Goal: Transaction & Acquisition: Purchase product/service

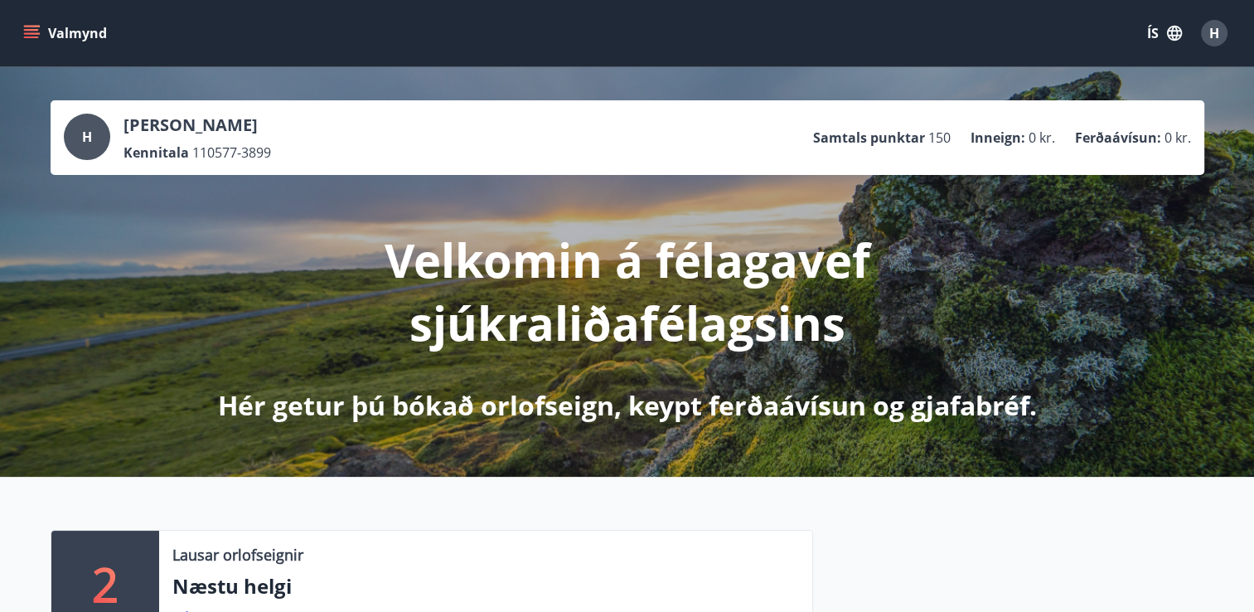
click at [35, 35] on icon "menu" at bounding box center [31, 33] width 17 height 17
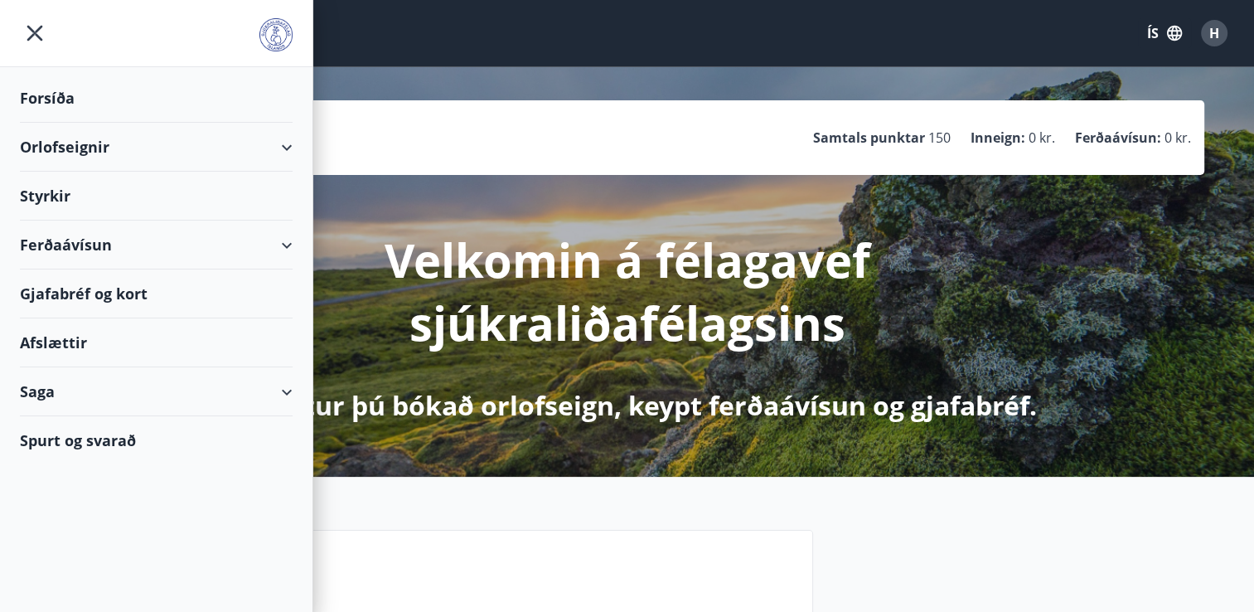
click at [288, 240] on div "Ferðaávísun" at bounding box center [156, 244] width 273 height 49
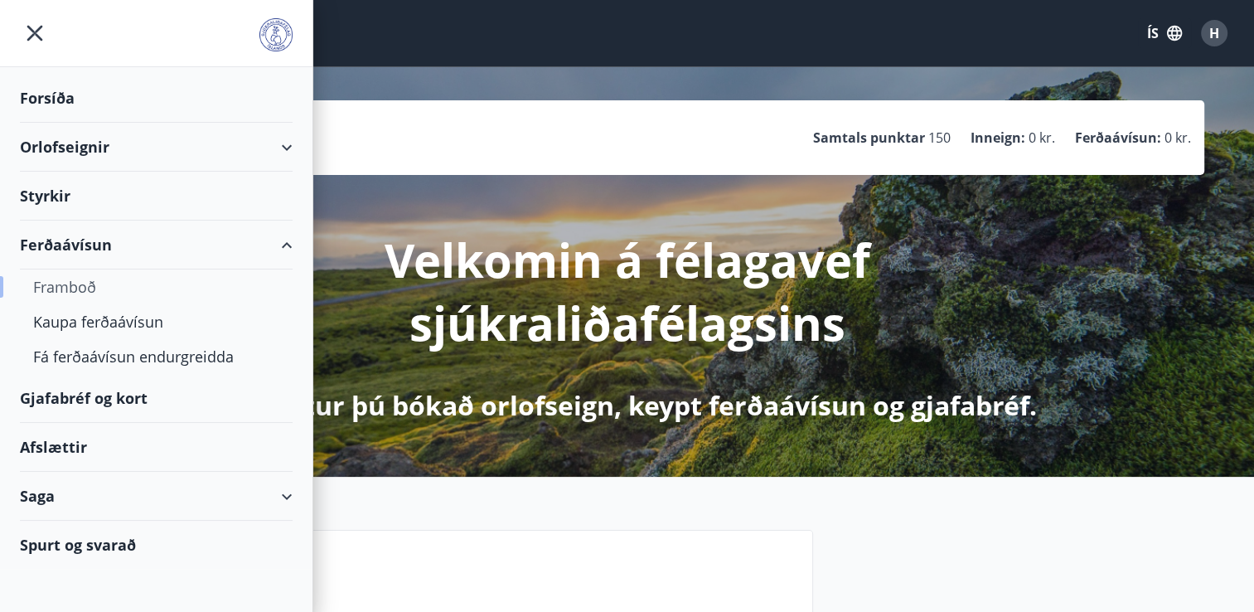
click at [70, 280] on div "Framboð" at bounding box center [156, 286] width 246 height 35
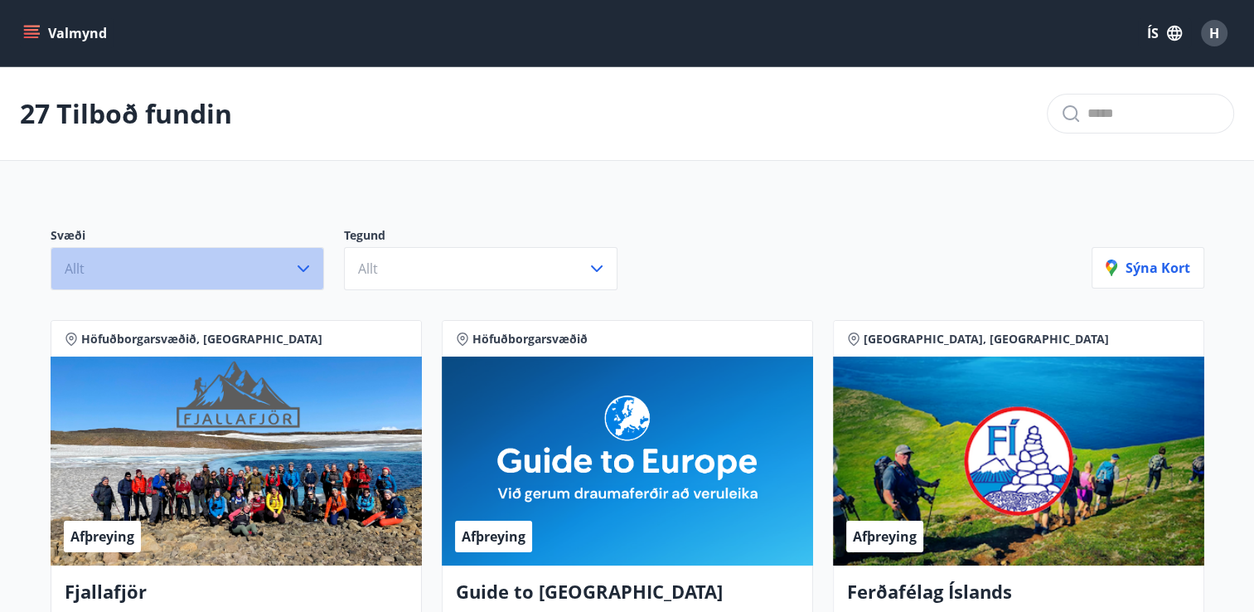
click at [189, 270] on button "Allt" at bounding box center [187, 268] width 273 height 43
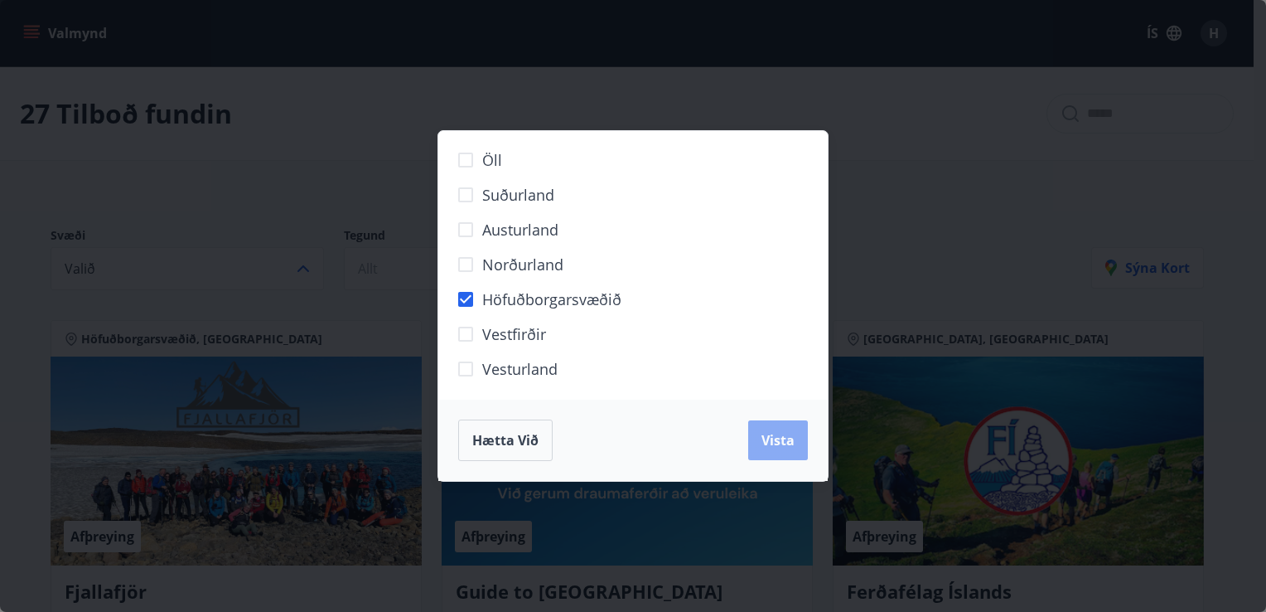
click at [779, 443] on span "Vista" at bounding box center [778, 440] width 33 height 18
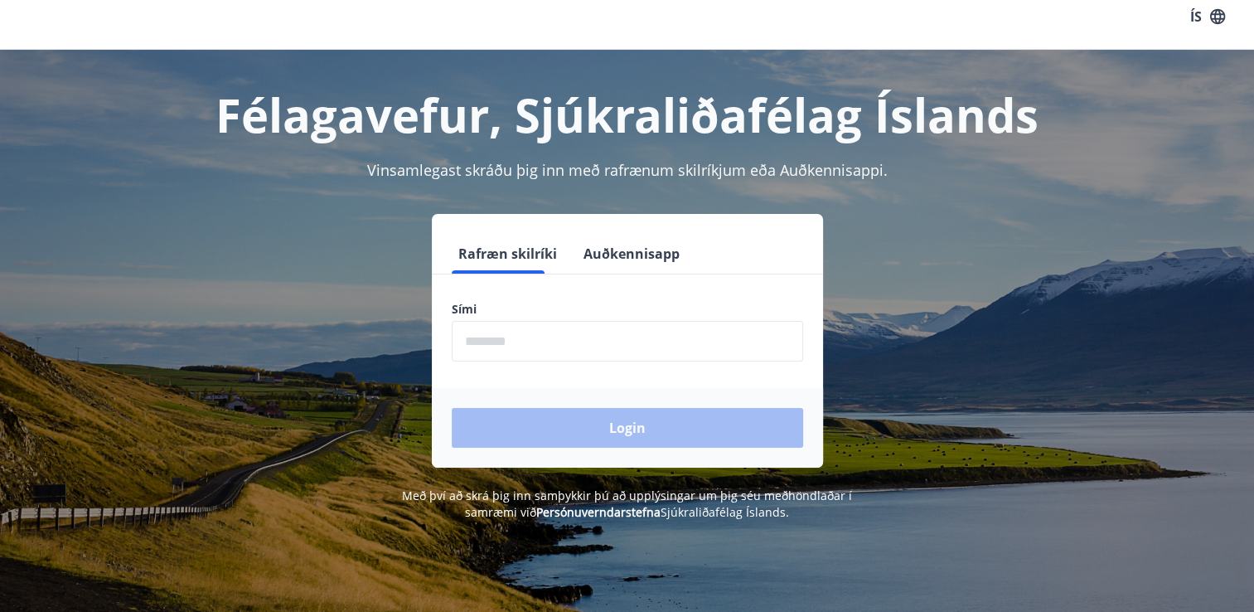
scroll to position [25, 0]
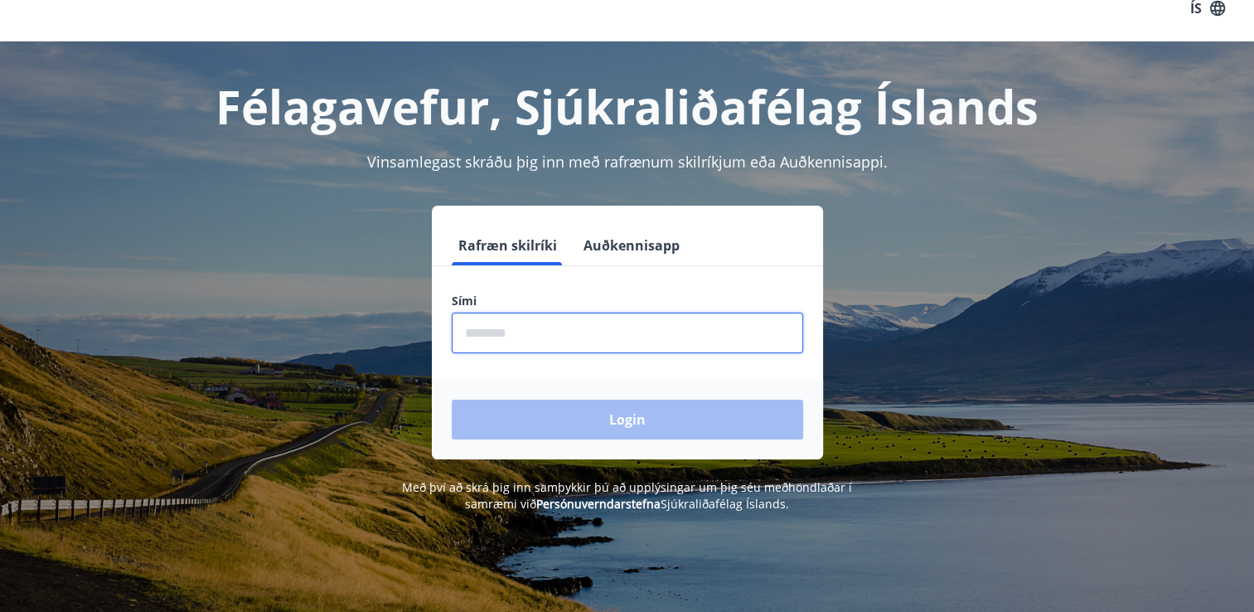
click at [524, 332] on input "phone" at bounding box center [627, 332] width 351 height 41
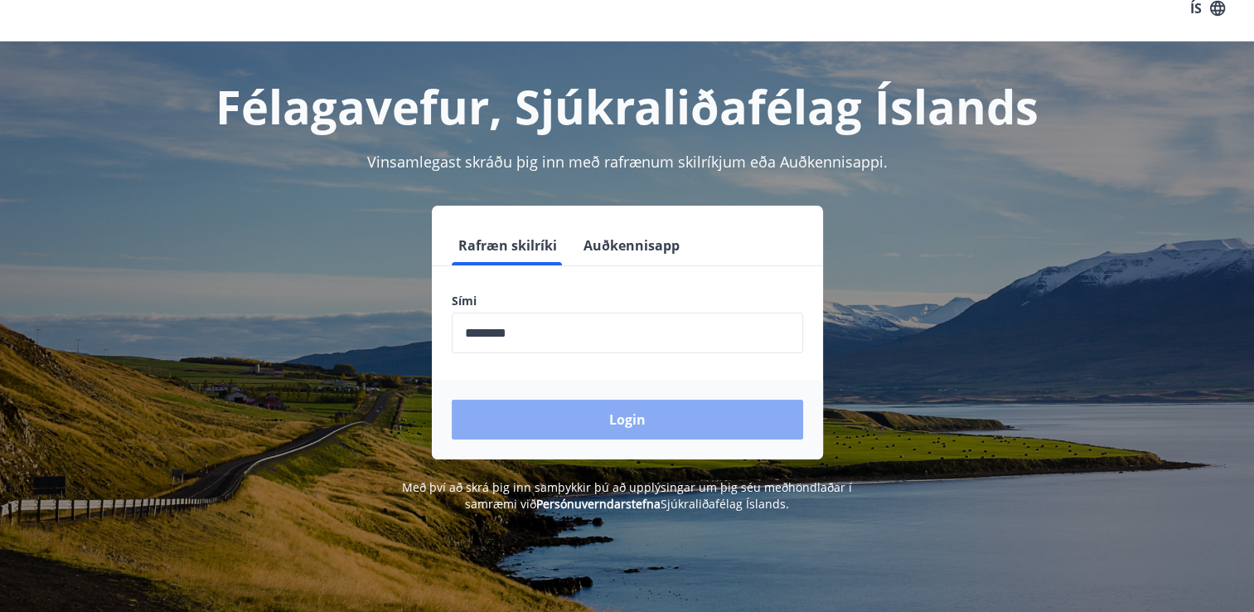
click at [554, 412] on button "Login" at bounding box center [627, 419] width 351 height 40
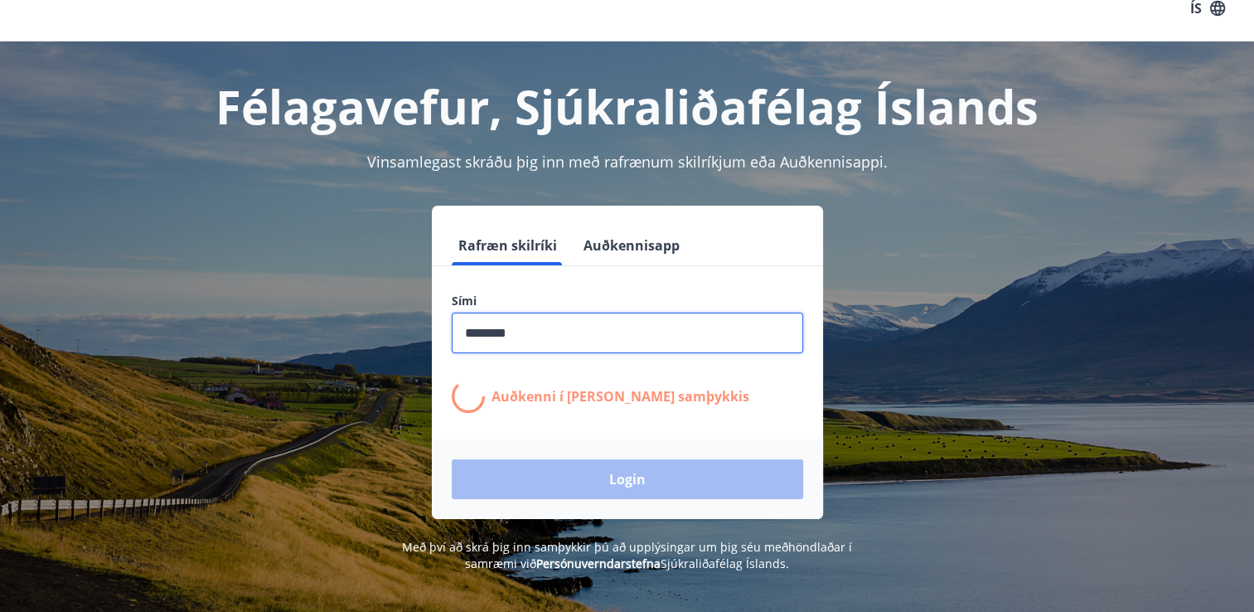
click at [529, 336] on input "phone" at bounding box center [627, 332] width 351 height 41
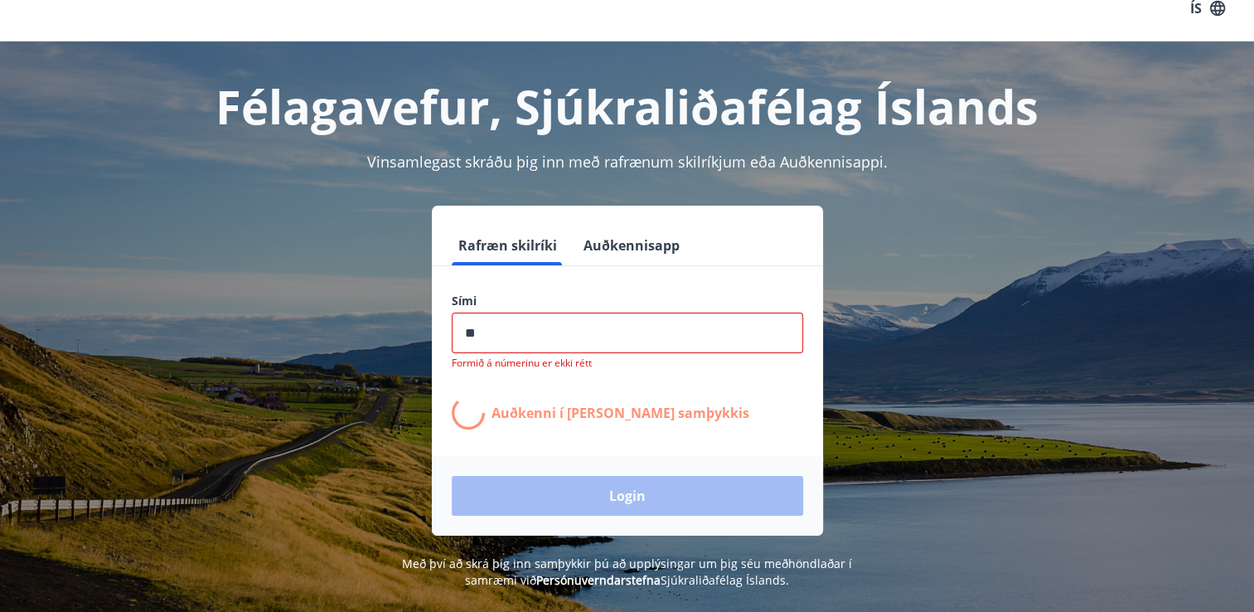
type input "*"
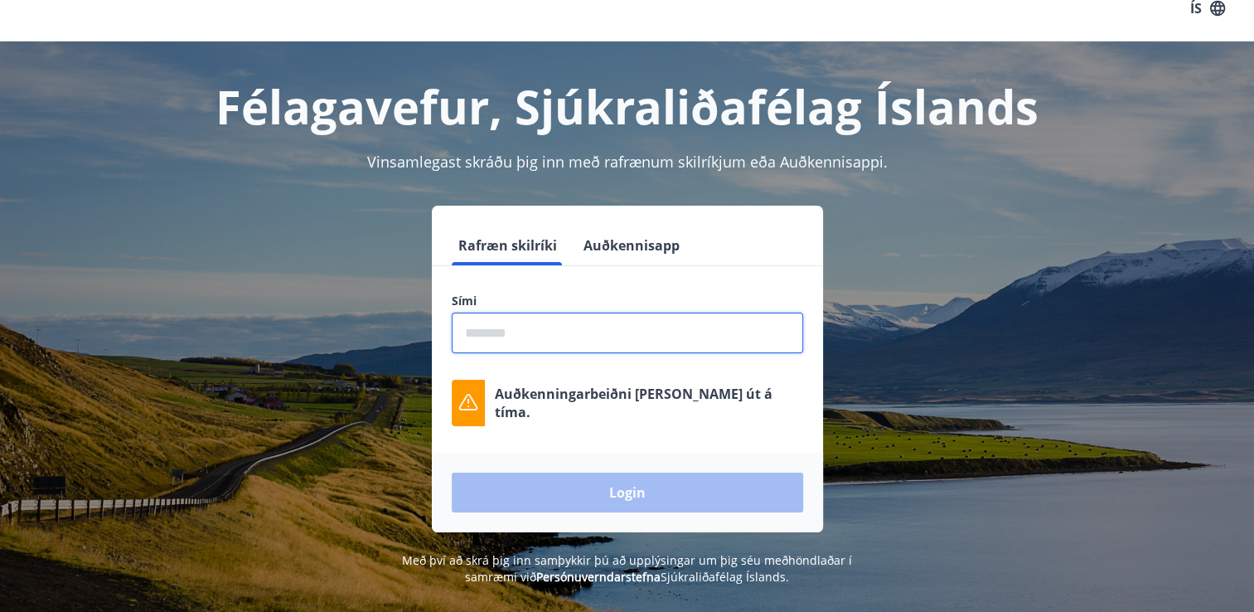
click at [533, 337] on input "phone" at bounding box center [627, 332] width 351 height 41
type input "********"
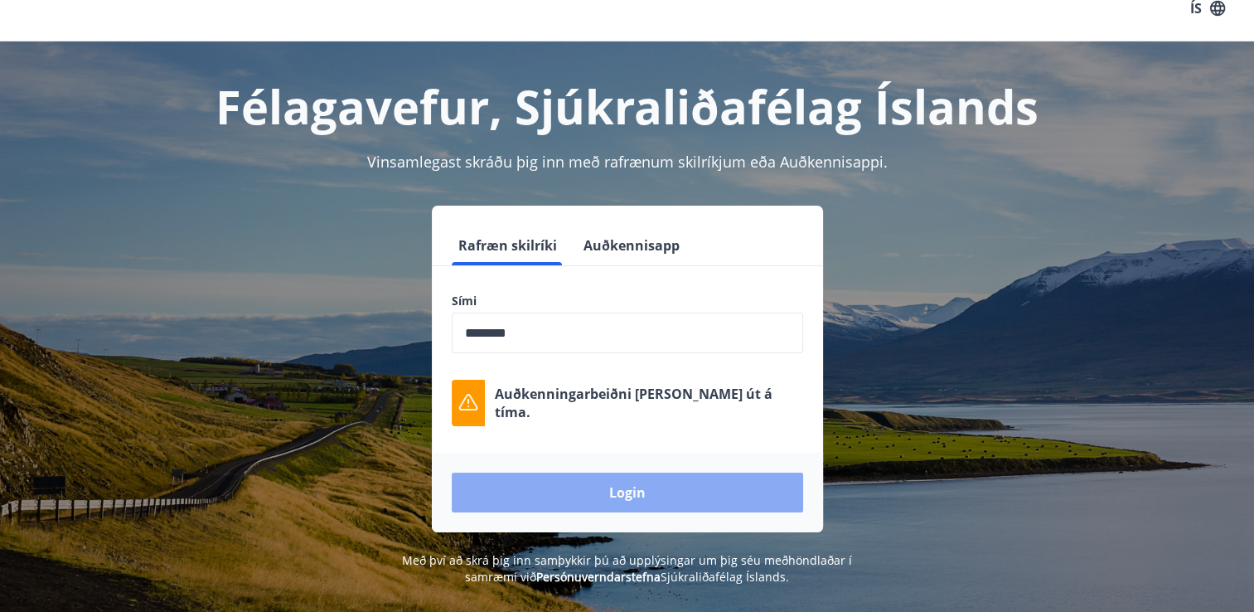
click at [616, 494] on button "Login" at bounding box center [627, 492] width 351 height 40
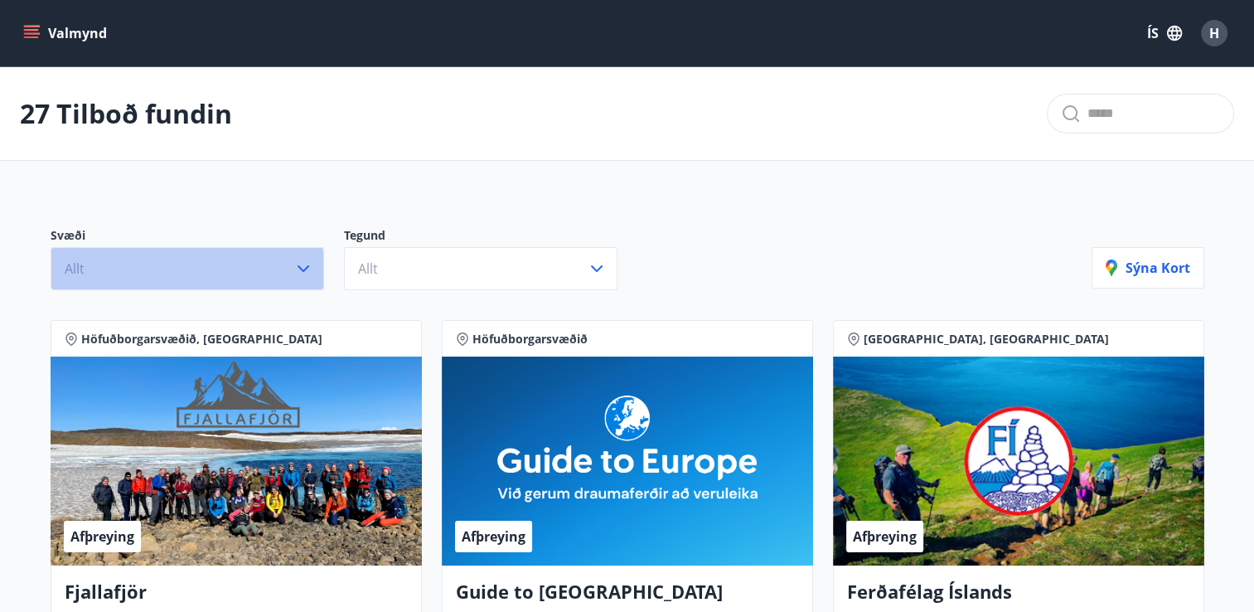
click at [138, 260] on button "Allt" at bounding box center [187, 268] width 273 height 43
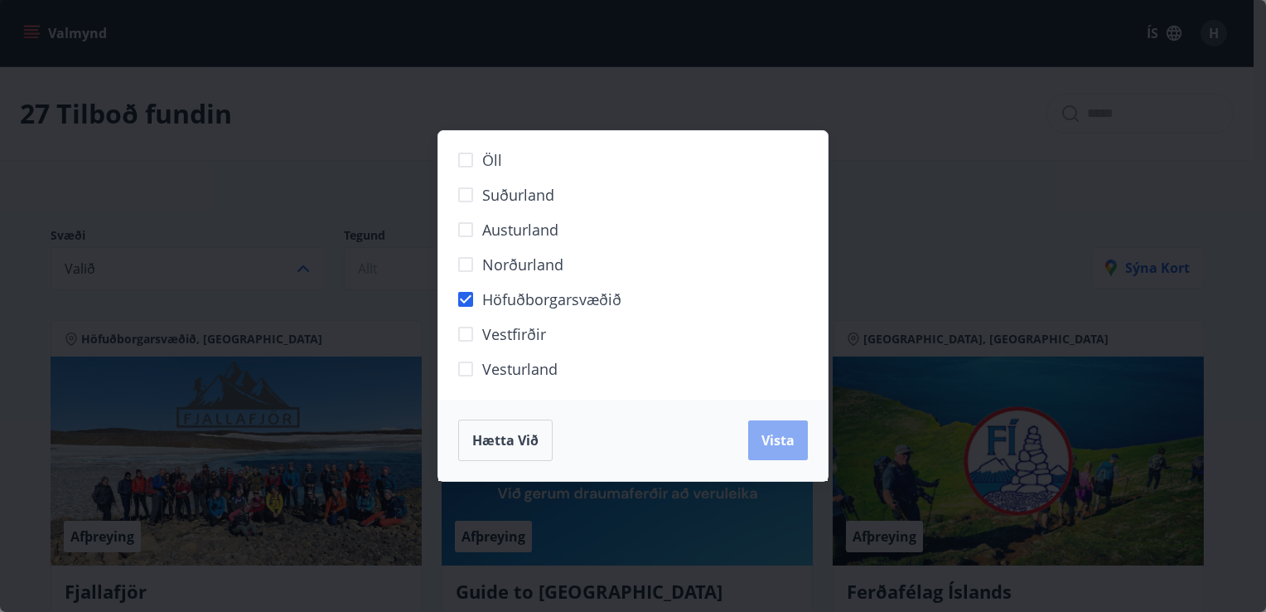
click at [779, 436] on span "Vista" at bounding box center [778, 440] width 33 height 18
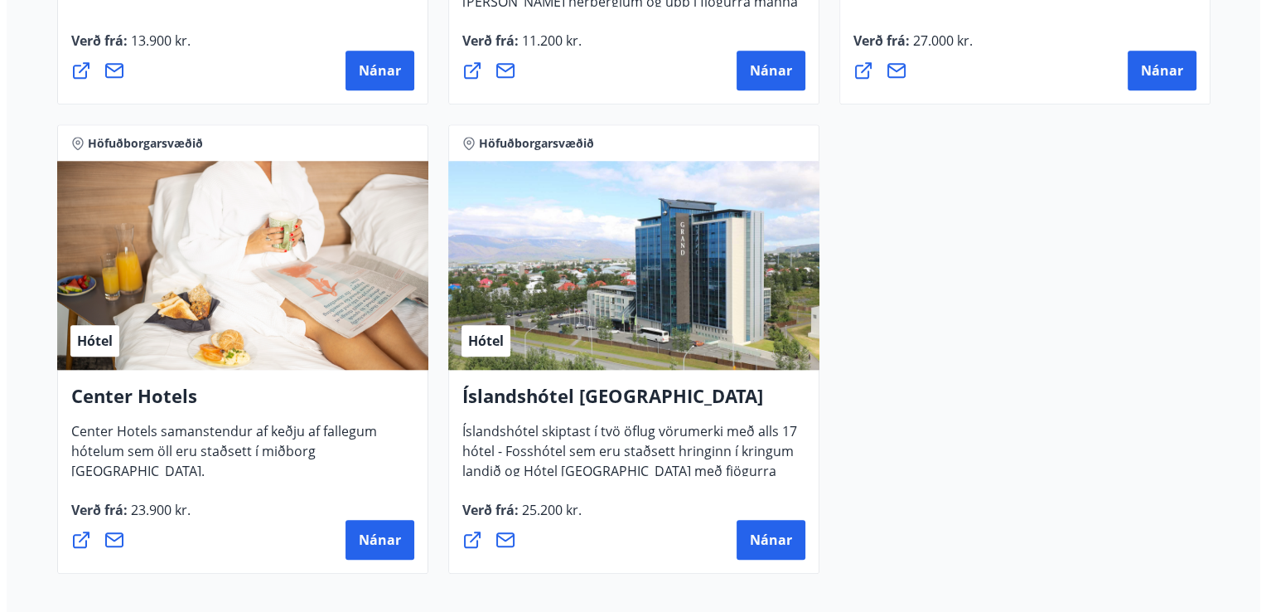
scroll to position [1650, 0]
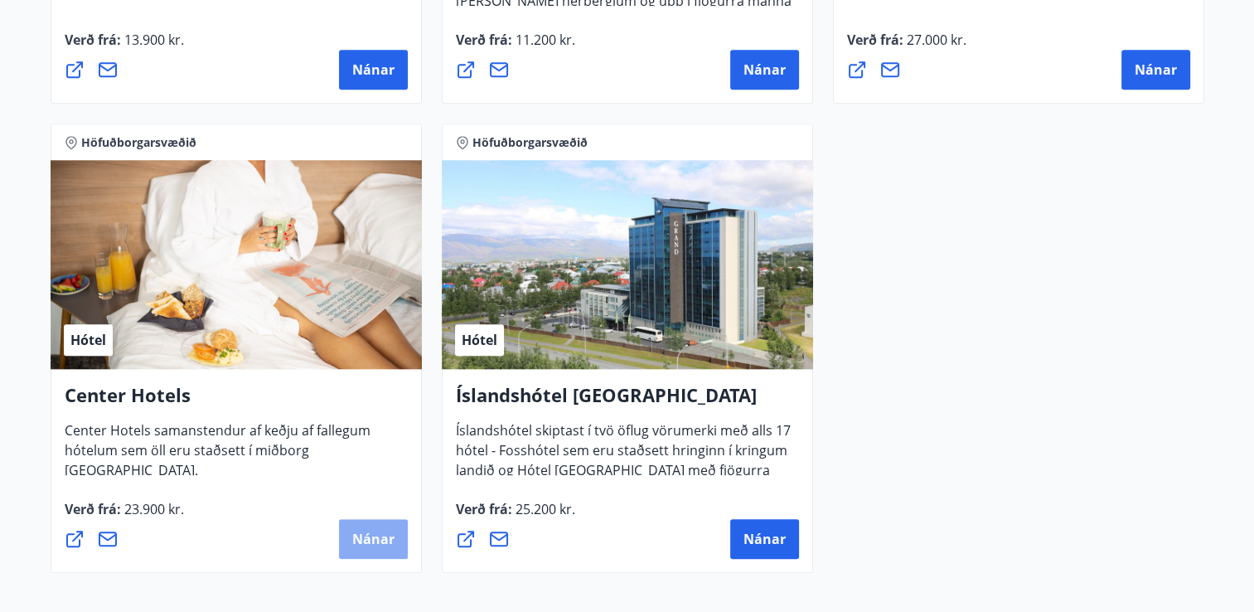
click at [382, 535] on span "Nánar" at bounding box center [373, 539] width 42 height 18
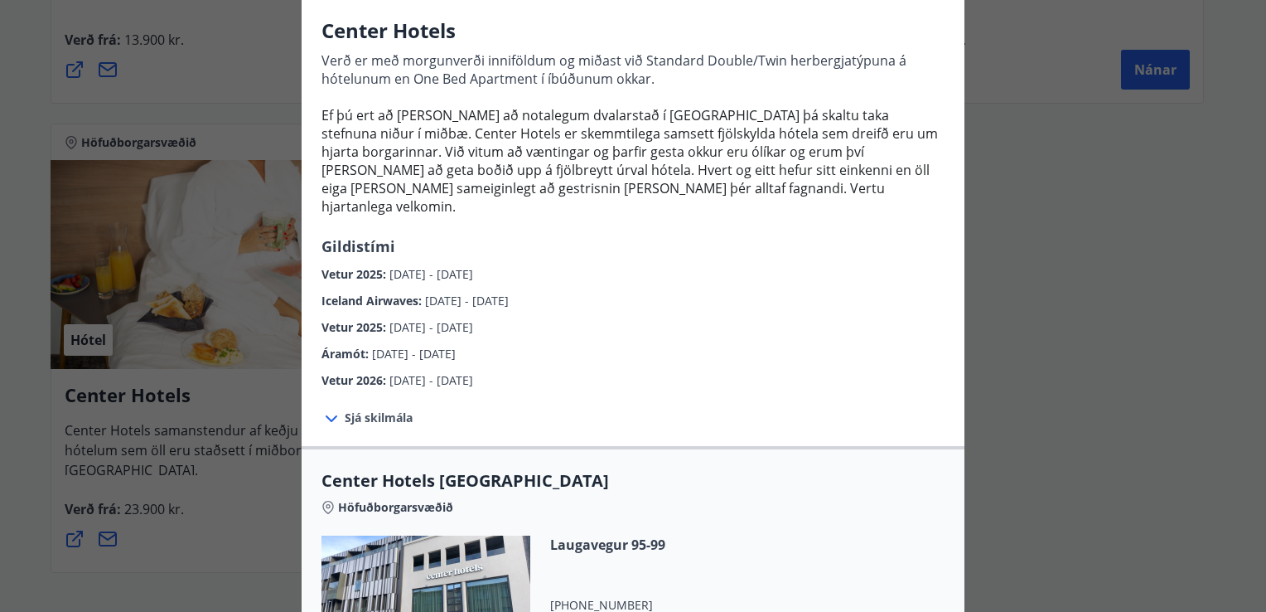
scroll to position [128, 0]
click at [333, 410] on icon at bounding box center [332, 420] width 20 height 20
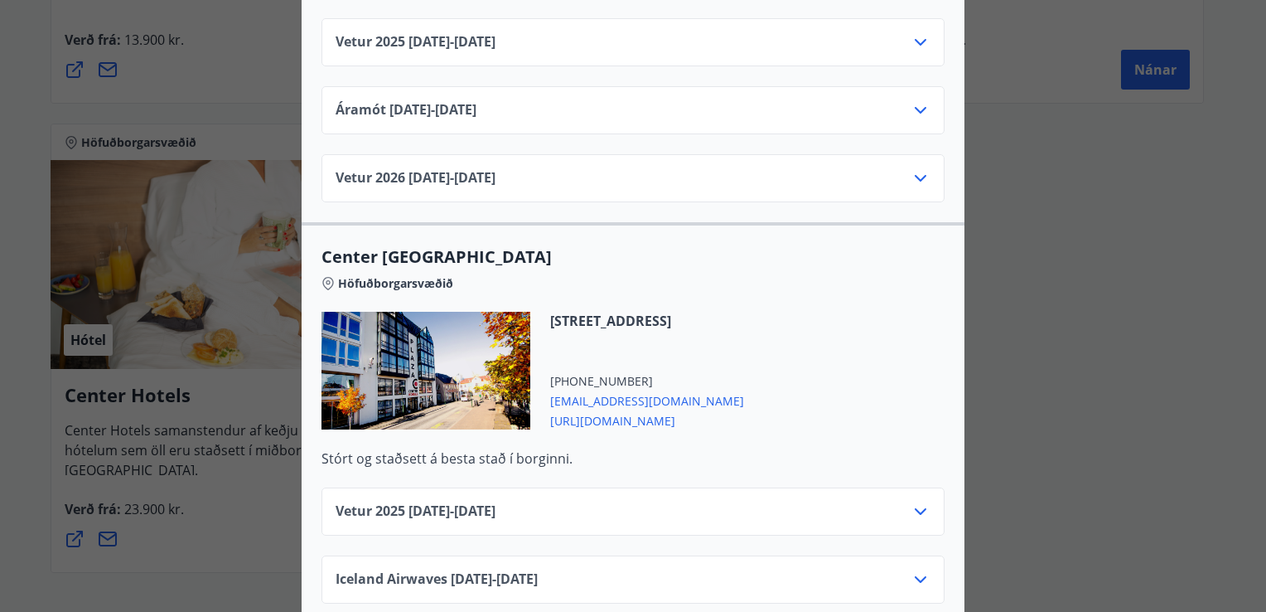
scroll to position [1009, 0]
click at [911, 500] on icon at bounding box center [921, 510] width 20 height 20
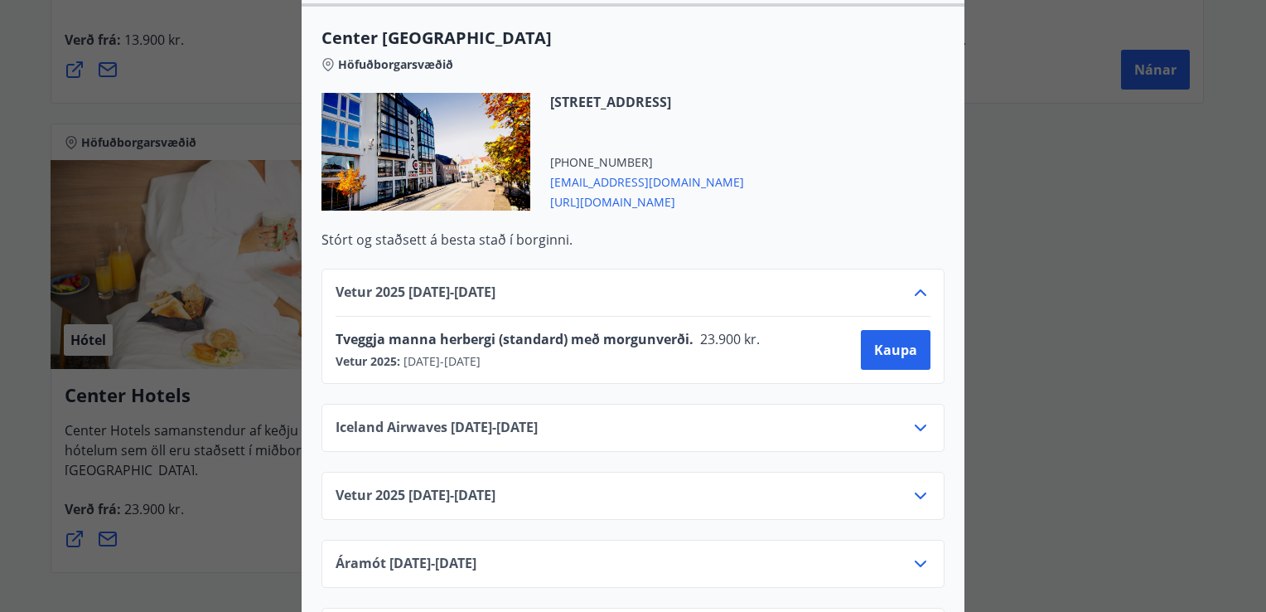
scroll to position [1228, 0]
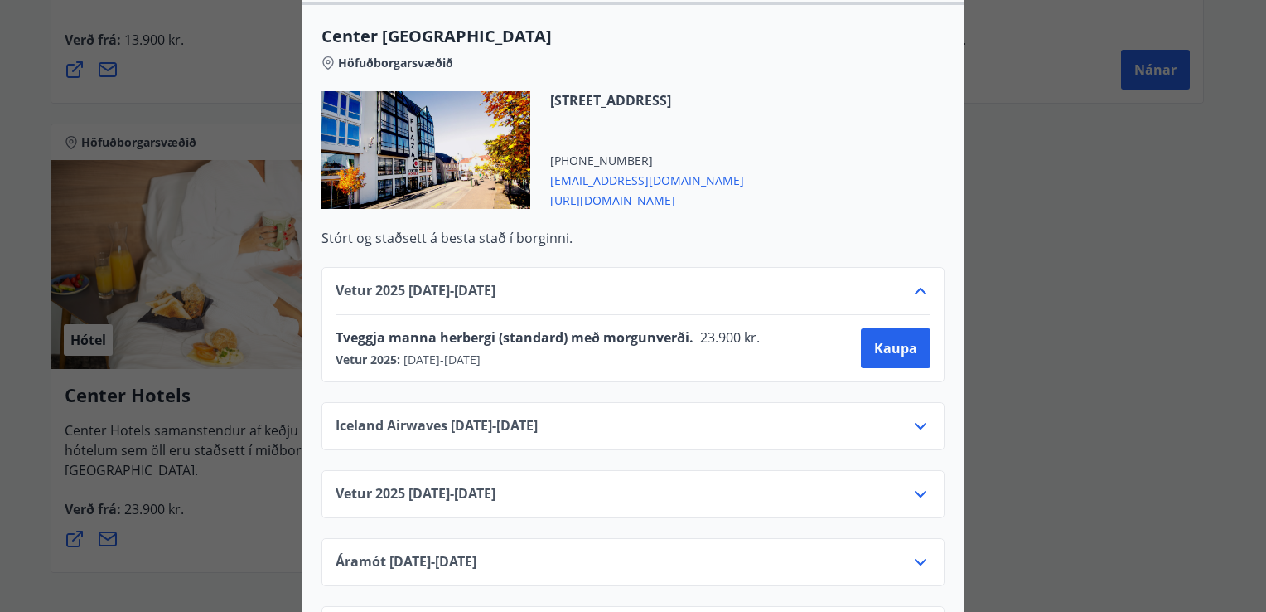
click at [917, 416] on icon at bounding box center [921, 426] width 20 height 20
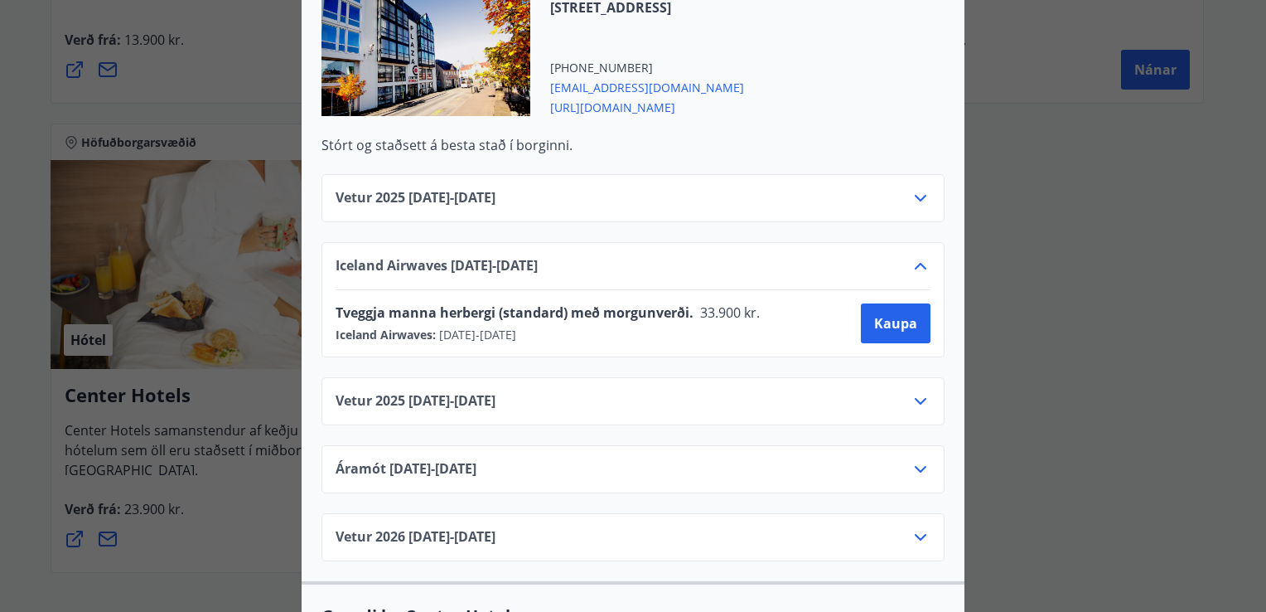
scroll to position [1326, 0]
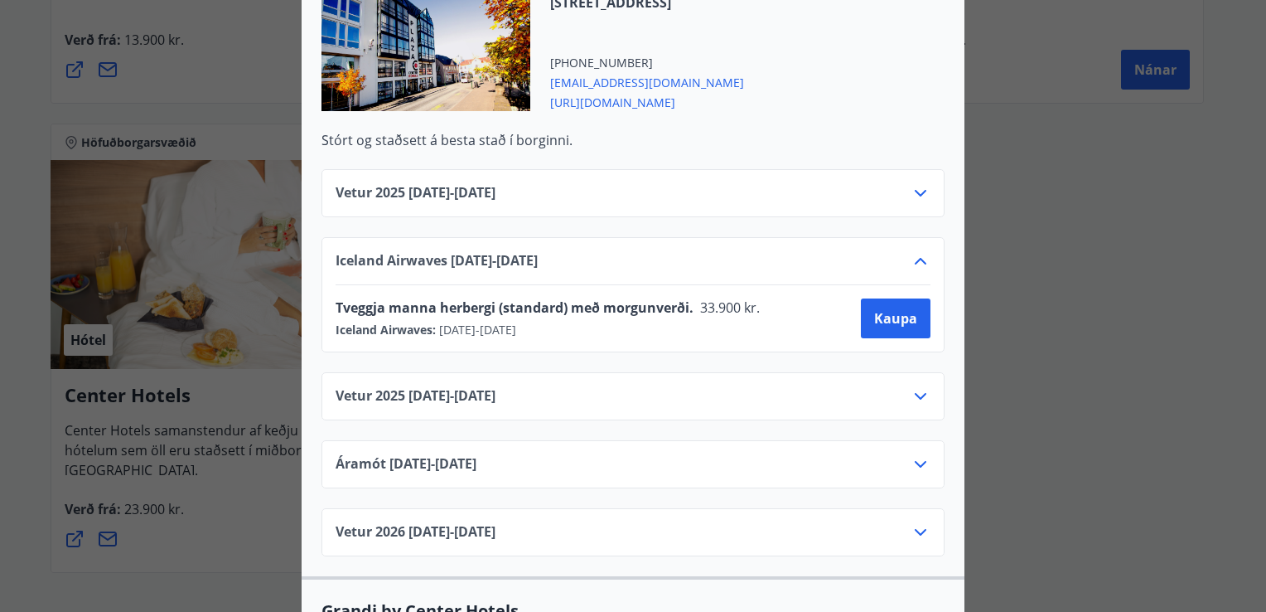
click at [905, 186] on div "Vetur 2025 01.10.25 - 05.11.25" at bounding box center [633, 199] width 595 height 33
click at [915, 183] on icon at bounding box center [921, 193] width 20 height 20
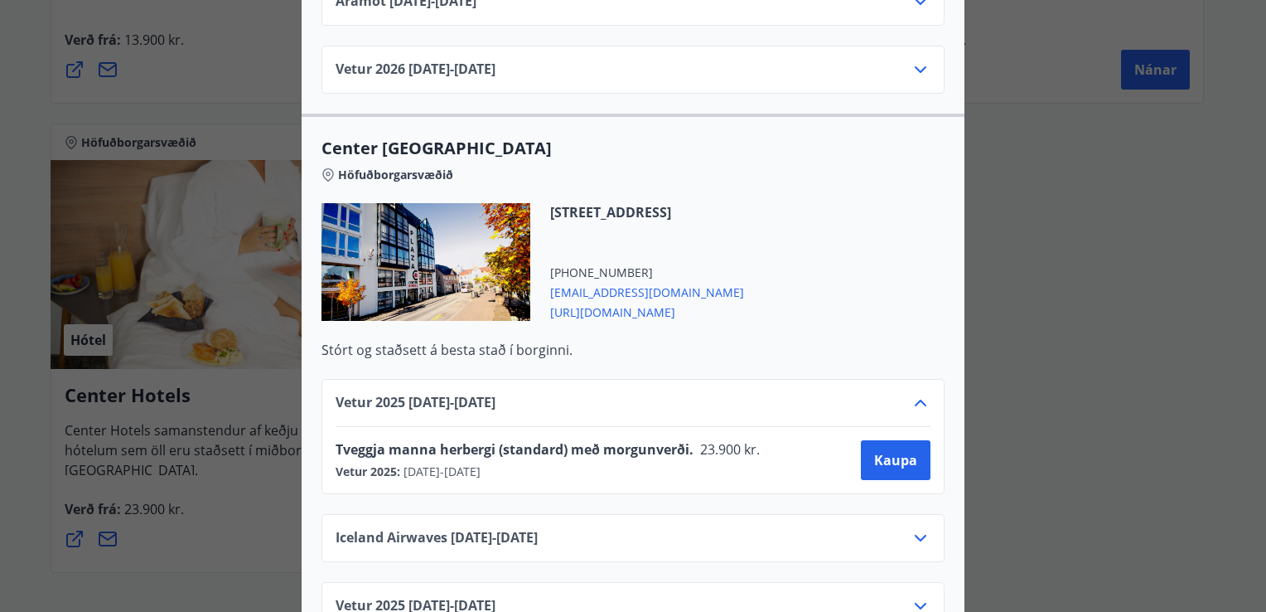
scroll to position [1115, 0]
click at [645, 302] on span "https://www.centerhotels.com/is" at bounding box center [647, 312] width 194 height 20
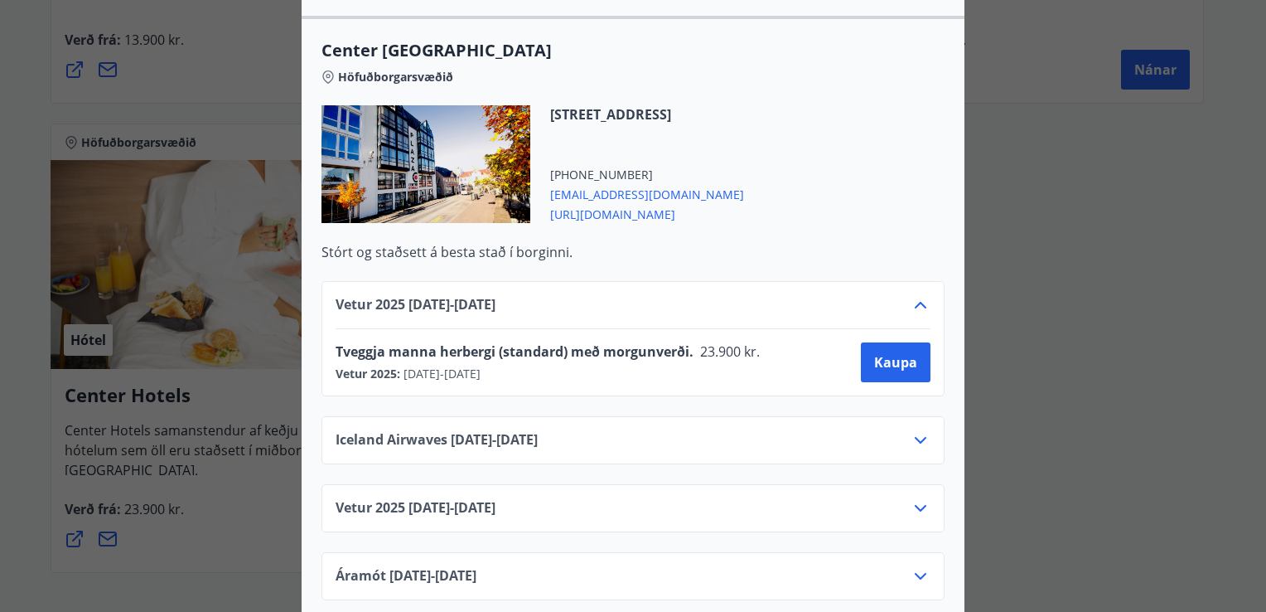
scroll to position [1188, 0]
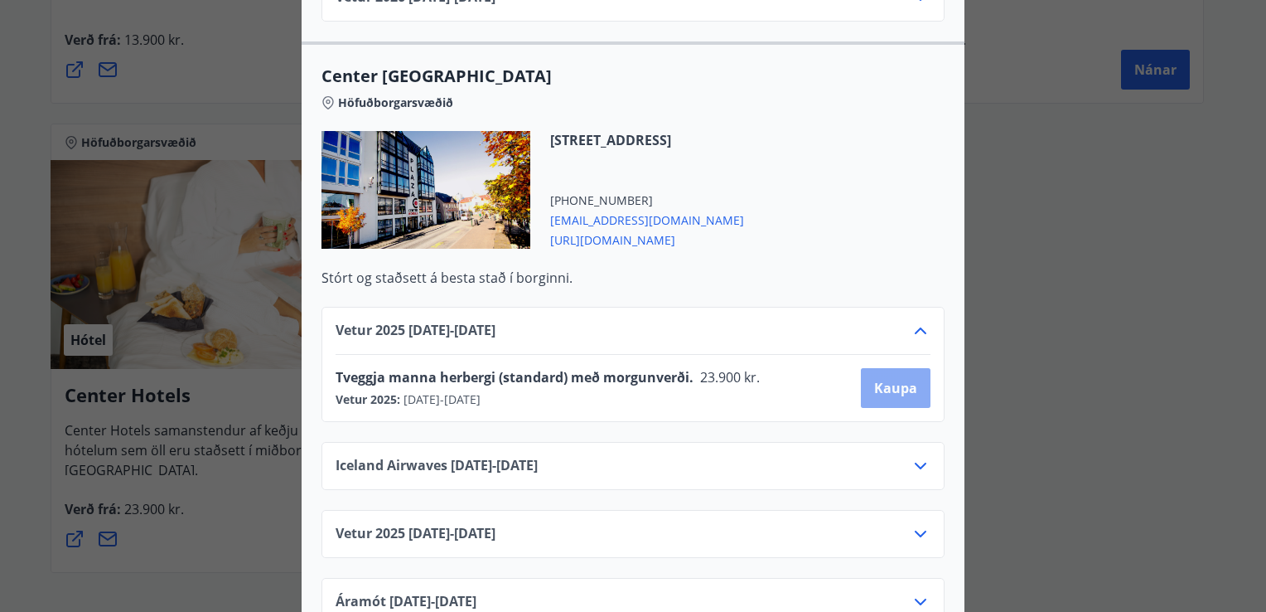
click at [898, 379] on span "Kaupa" at bounding box center [895, 388] width 43 height 18
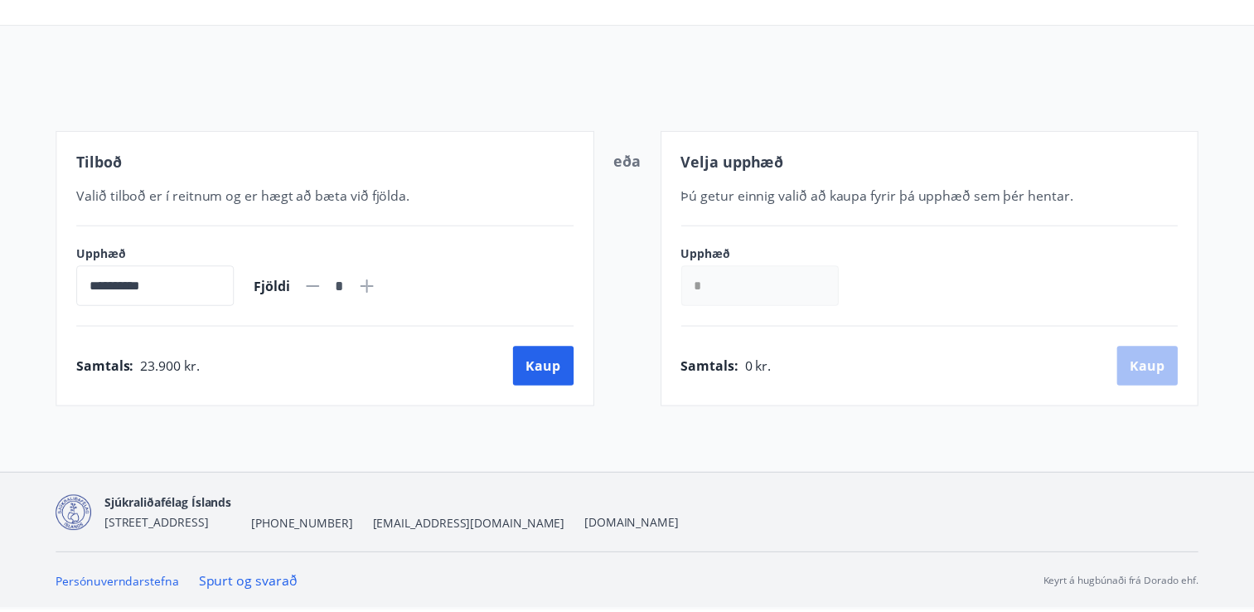
scroll to position [133, 0]
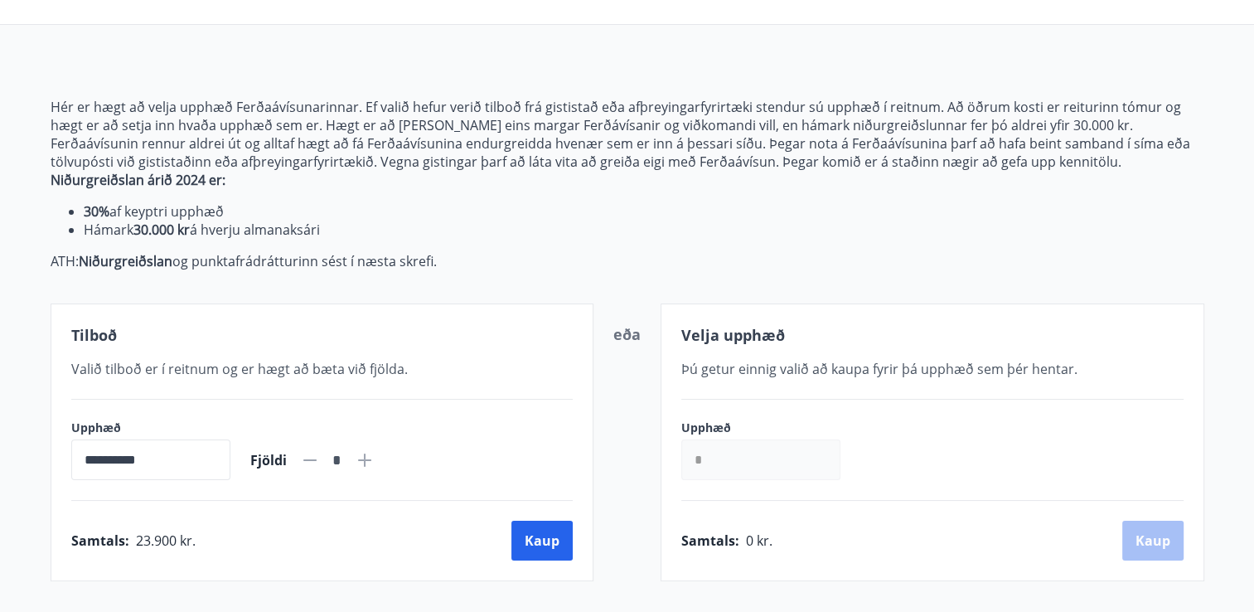
click at [371, 459] on icon at bounding box center [364, 459] width 13 height 13
type input "*"
click at [536, 545] on button "Kaup" at bounding box center [541, 540] width 61 height 40
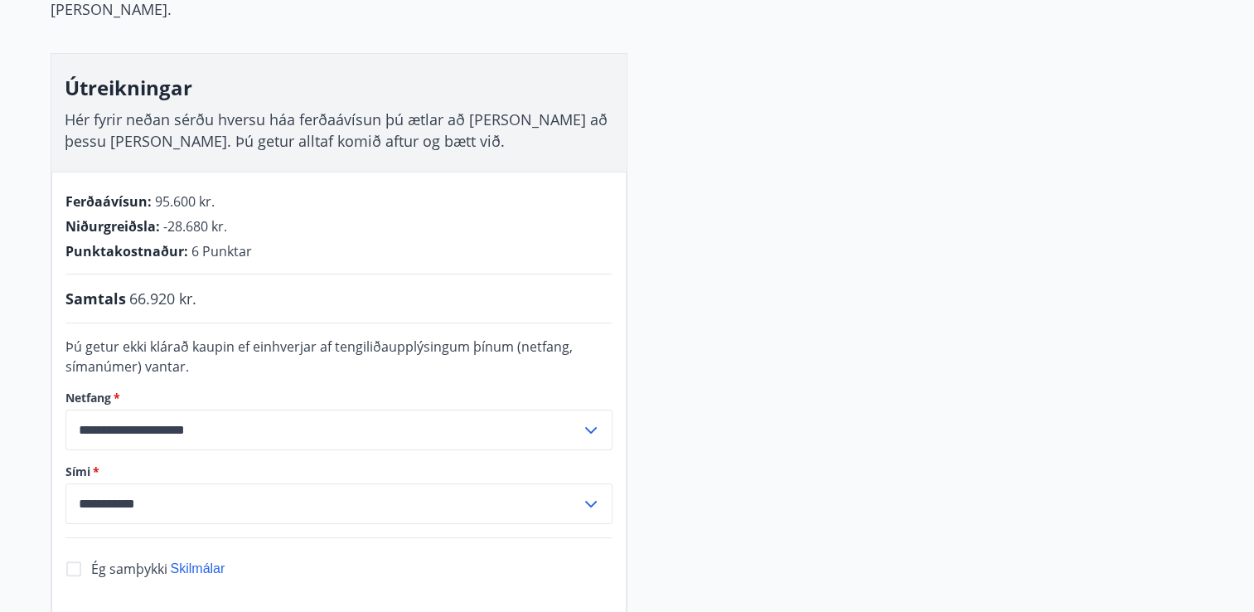
scroll to position [235, 0]
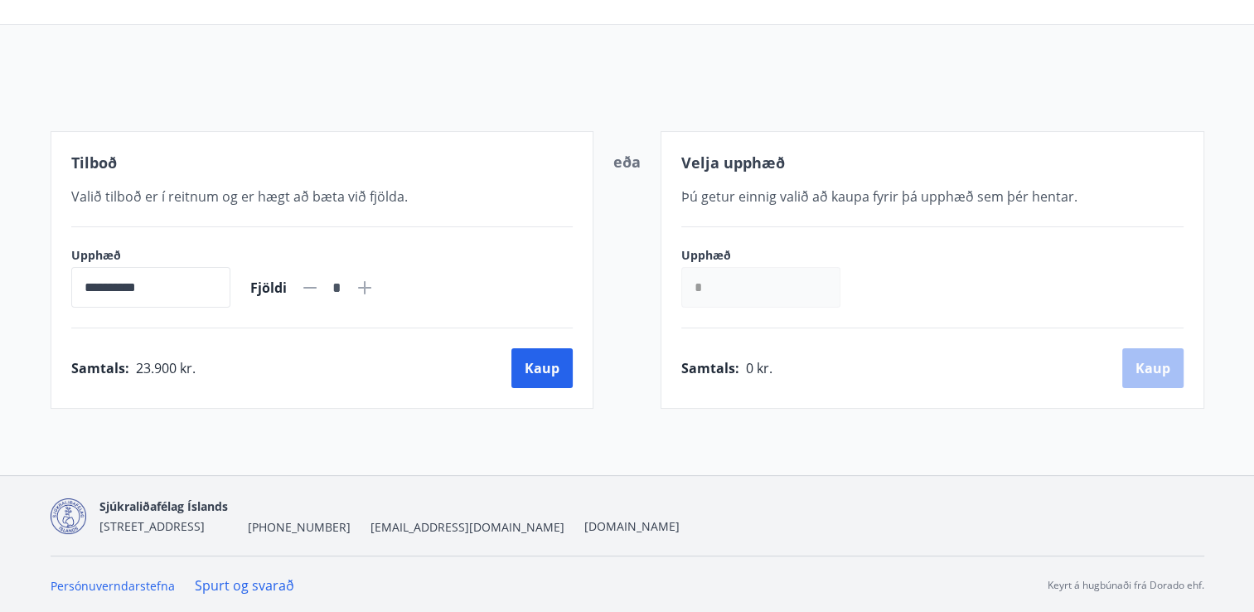
scroll to position [235, 0]
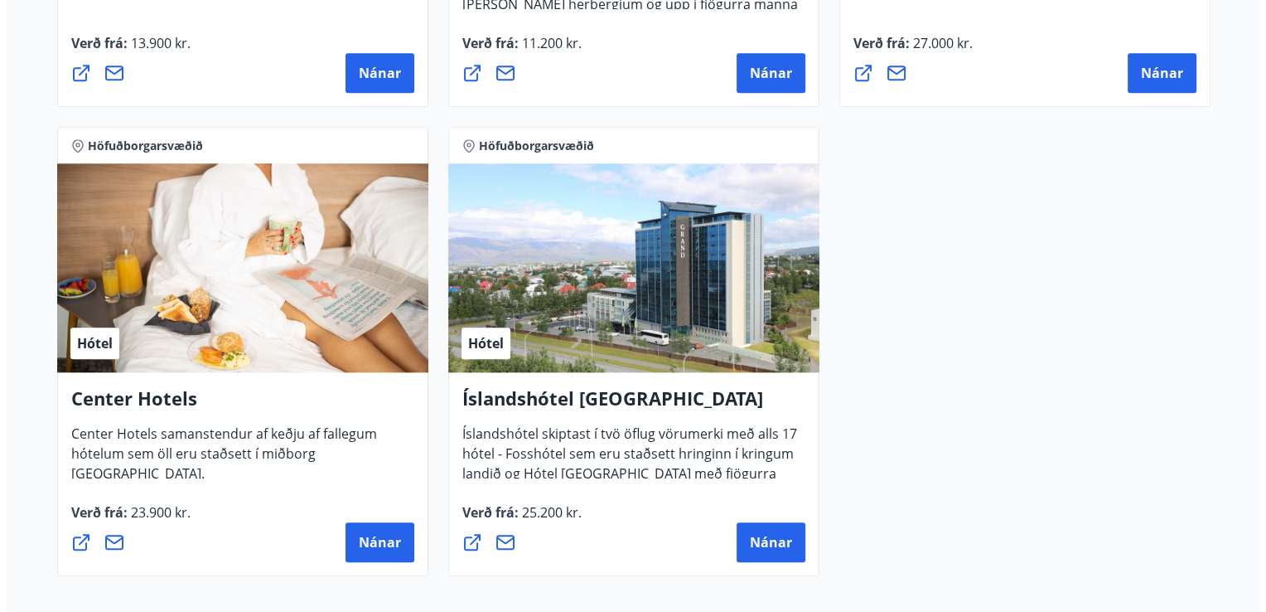
scroll to position [1650, 0]
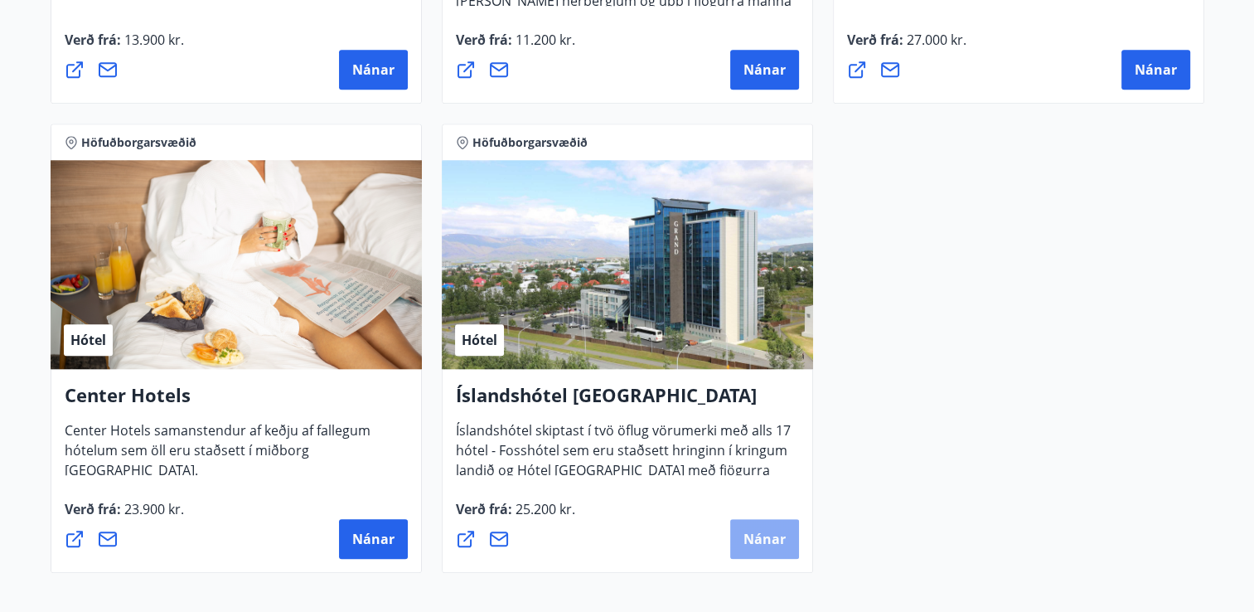
click at [763, 537] on span "Nánar" at bounding box center [764, 539] width 42 height 18
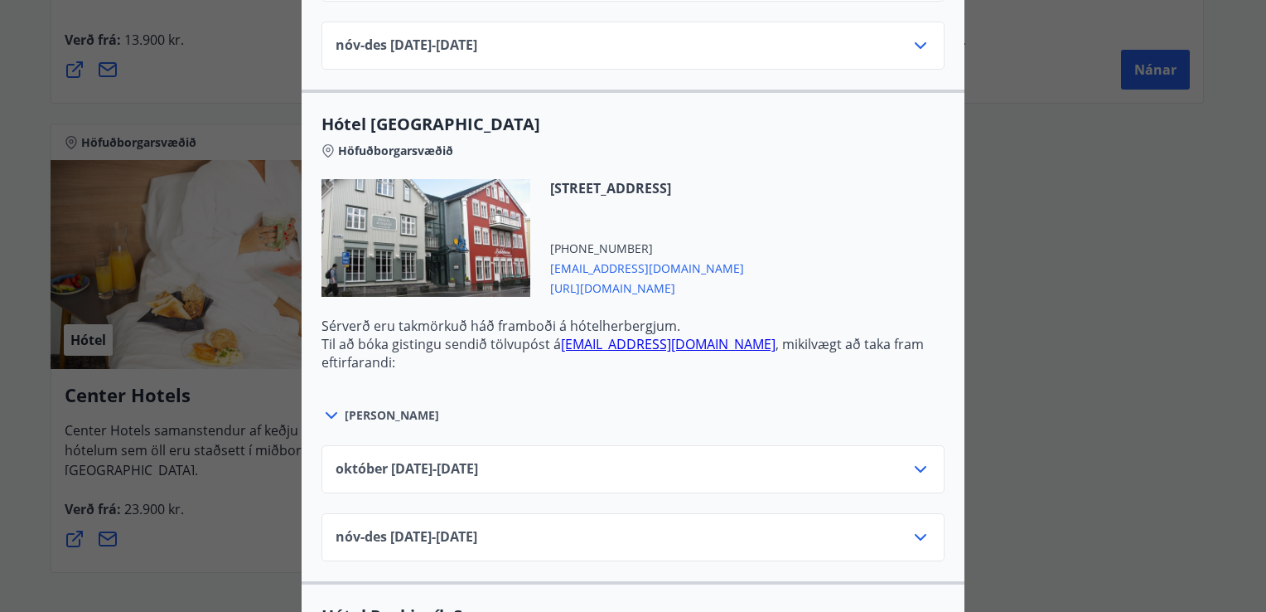
scroll to position [0, 0]
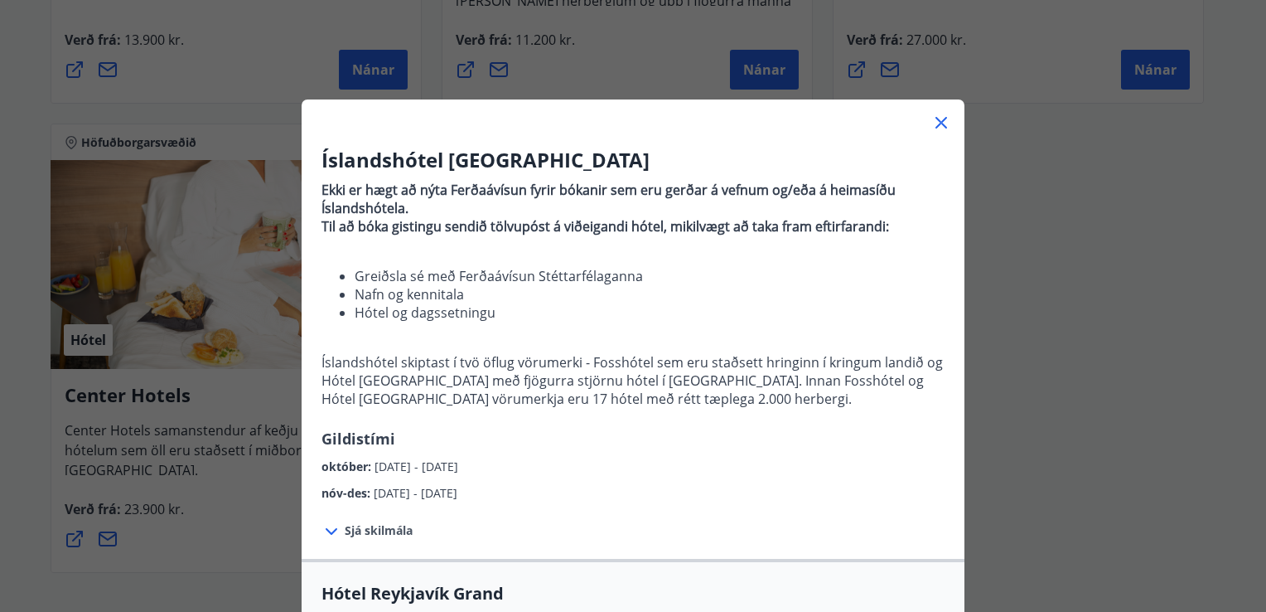
click at [991, 171] on div "Íslandshótel Reykjavík Ekki er hægt að nýta Ferðaávísun fyrir bókanir sem eru g…" at bounding box center [633, 306] width 1266 height 612
click at [146, 391] on div "Íslandshótel Reykjavík Ekki er hægt að nýta Ferðaávísun fyrir bókanir sem eru g…" at bounding box center [633, 306] width 1266 height 612
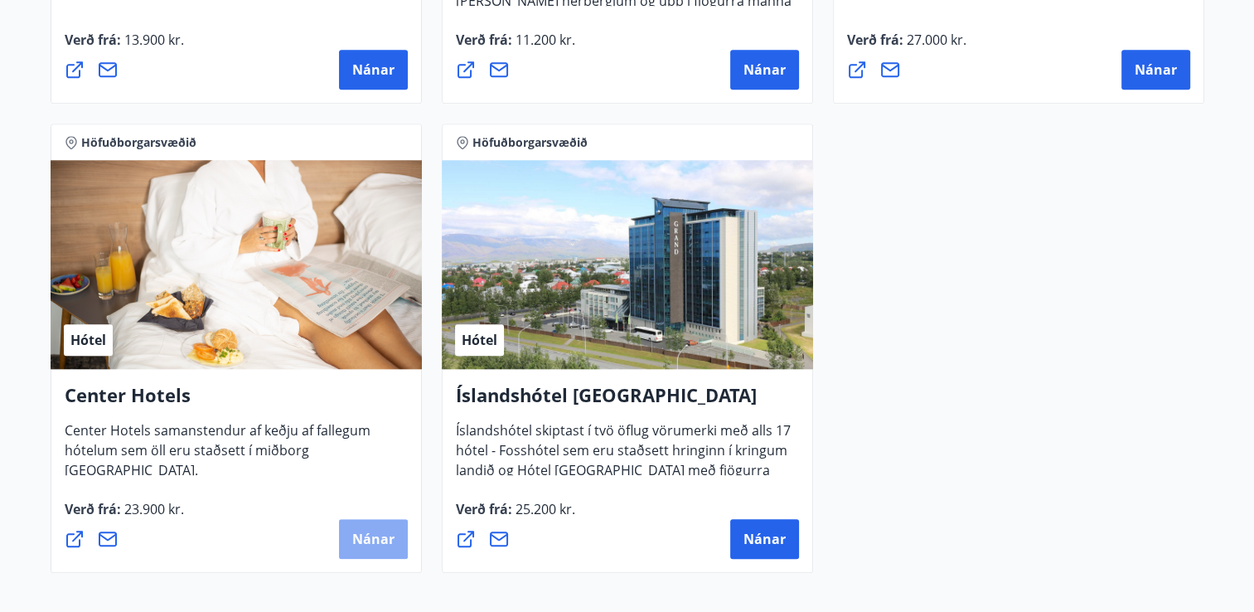
click at [360, 532] on span "Nánar" at bounding box center [373, 539] width 42 height 18
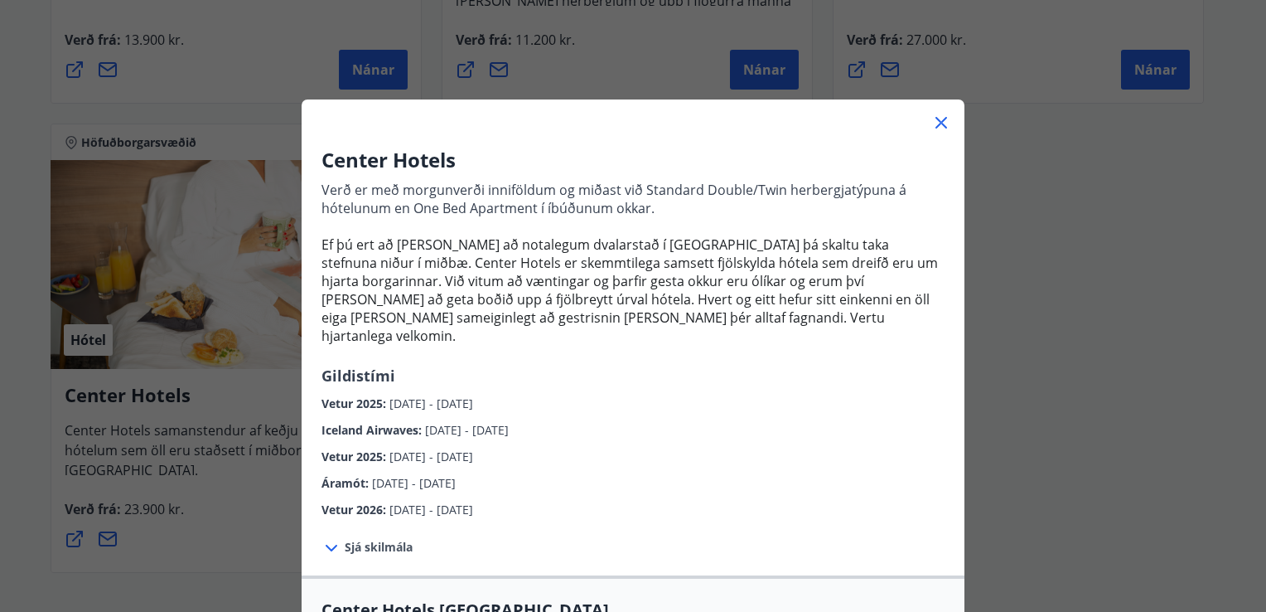
click at [936, 119] on icon at bounding box center [941, 123] width 20 height 20
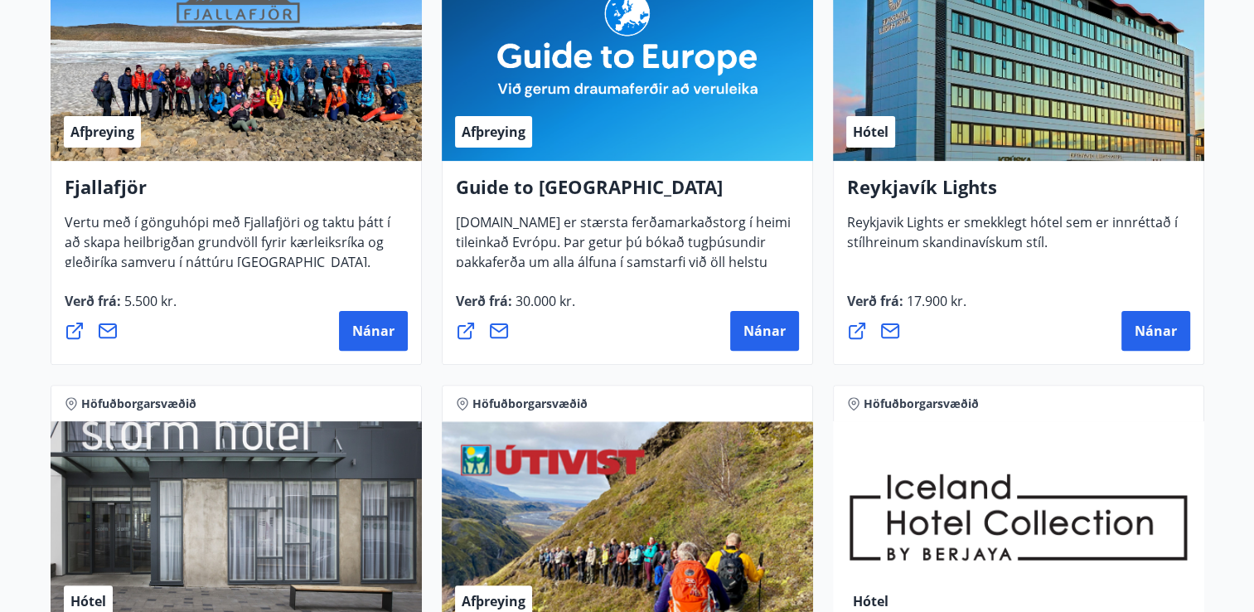
scroll to position [597, 0]
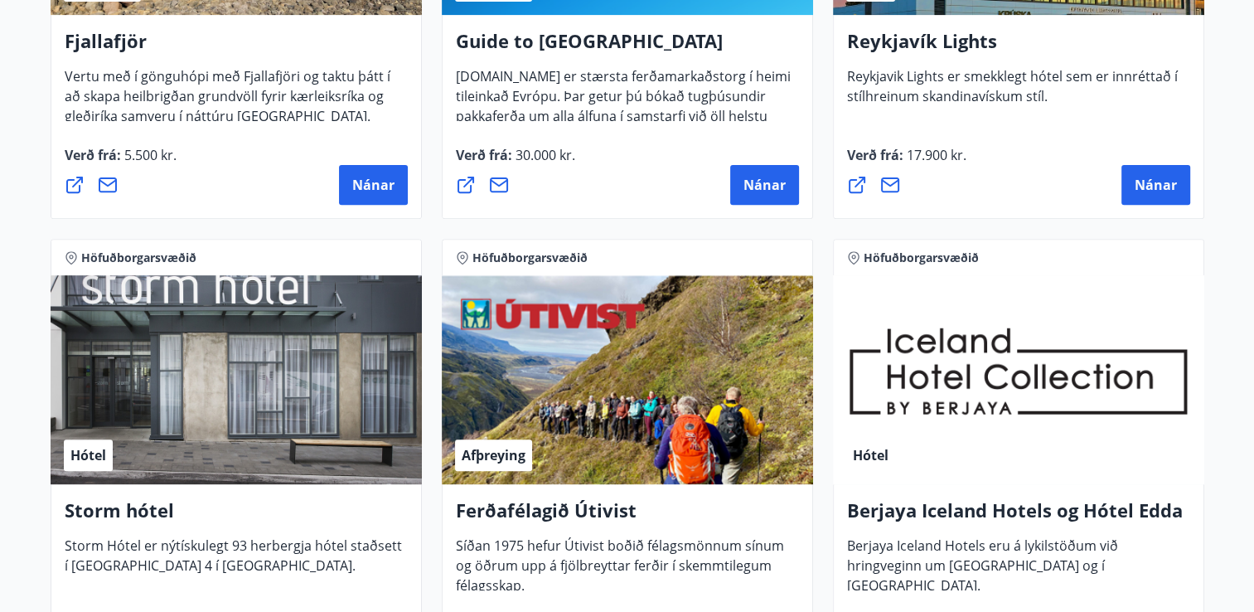
click at [218, 417] on div "Hótel" at bounding box center [236, 379] width 371 height 209
drag, startPoint x: 90, startPoint y: 466, endPoint x: 201, endPoint y: 429, distance: 117.7
click at [201, 429] on div "Hótel" at bounding box center [236, 379] width 371 height 209
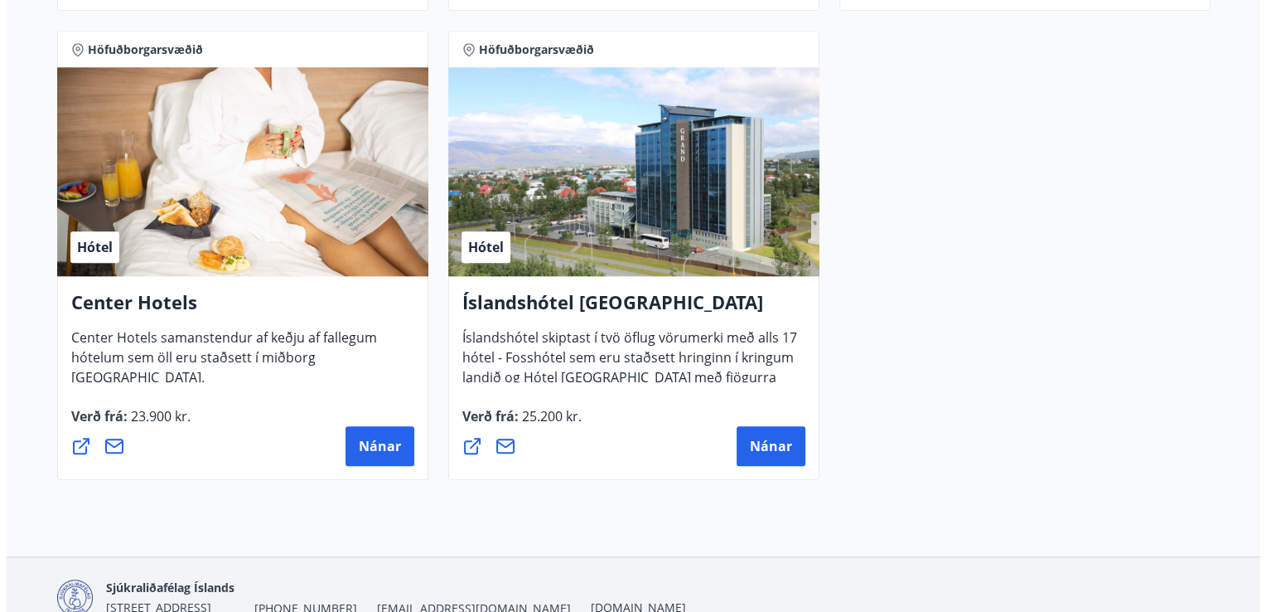
scroll to position [1744, 0]
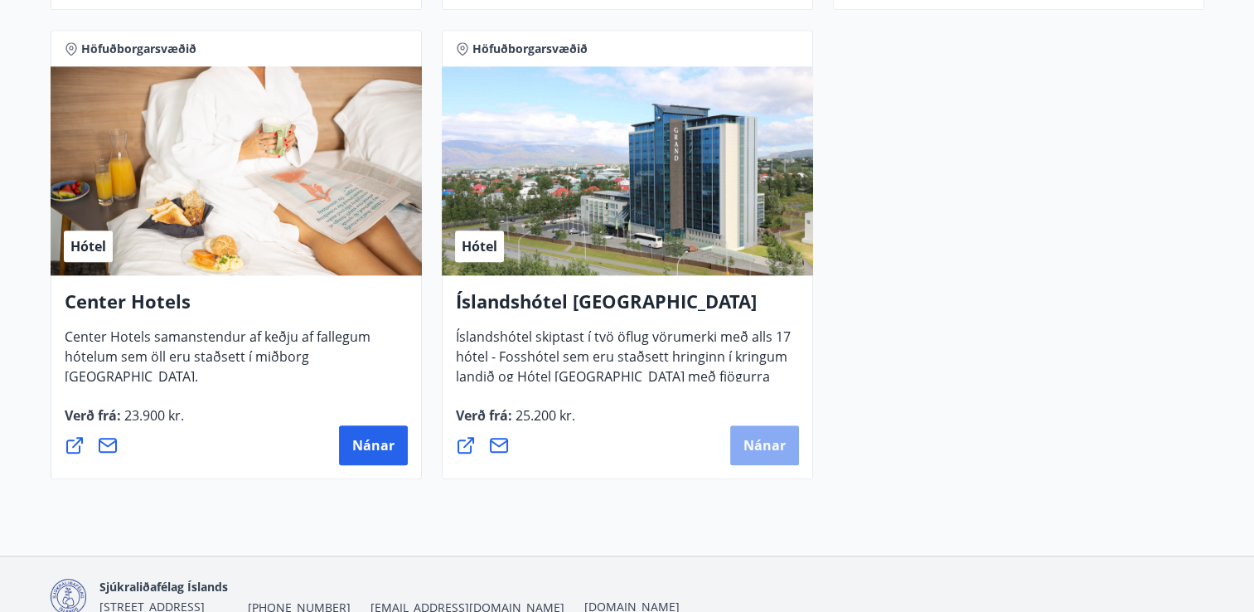
click at [762, 437] on span "Nánar" at bounding box center [764, 445] width 42 height 18
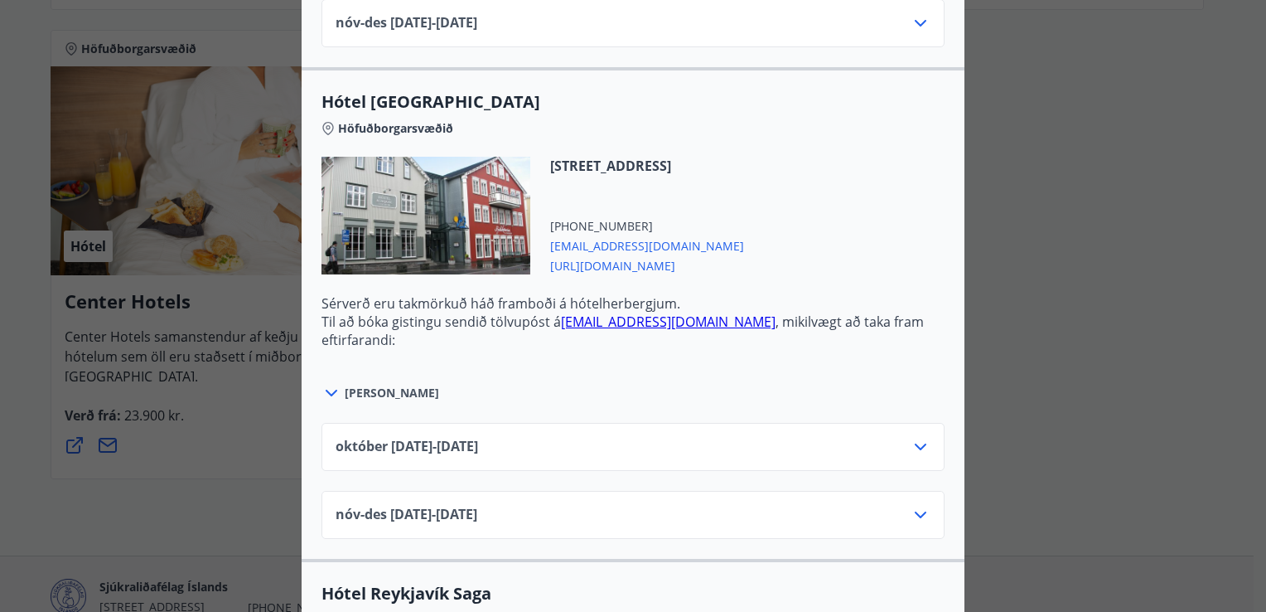
scroll to position [1004, 0]
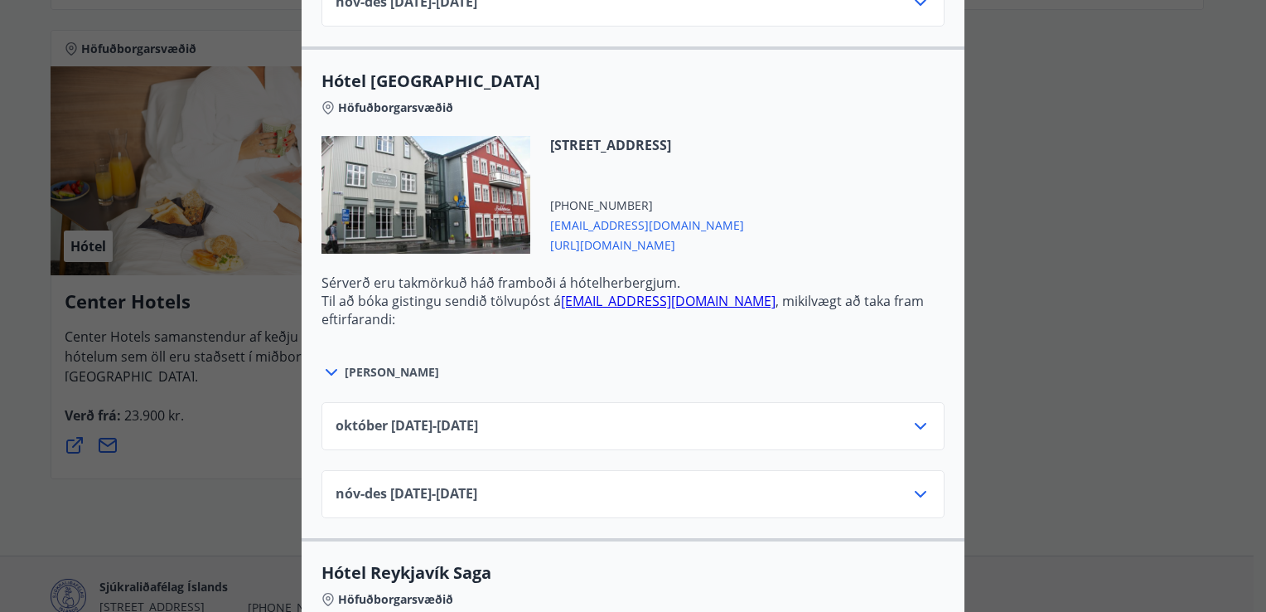
click at [418, 202] on div at bounding box center [426, 195] width 209 height 118
click at [332, 372] on icon at bounding box center [332, 372] width 20 height 20
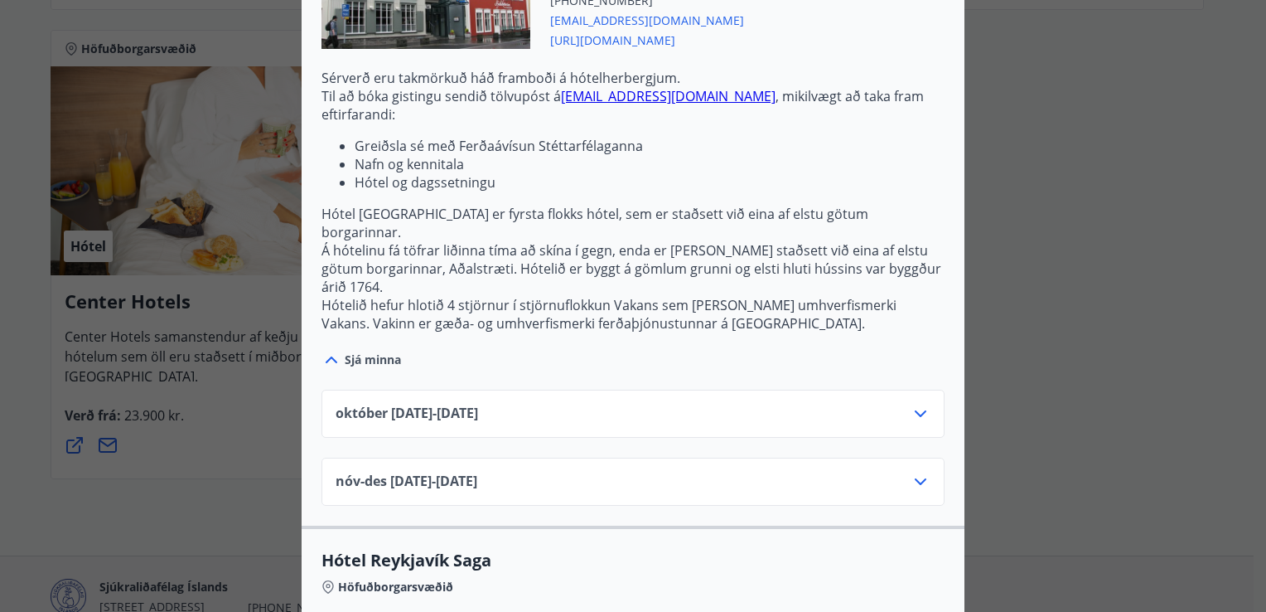
scroll to position [1207, 0]
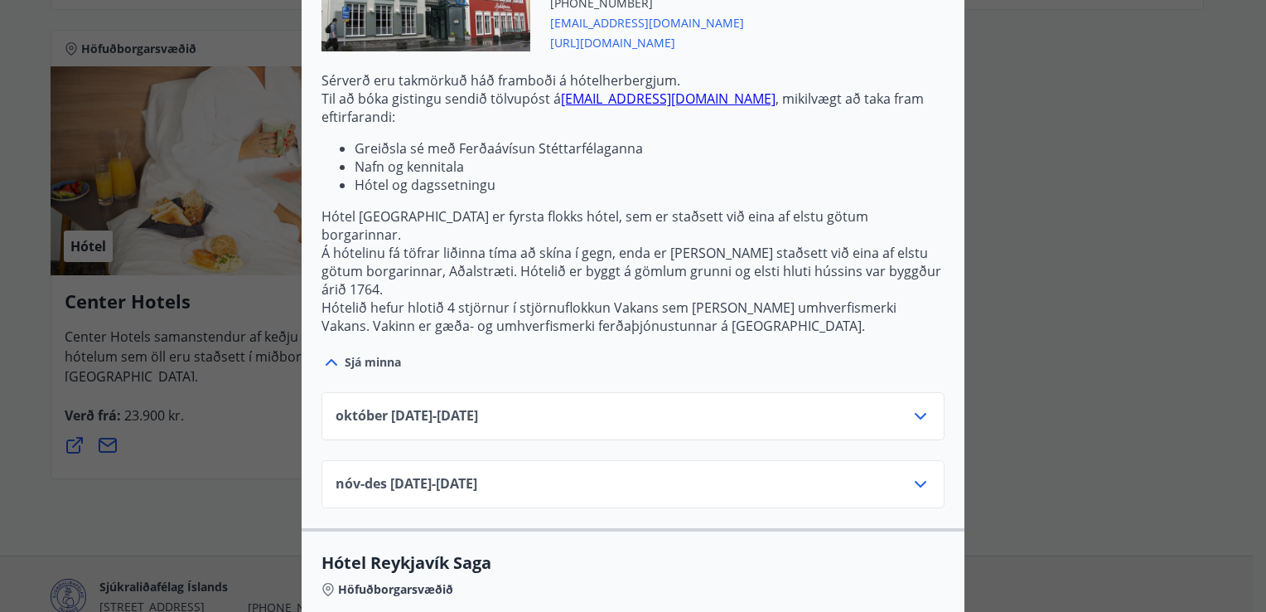
click at [915, 406] on icon at bounding box center [921, 416] width 20 height 20
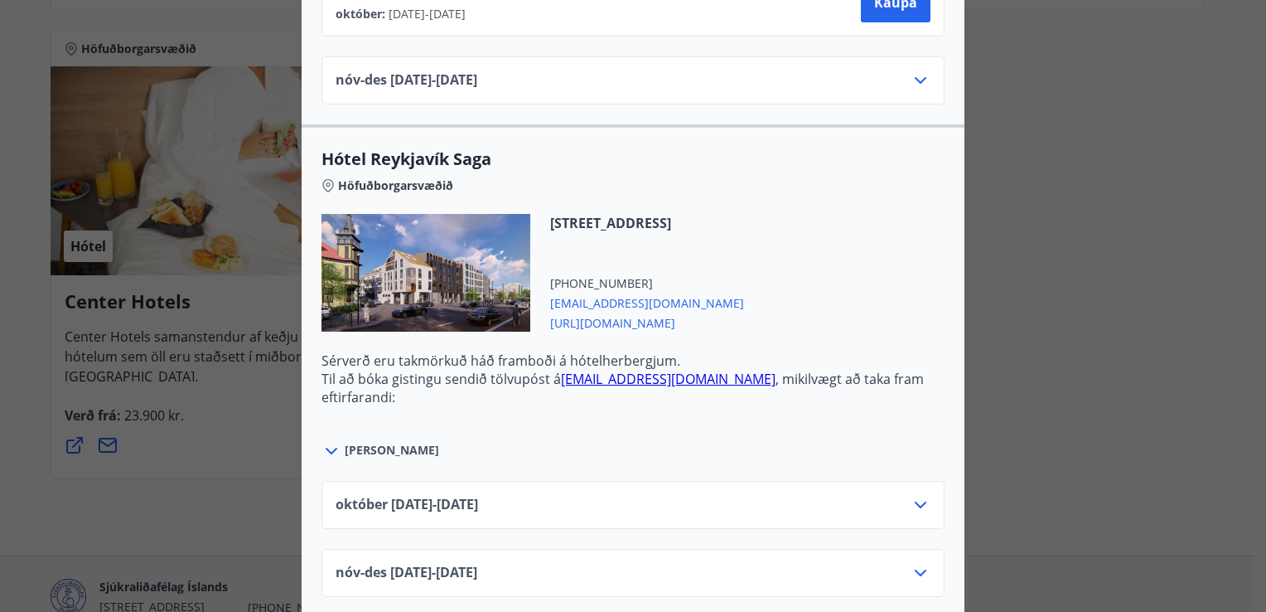
scroll to position [1724, 0]
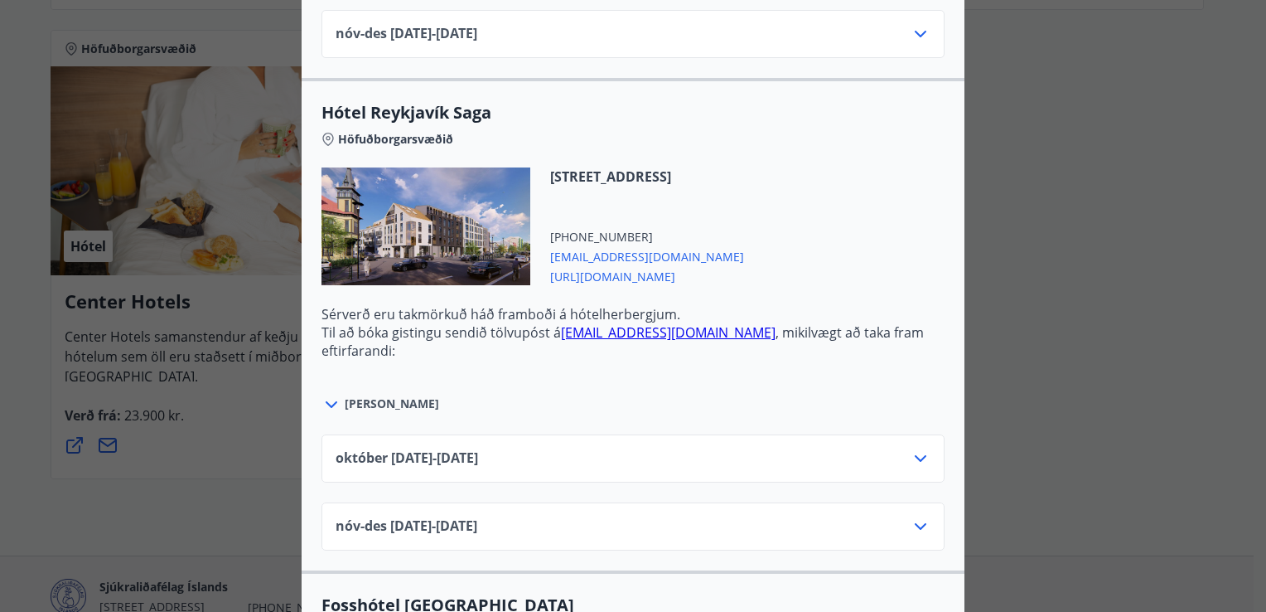
click at [916, 455] on icon at bounding box center [921, 458] width 12 height 7
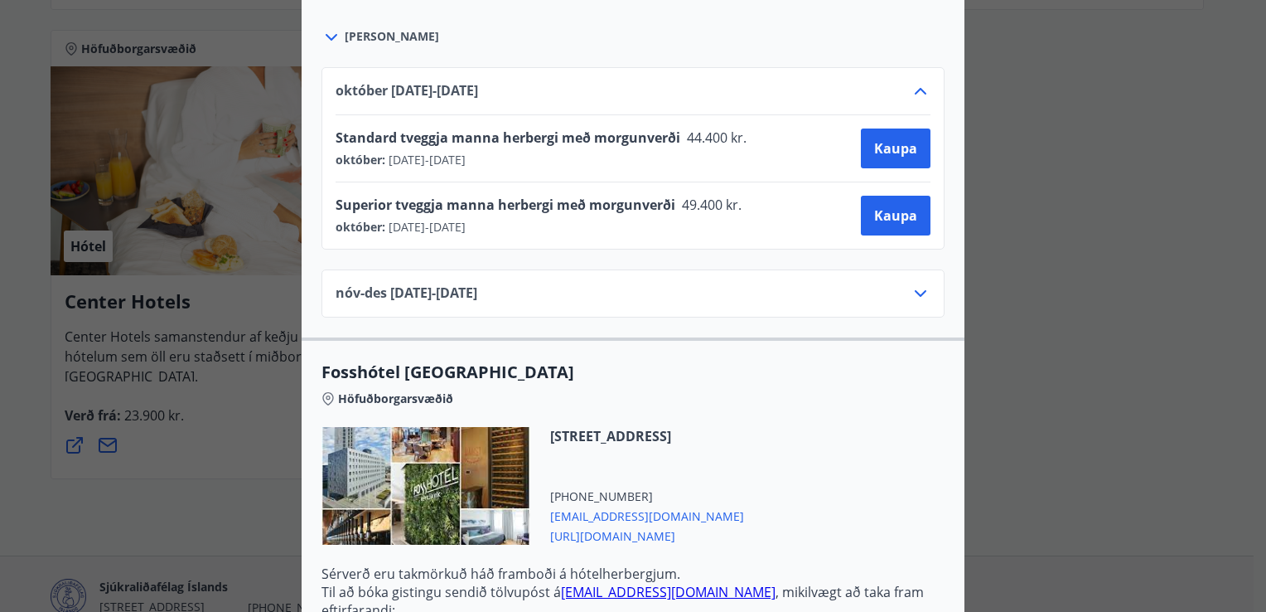
scroll to position [2095, 0]
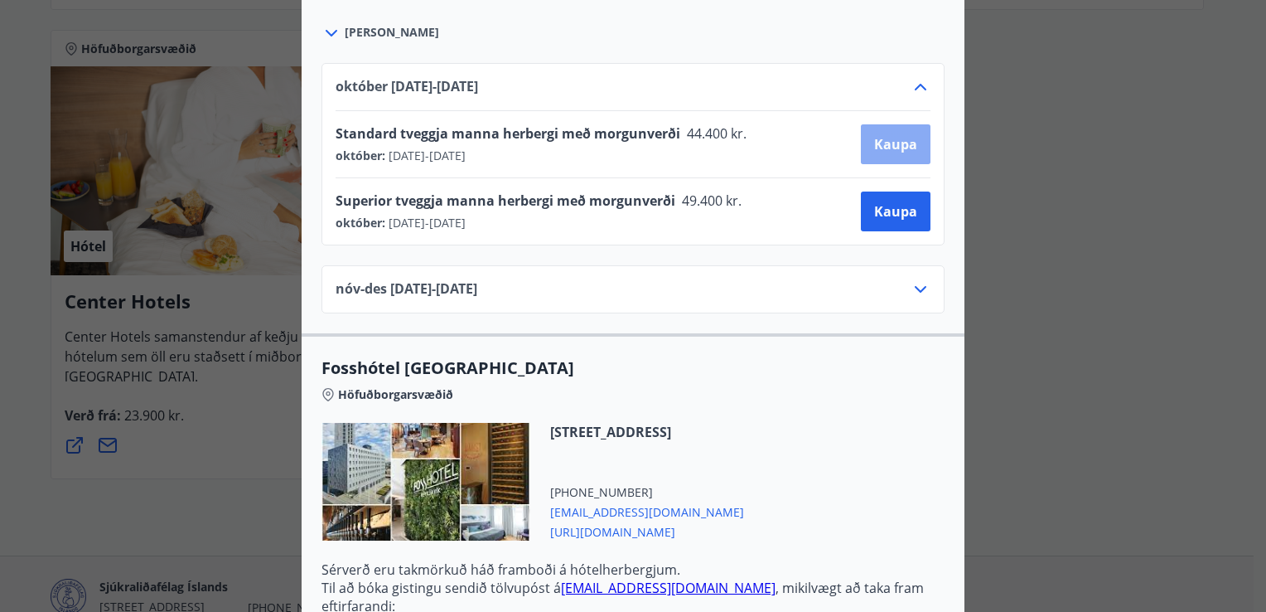
click at [875, 135] on span "Kaupa" at bounding box center [895, 144] width 43 height 18
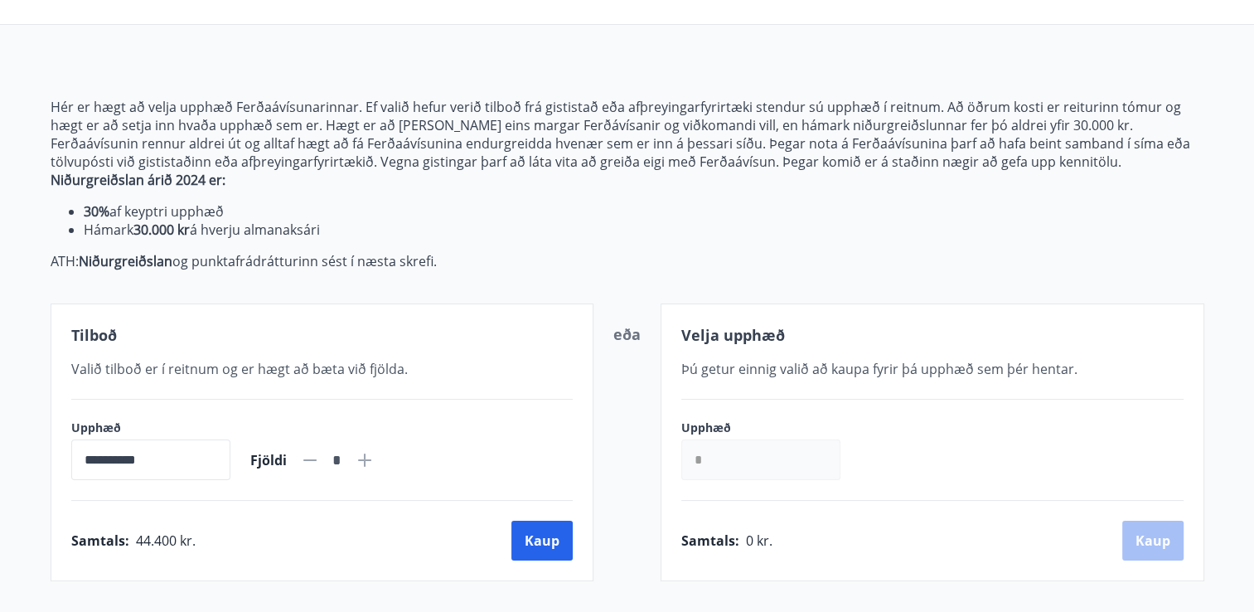
scroll to position [147, 0]
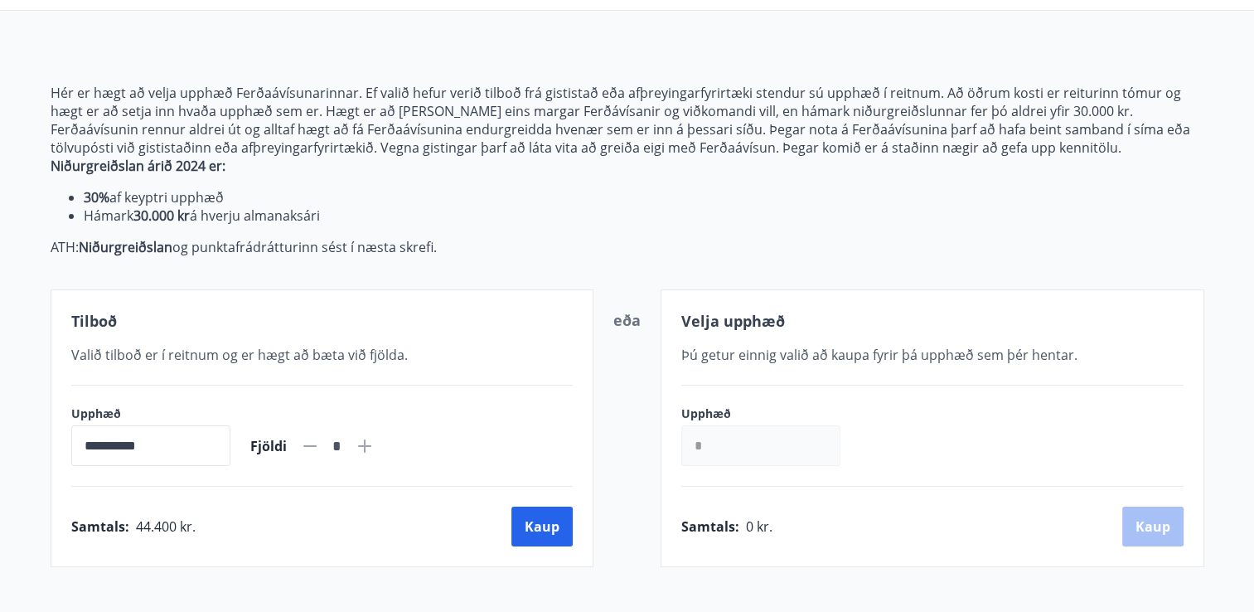
click at [371, 446] on icon at bounding box center [364, 445] width 13 height 13
type input "*"
click at [547, 525] on button "Kaup" at bounding box center [541, 526] width 61 height 40
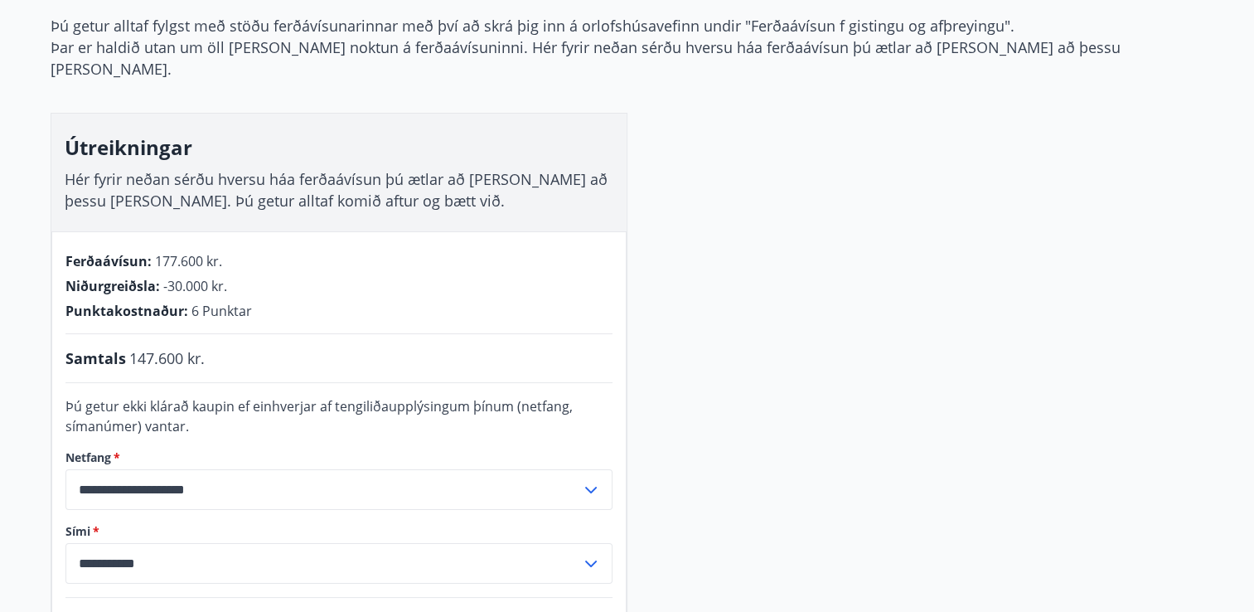
scroll to position [173, 0]
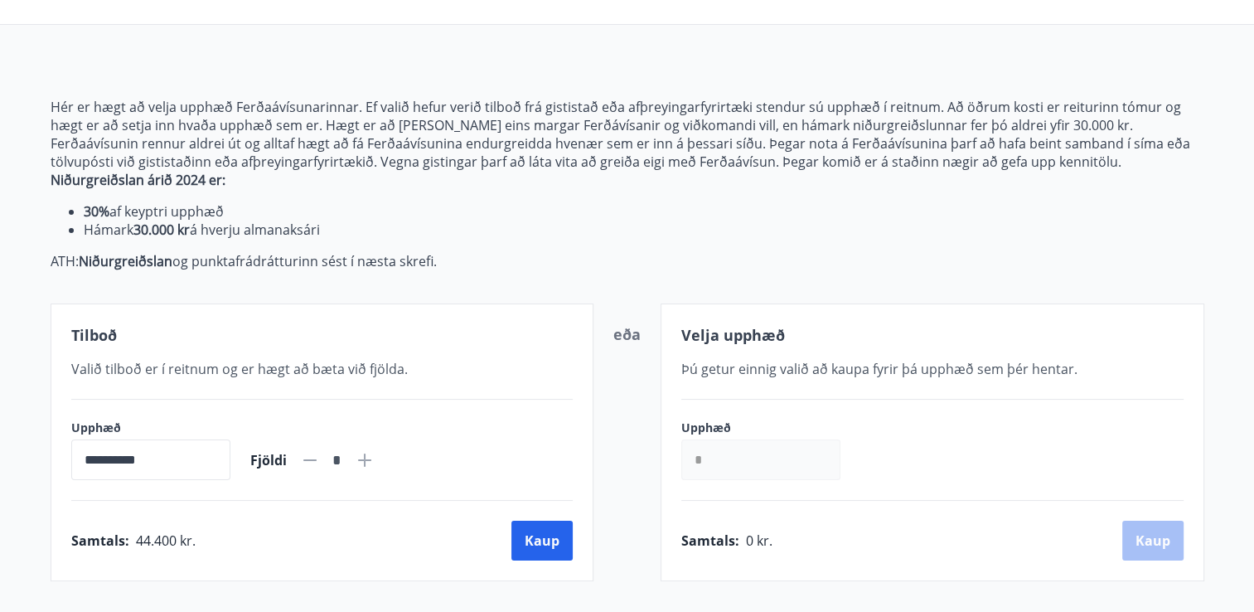
scroll to position [173, 0]
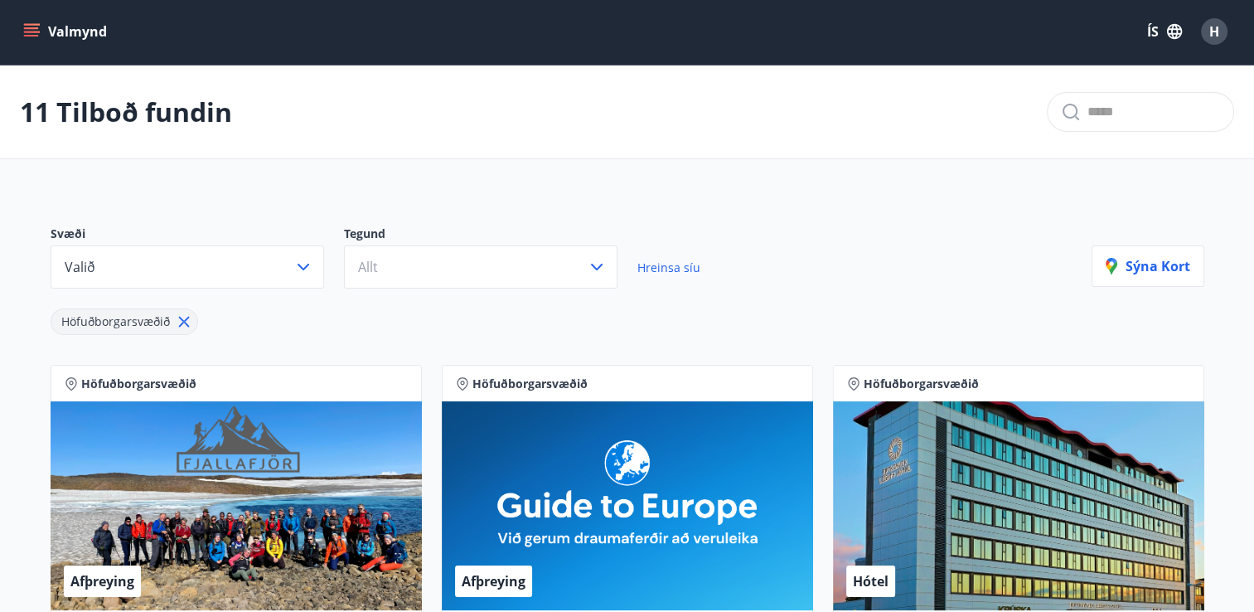
scroll to position [173, 0]
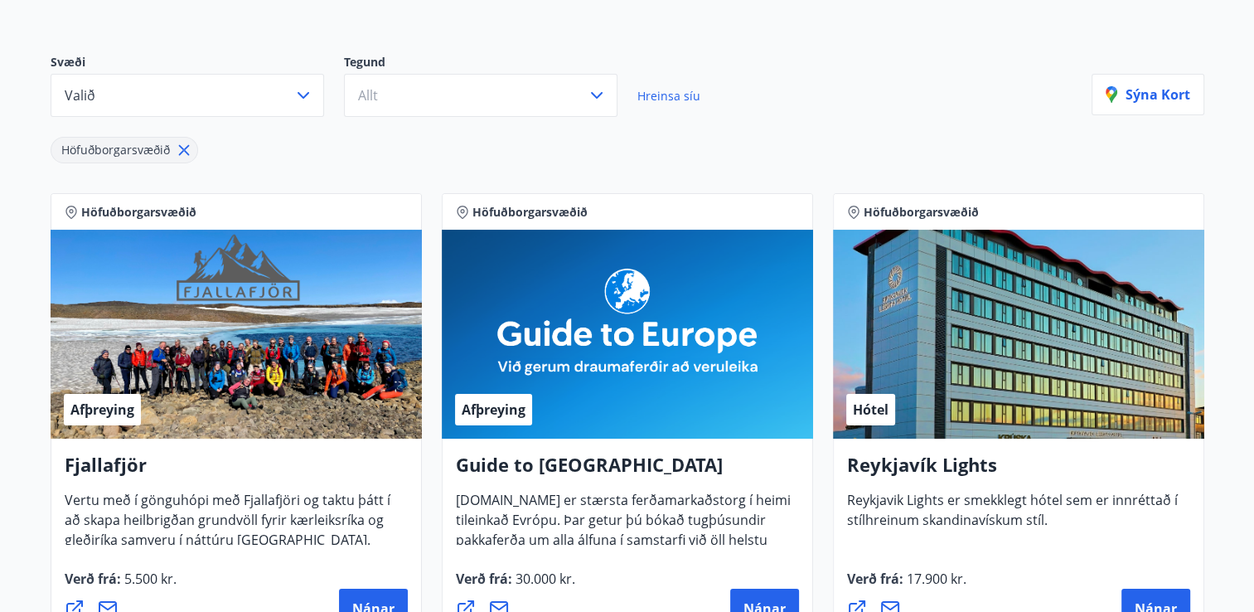
click at [123, 154] on span "Höfuðborgarsvæðið" at bounding box center [115, 150] width 109 height 16
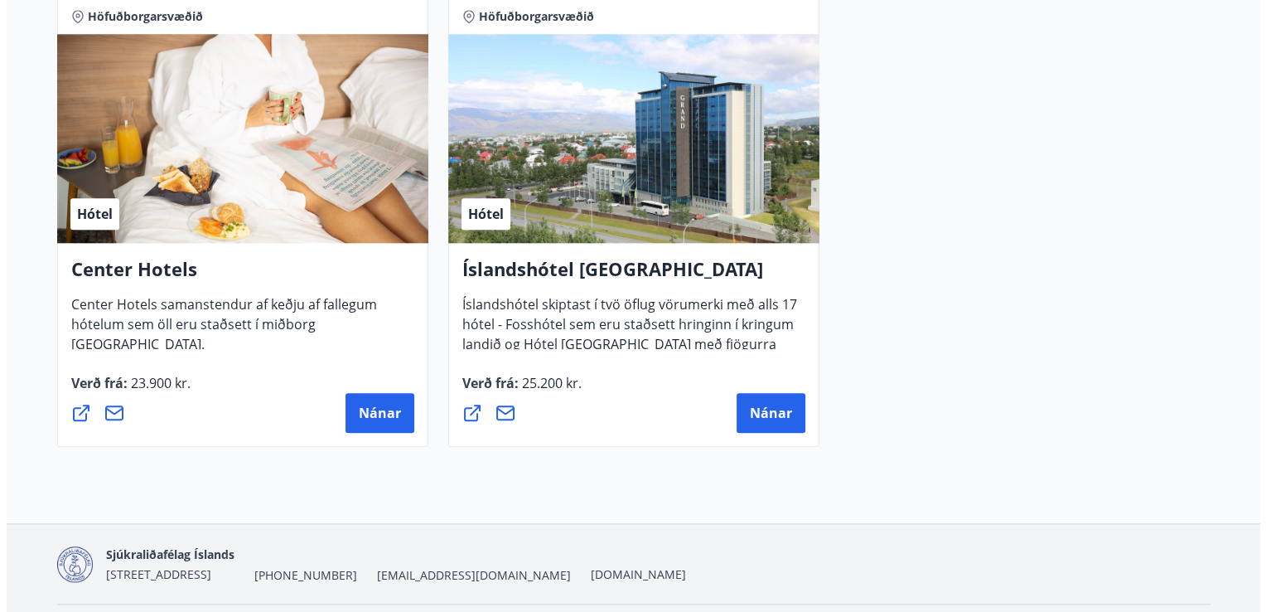
scroll to position [1826, 0]
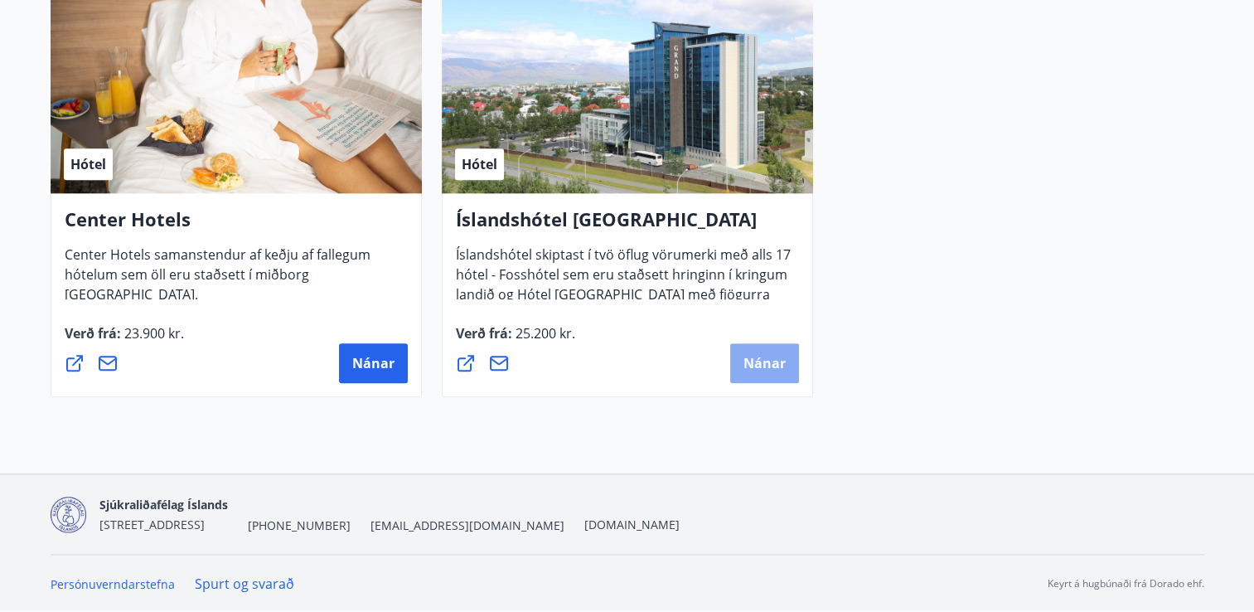
click at [773, 363] on span "Nánar" at bounding box center [764, 363] width 42 height 18
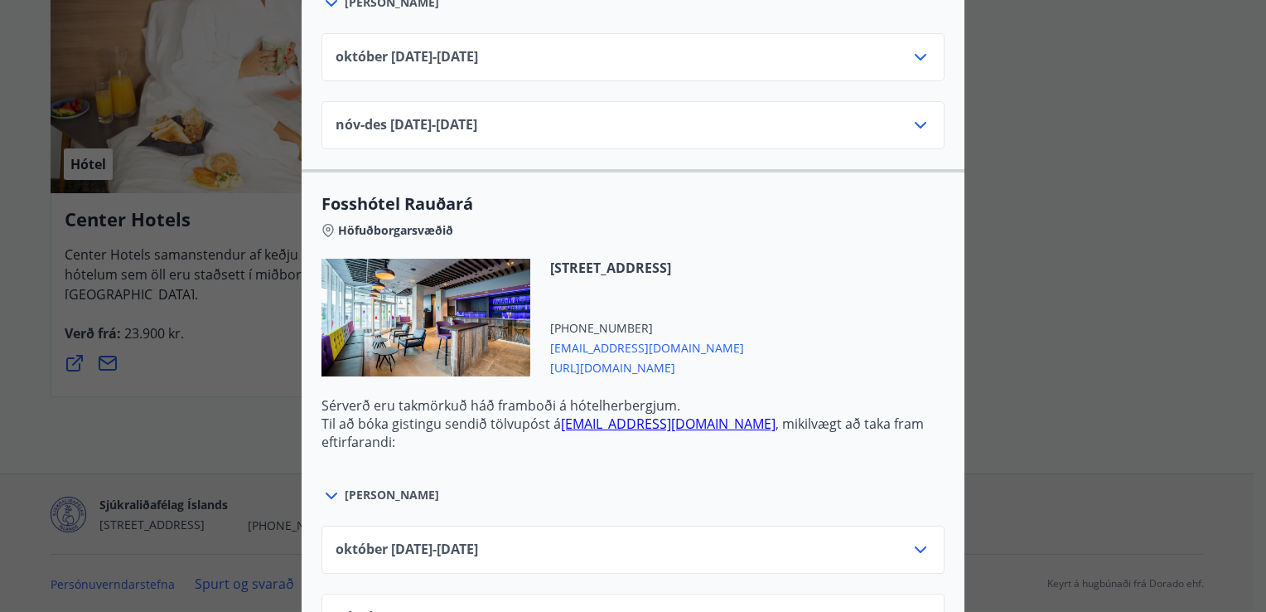
scroll to position [3396, 0]
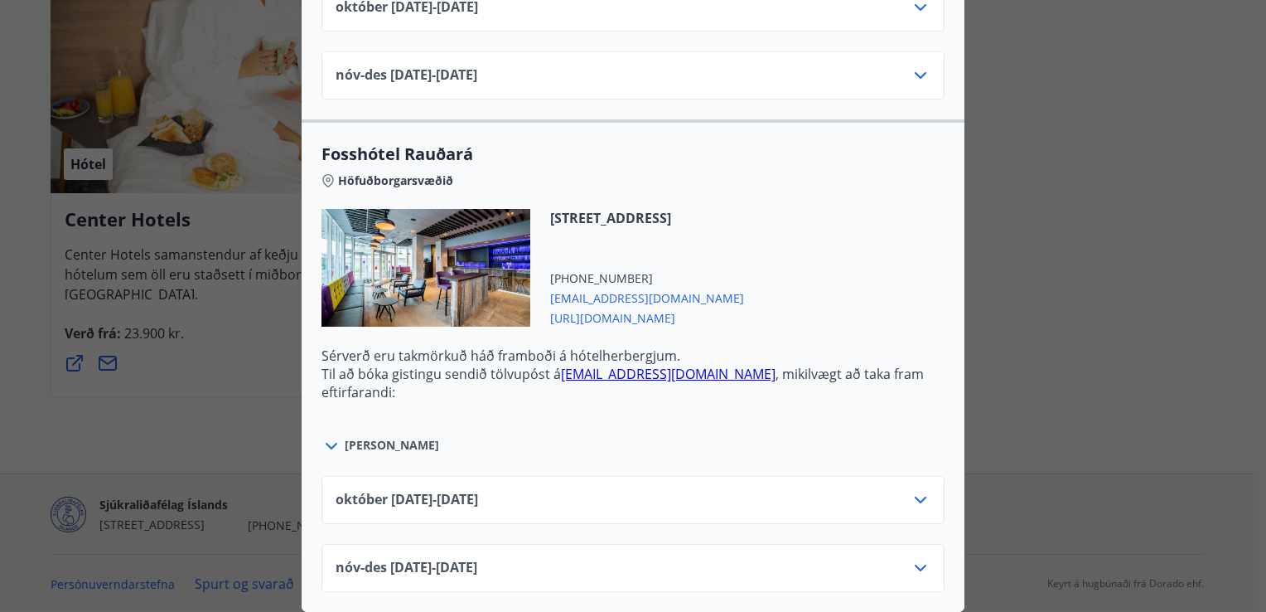
click at [427, 289] on div at bounding box center [426, 268] width 209 height 118
click at [917, 490] on icon at bounding box center [921, 500] width 20 height 20
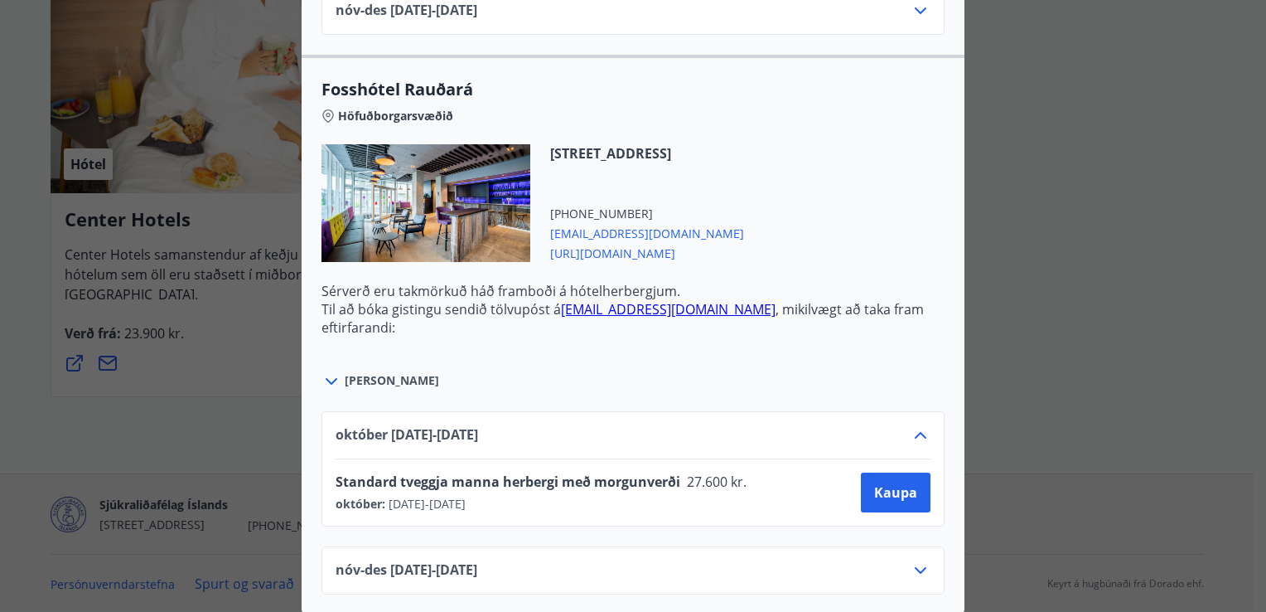
scroll to position [3463, 0]
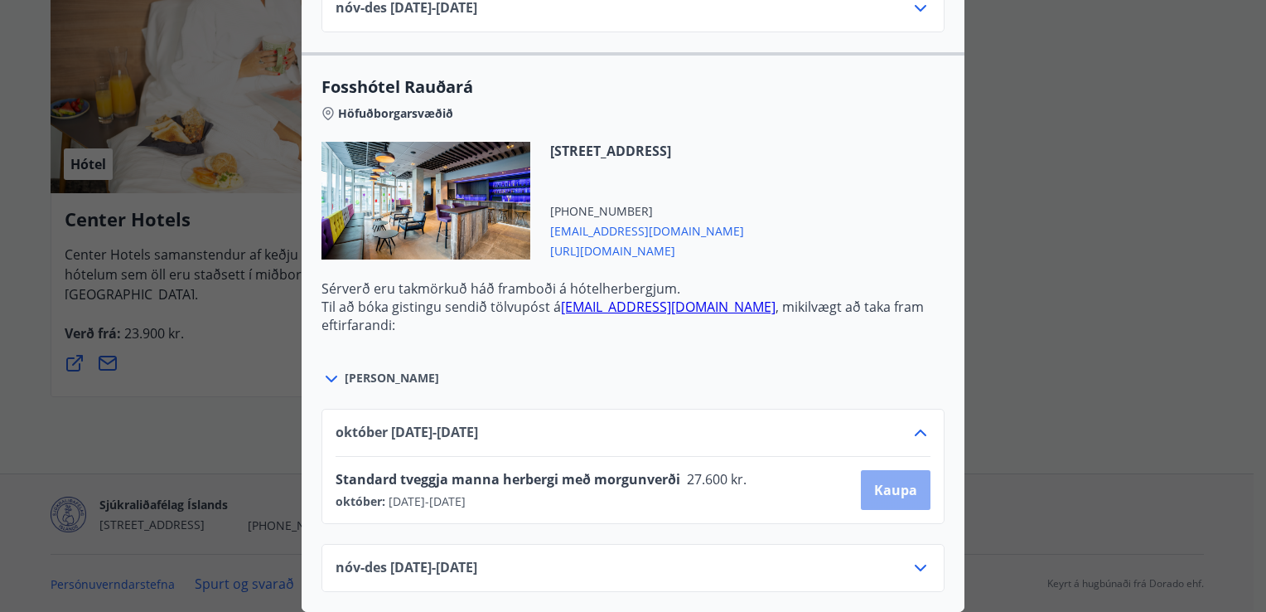
click at [898, 481] on span "Kaupa" at bounding box center [895, 490] width 43 height 18
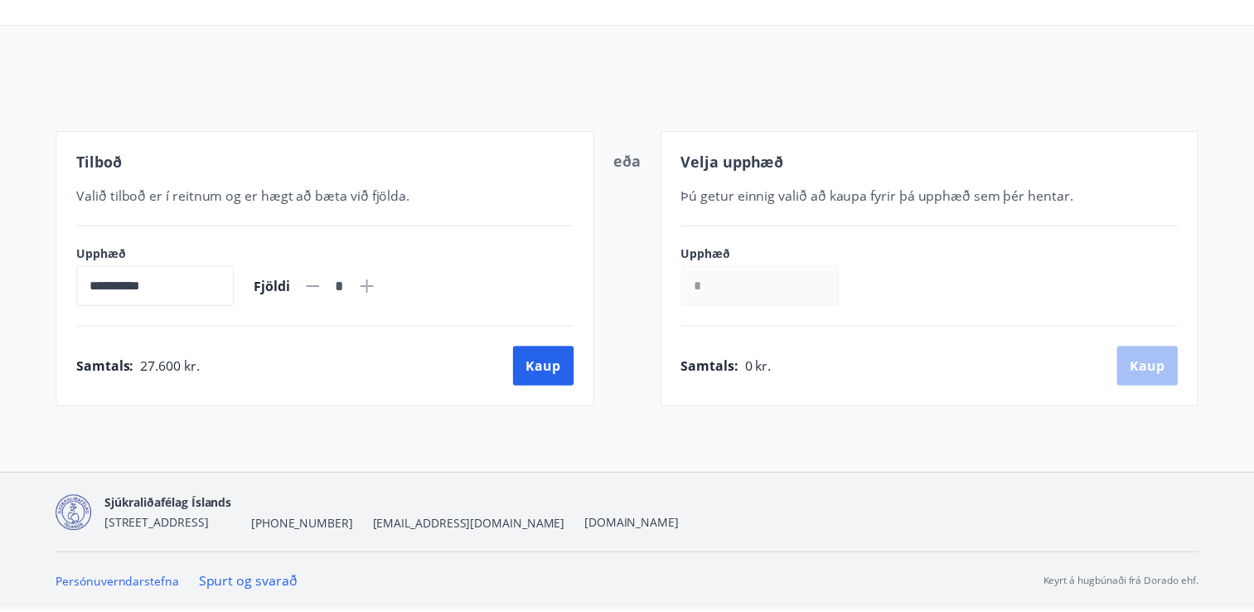
scroll to position [133, 0]
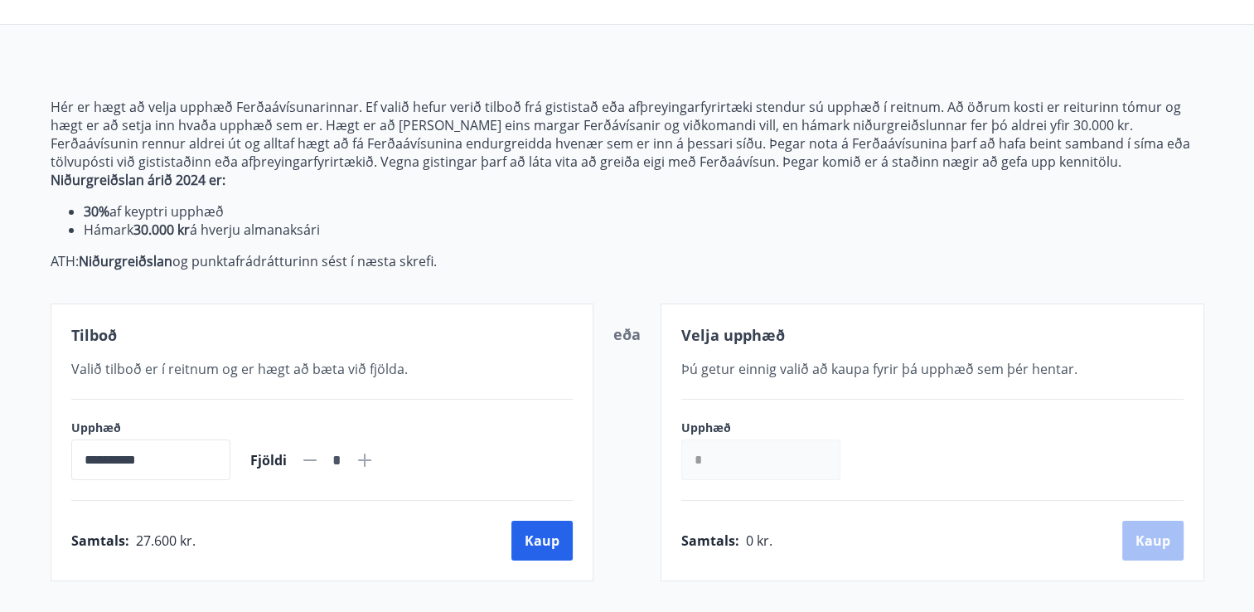
click at [375, 459] on icon at bounding box center [365, 460] width 20 height 20
type input "*"
click at [525, 535] on button "Kaup" at bounding box center [541, 540] width 61 height 40
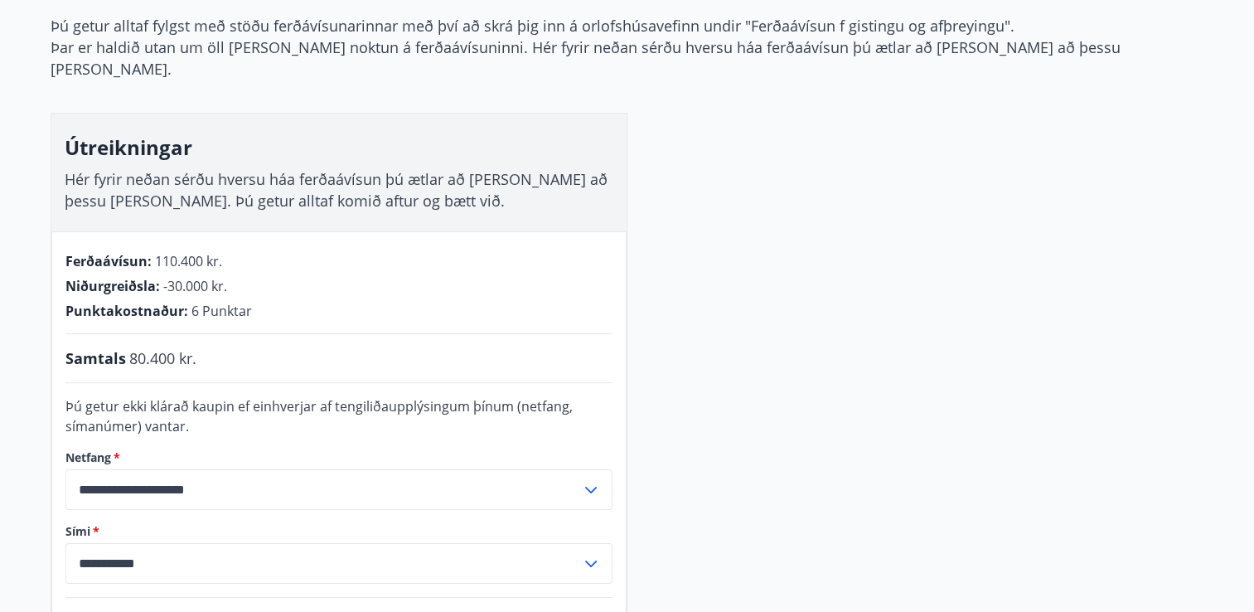
scroll to position [177, 0]
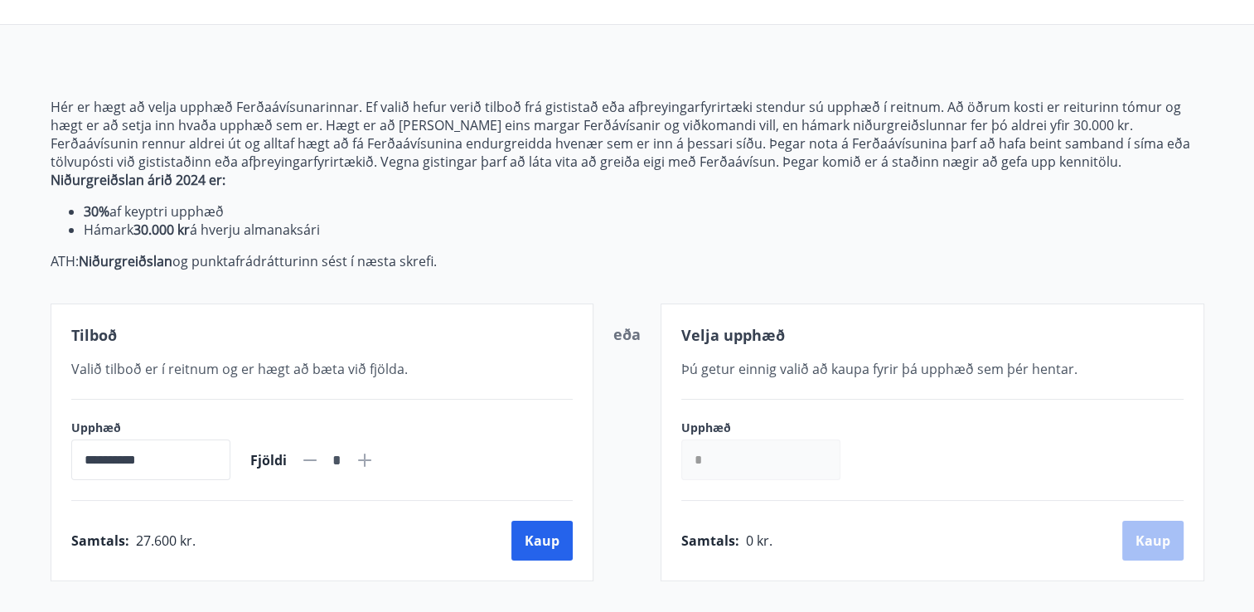
scroll to position [177, 0]
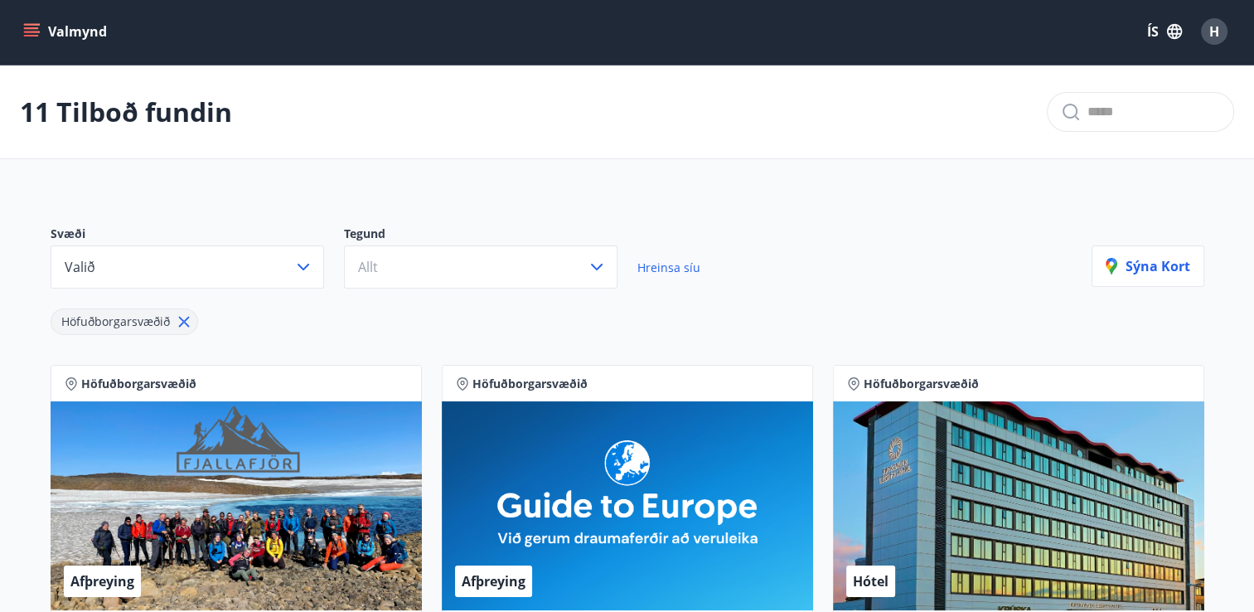
scroll to position [177, 0]
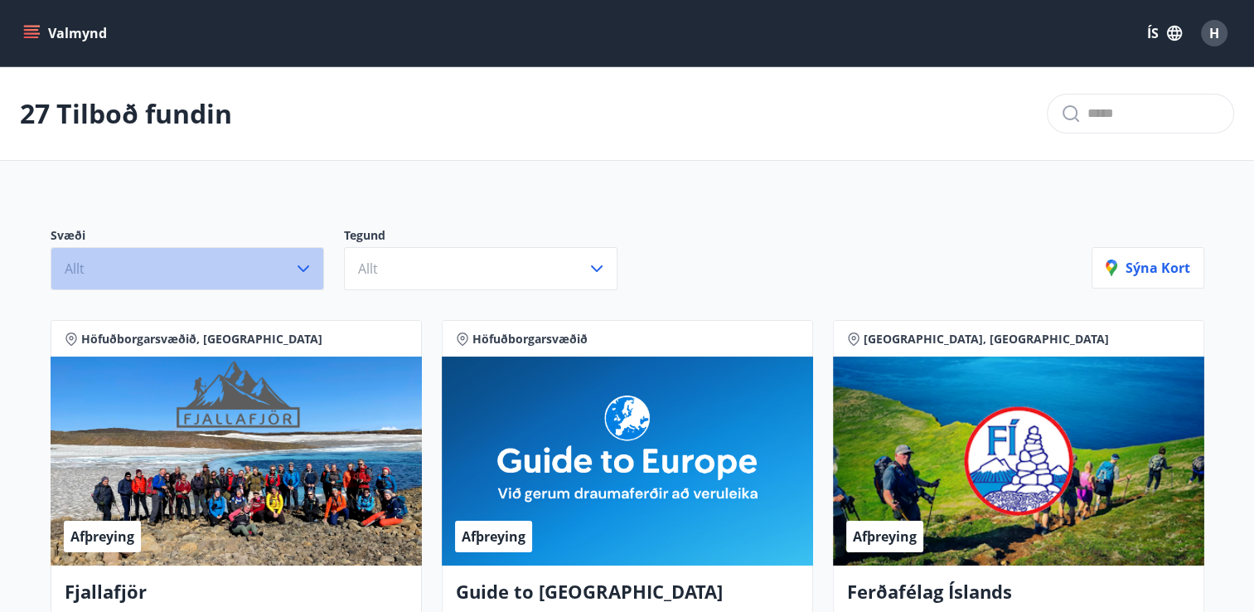
click at [300, 267] on icon "button" at bounding box center [304, 268] width 12 height 7
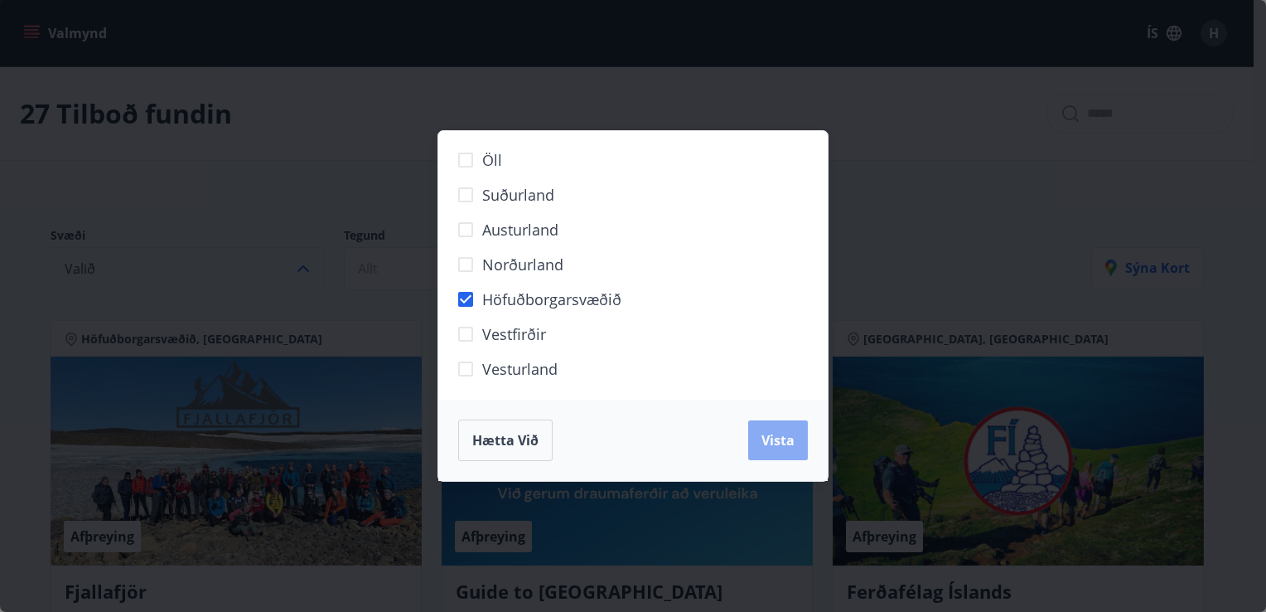
click at [773, 451] on button "Vista" at bounding box center [778, 440] width 60 height 40
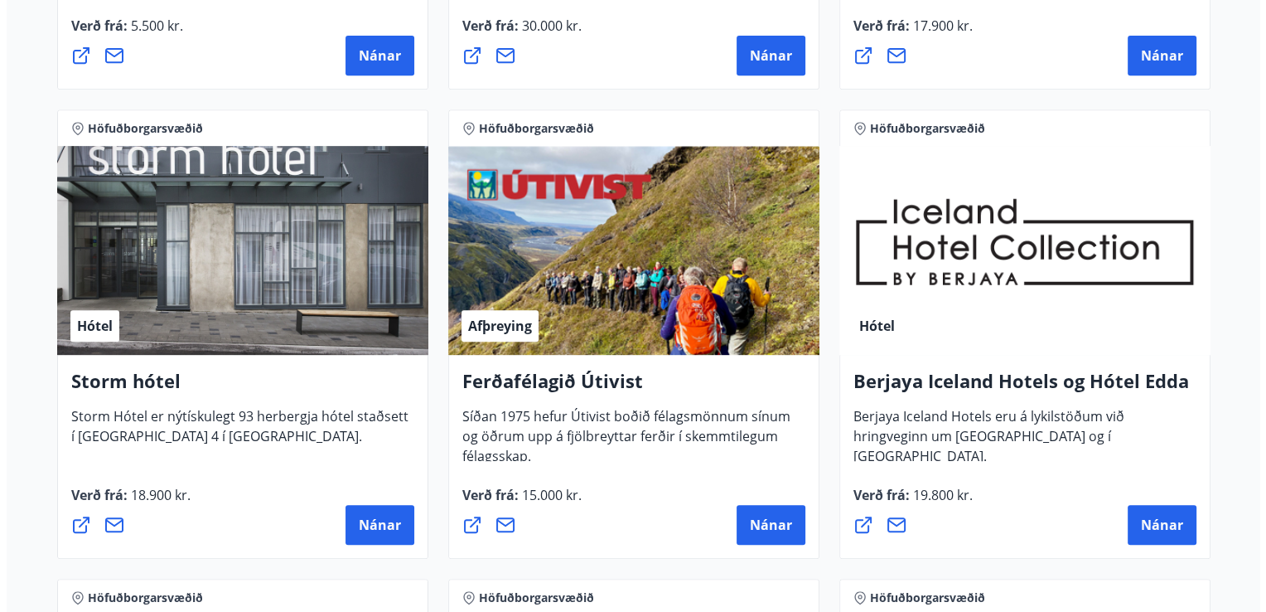
scroll to position [736, 0]
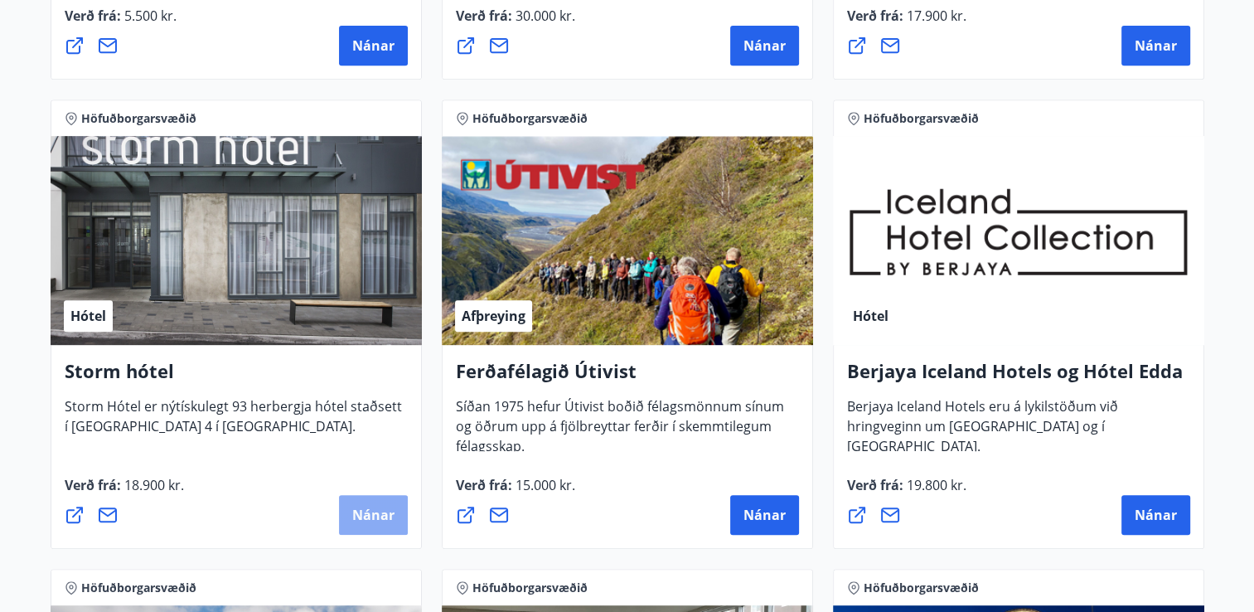
click at [368, 514] on span "Nánar" at bounding box center [373, 515] width 42 height 18
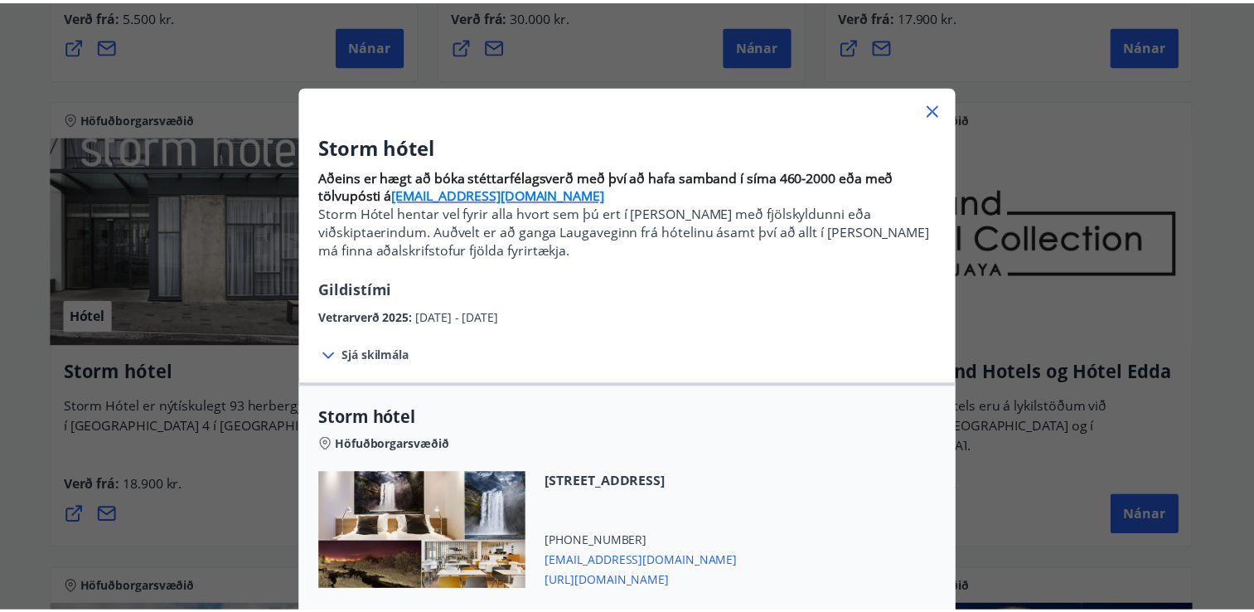
scroll to position [14, 0]
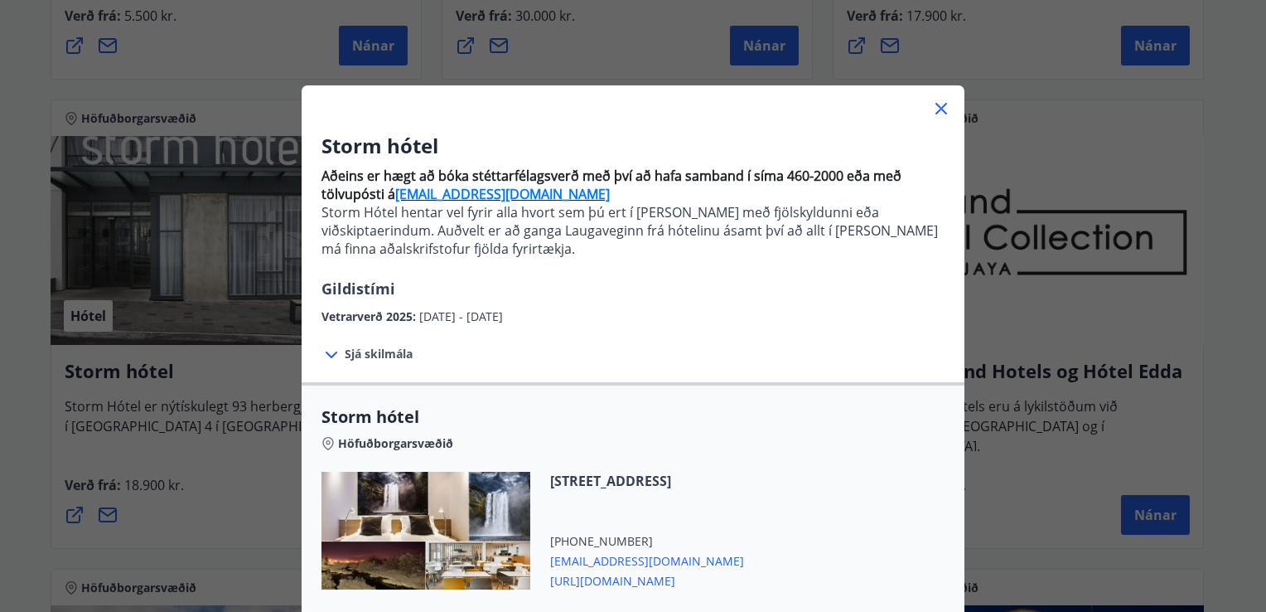
click at [941, 110] on icon at bounding box center [941, 109] width 20 height 20
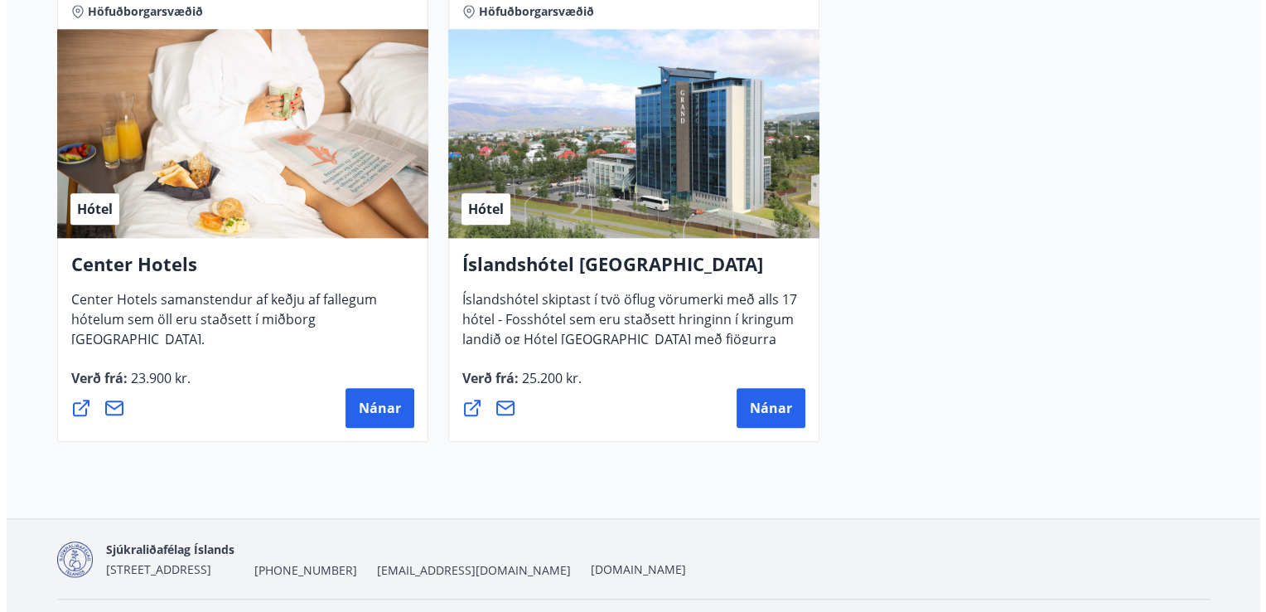
scroll to position [1788, 0]
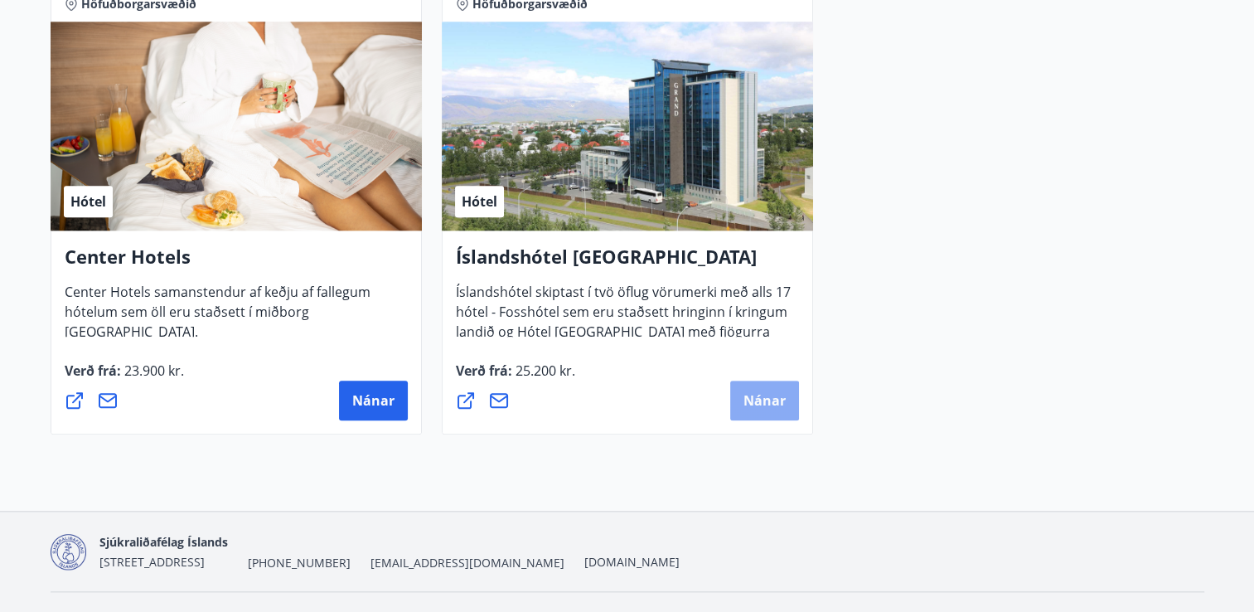
click at [756, 399] on span "Nánar" at bounding box center [764, 400] width 42 height 18
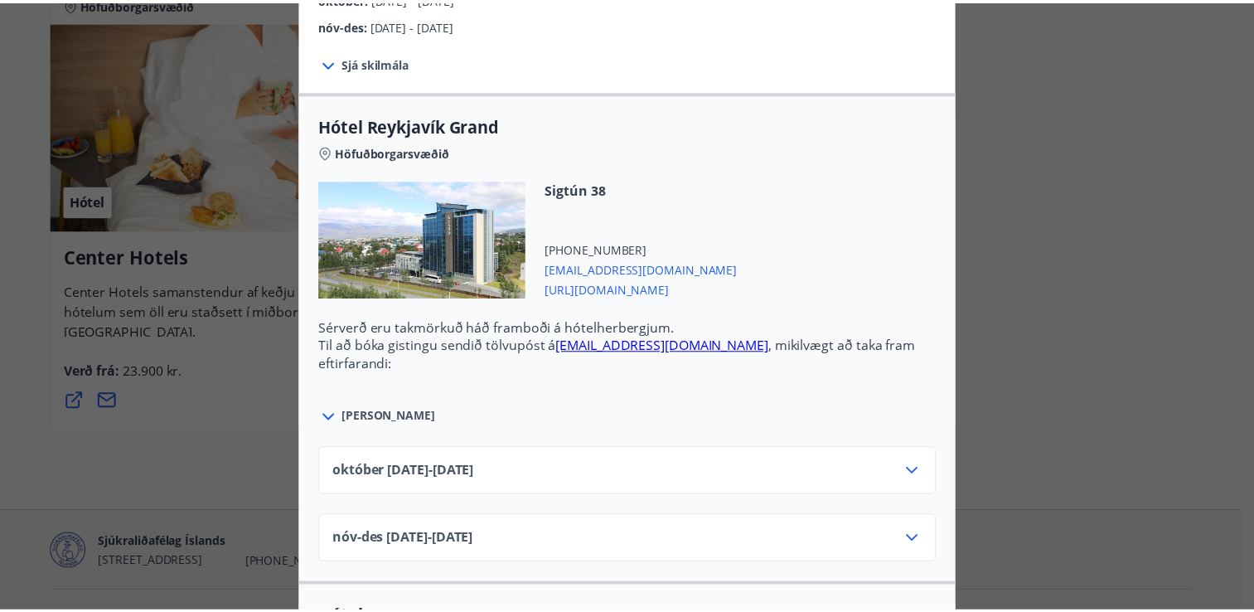
scroll to position [0, 0]
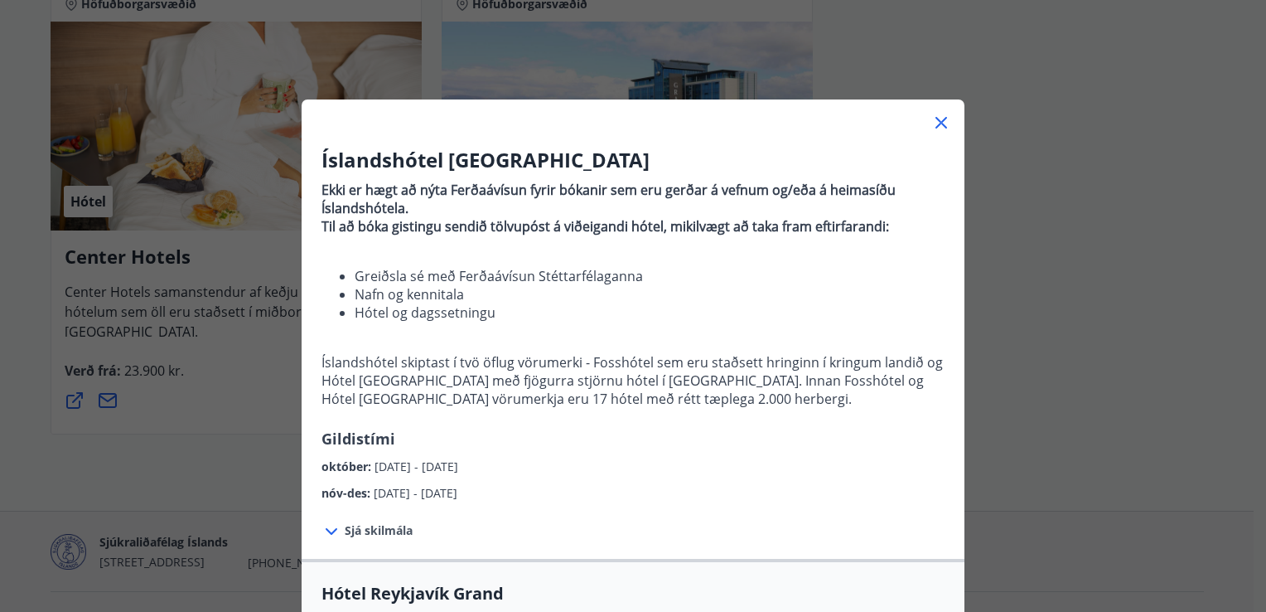
click at [936, 123] on icon at bounding box center [942, 123] width 12 height 12
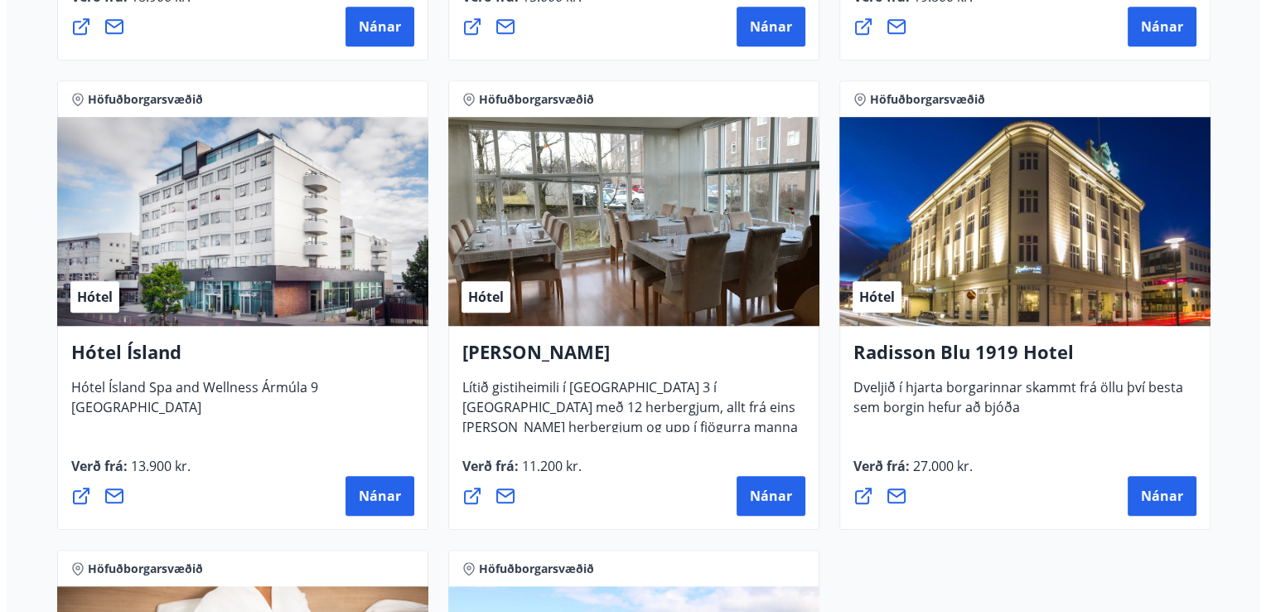
scroll to position [1223, 0]
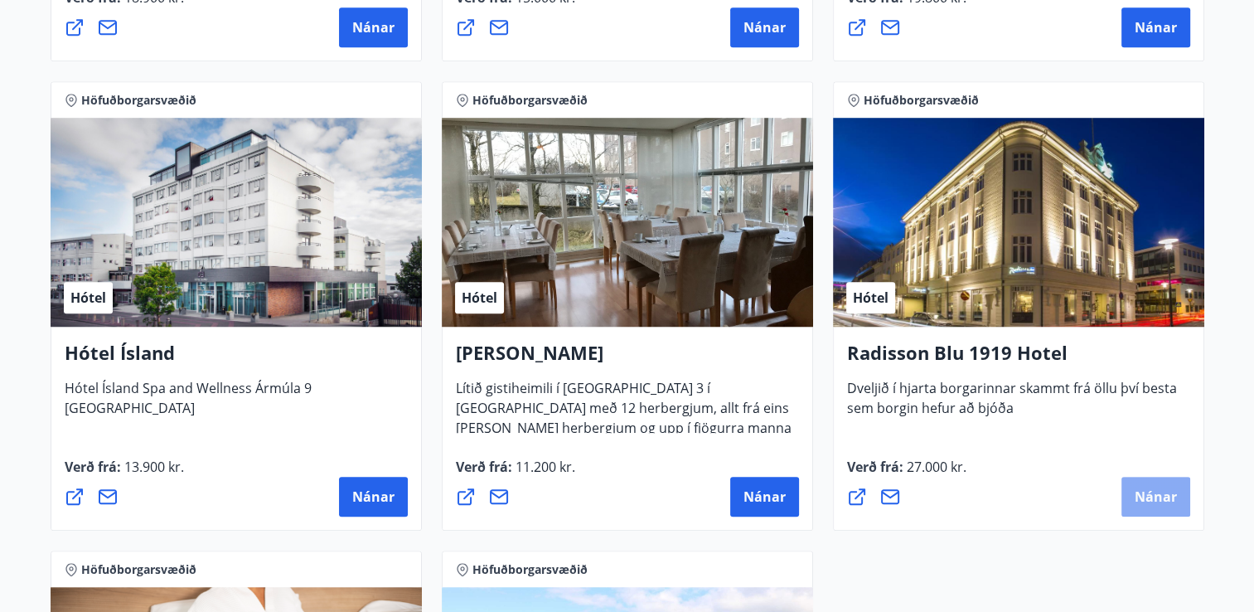
click at [1147, 499] on span "Nánar" at bounding box center [1156, 496] width 42 height 18
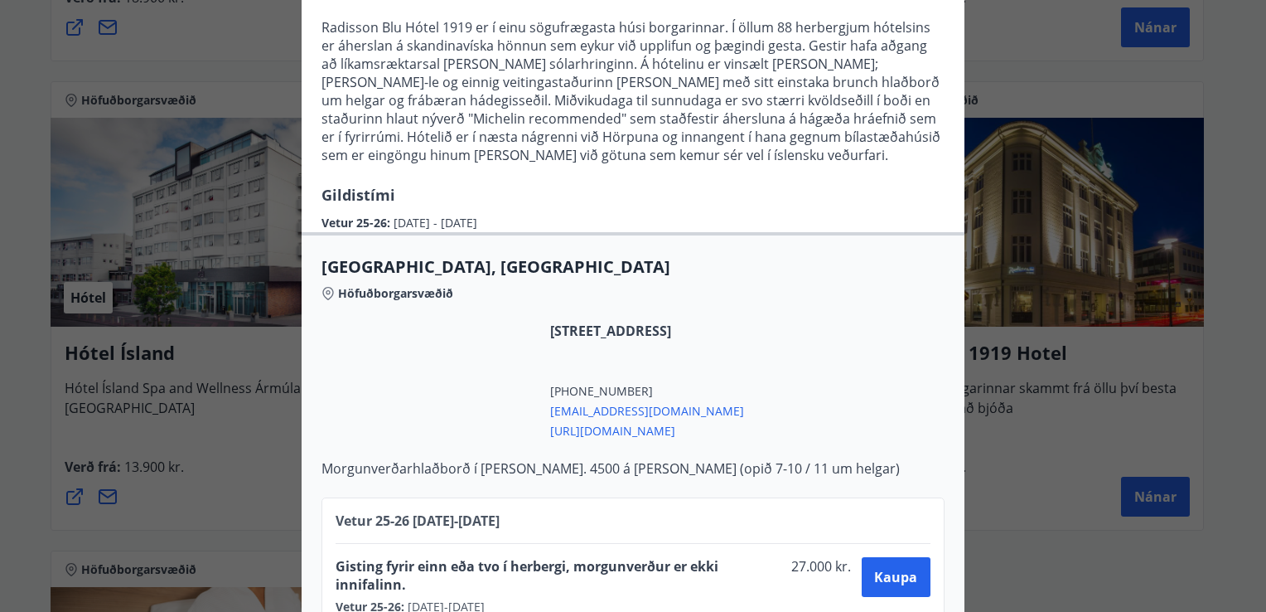
scroll to position [266, 0]
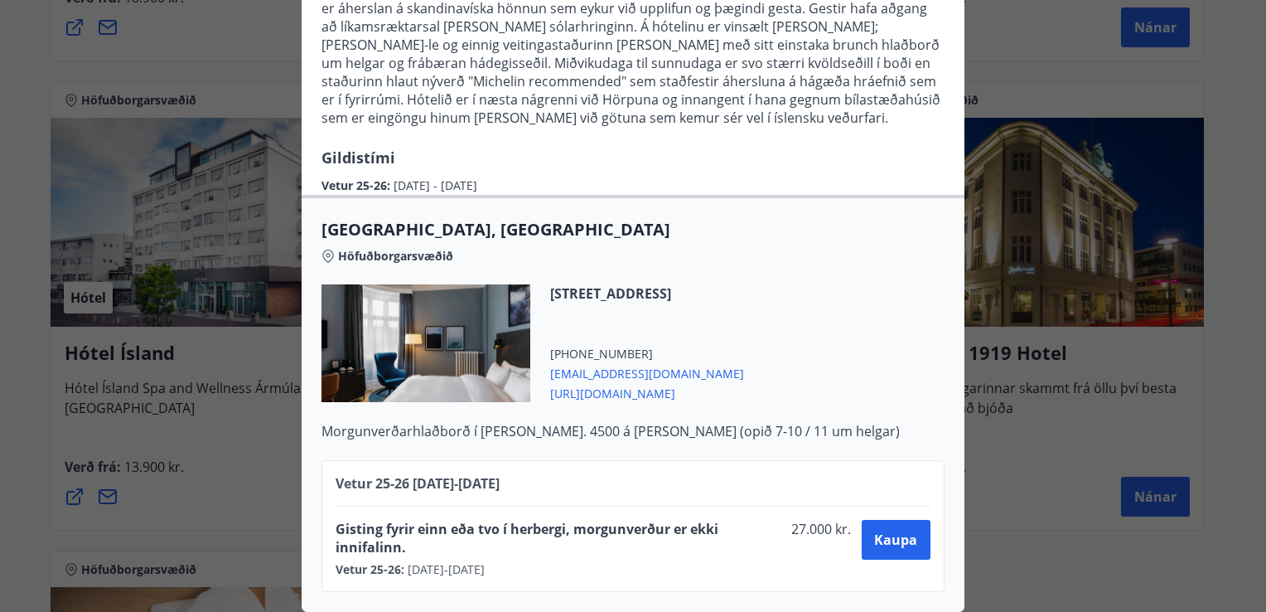
click at [646, 386] on span "https://www.radissonhotels.com/is-is/hotels/radisson-blu-reykjavik-1919" at bounding box center [647, 392] width 194 height 20
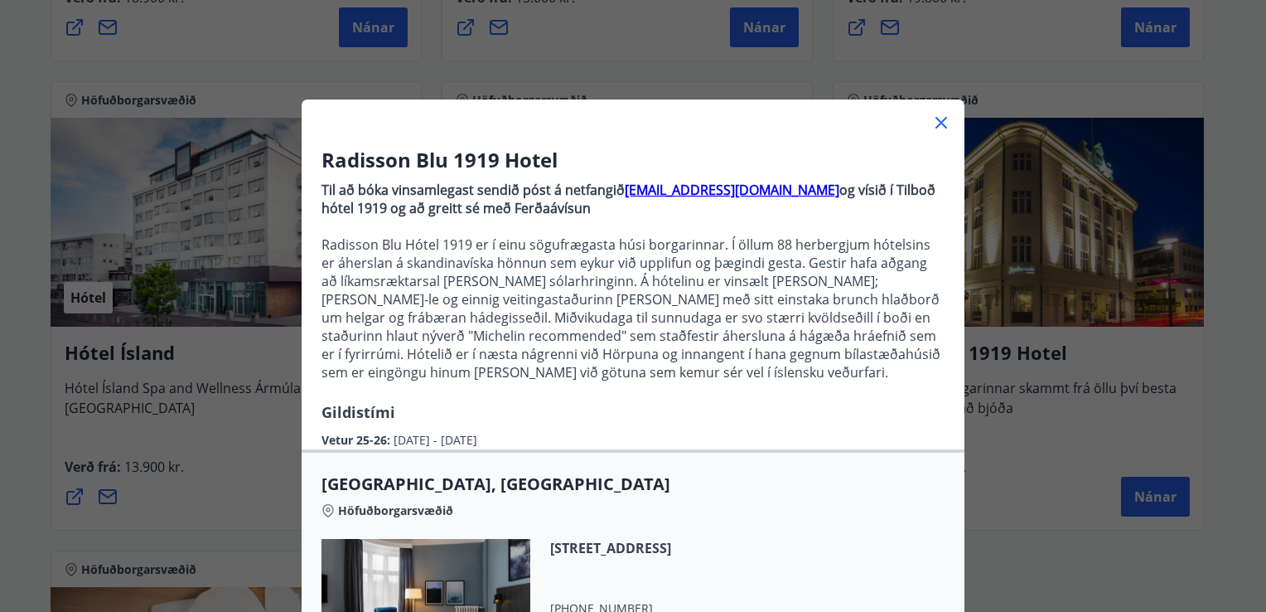
click at [936, 121] on icon at bounding box center [942, 123] width 12 height 12
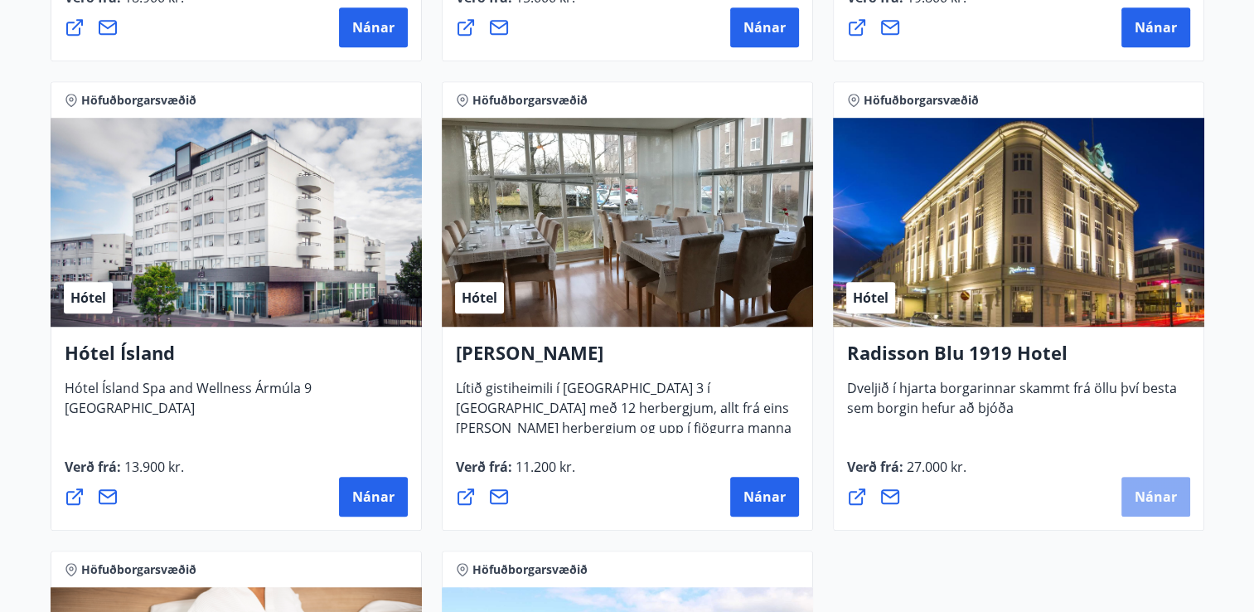
click at [1154, 495] on span "Nánar" at bounding box center [1156, 496] width 42 height 18
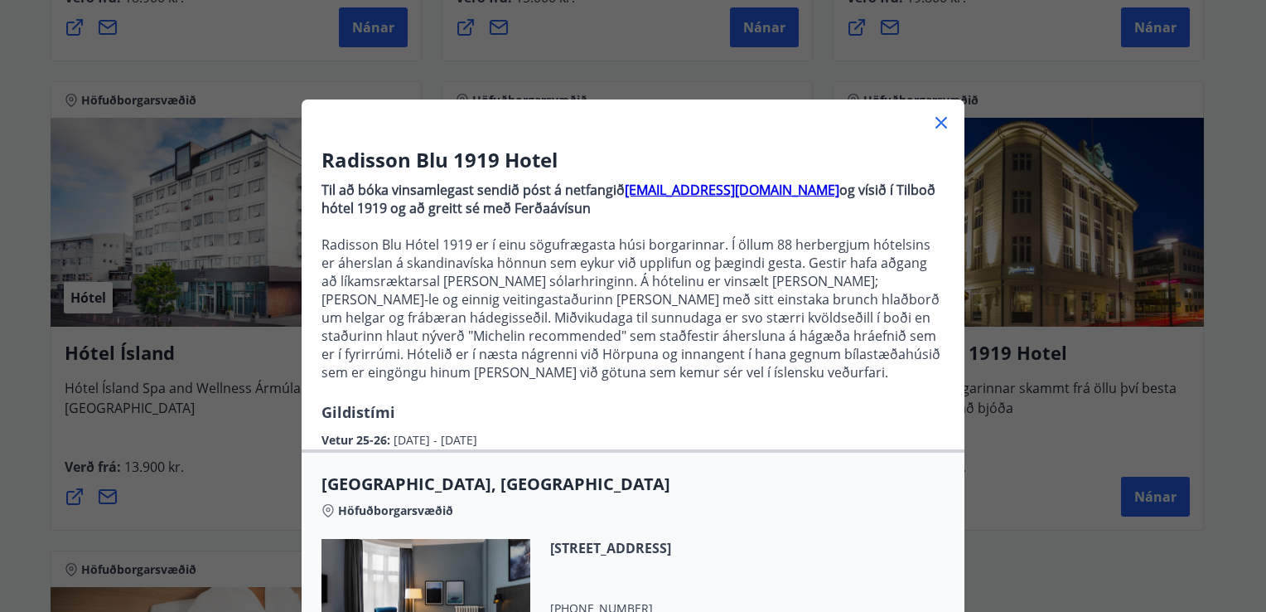
click at [936, 123] on icon at bounding box center [942, 123] width 12 height 12
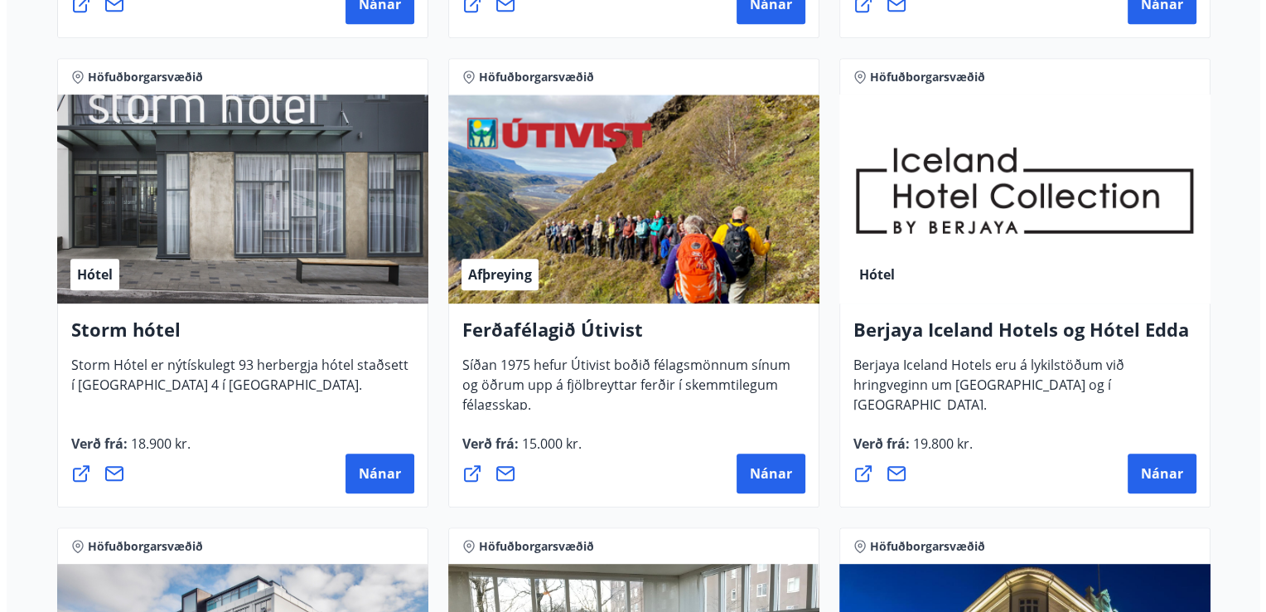
scroll to position [772, 0]
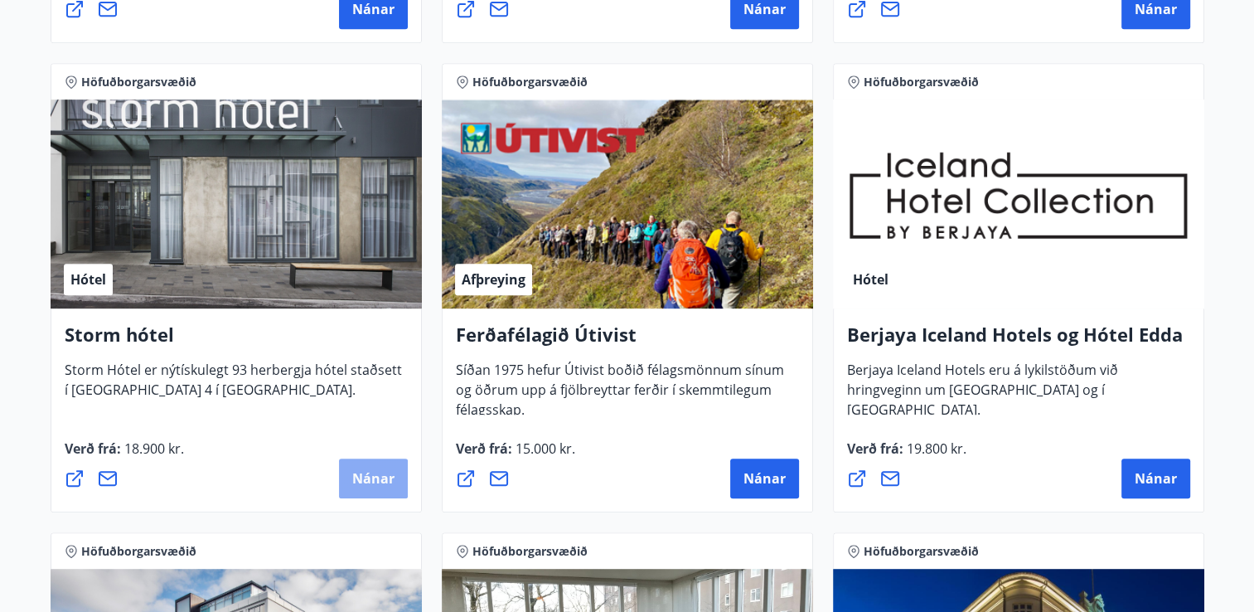
click at [353, 482] on span "Nánar" at bounding box center [373, 478] width 42 height 18
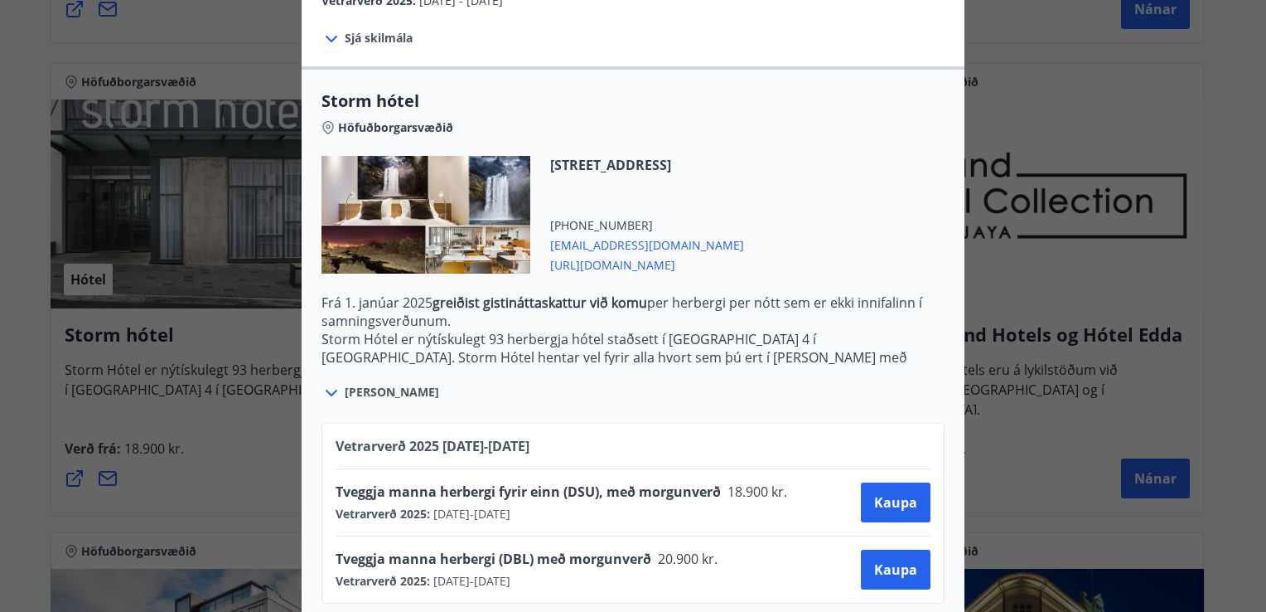
scroll to position [330, 0]
click at [491, 293] on strong "greiðist gistináttaskattur við komu" at bounding box center [540, 302] width 215 height 18
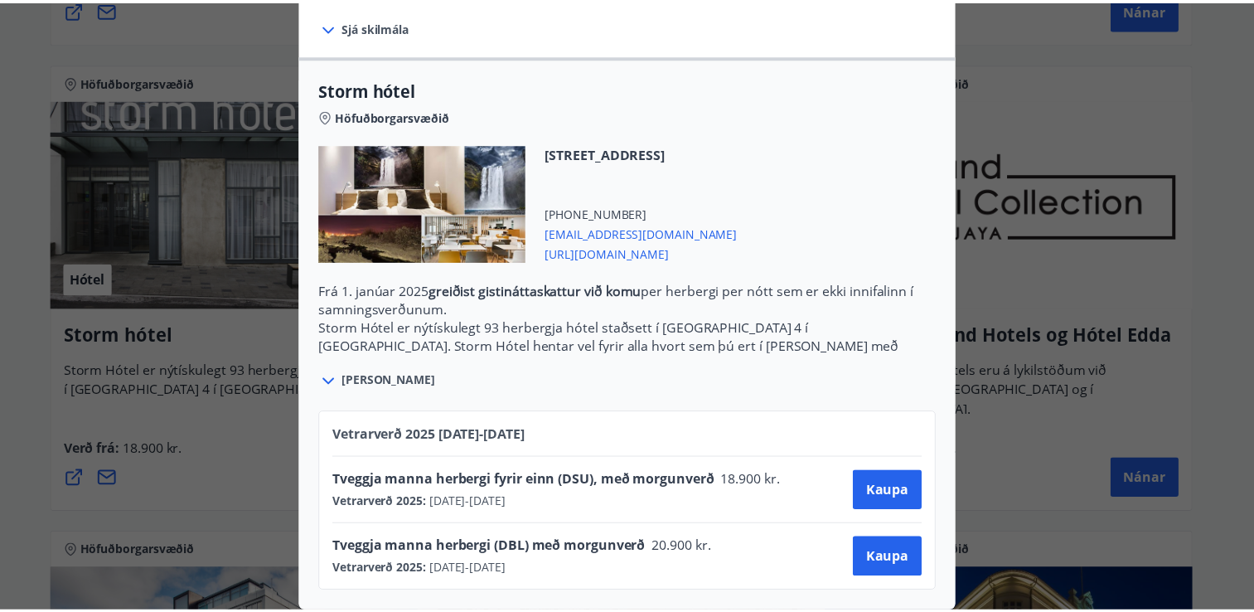
scroll to position [352, 0]
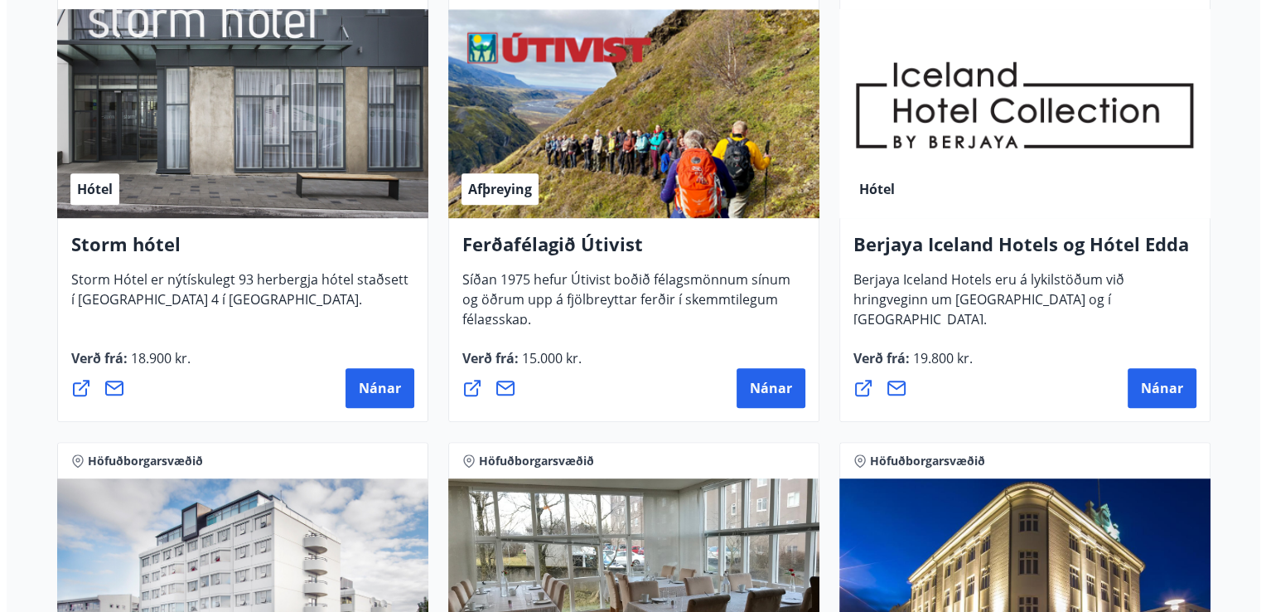
scroll to position [864, 0]
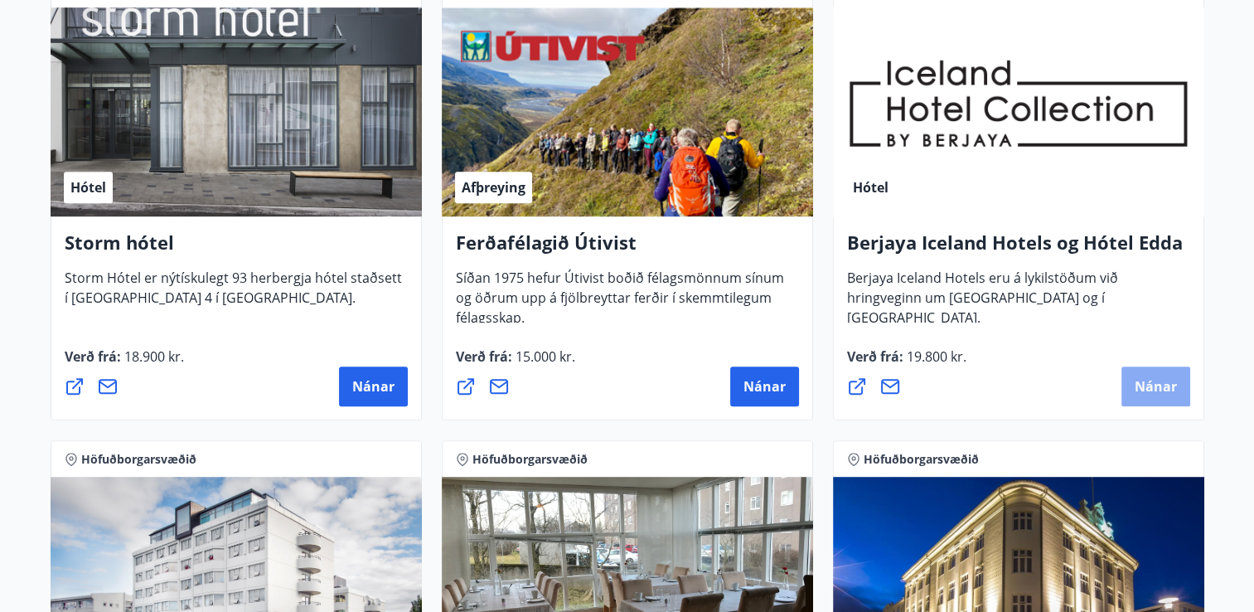
click at [1150, 397] on button "Nánar" at bounding box center [1155, 386] width 69 height 40
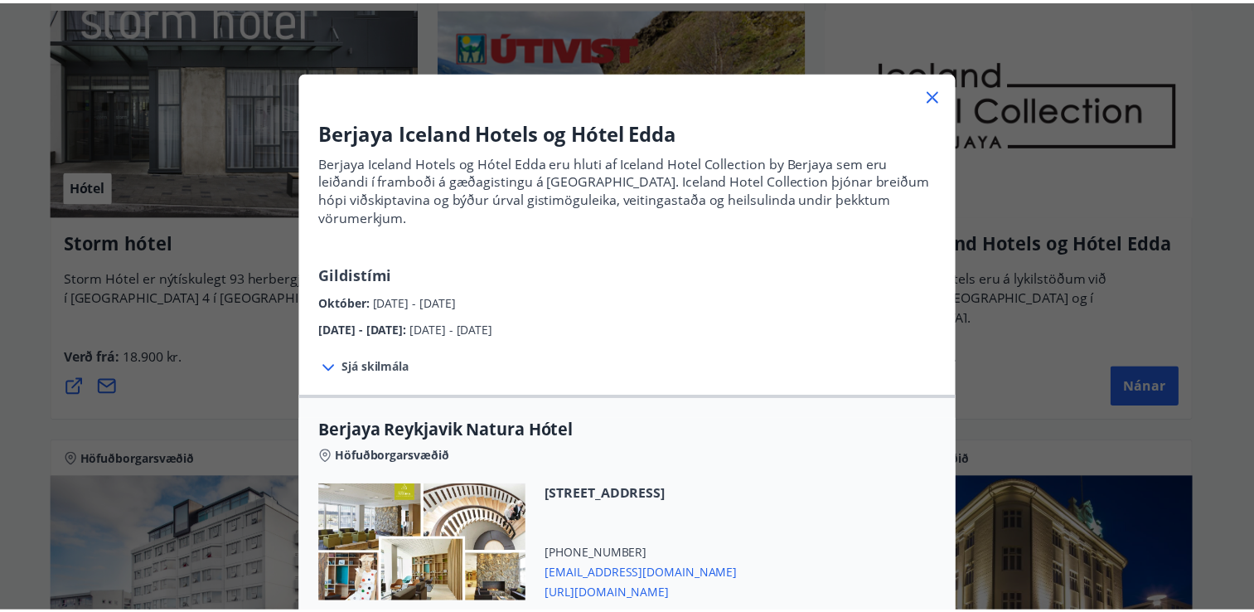
scroll to position [27, 0]
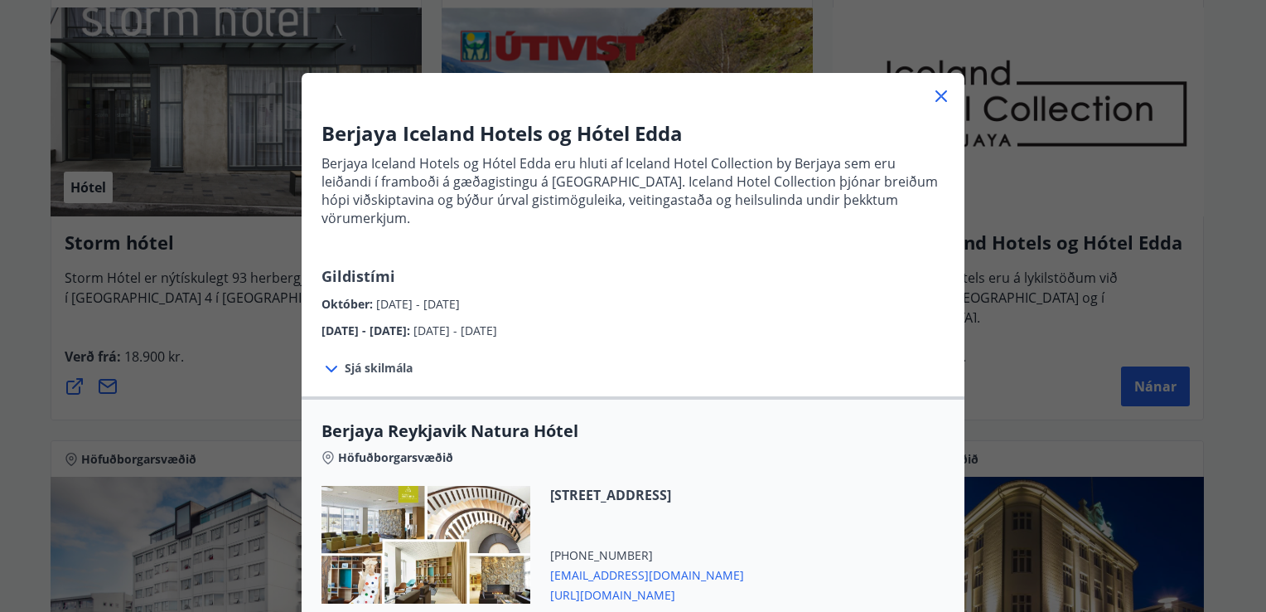
click at [936, 91] on icon at bounding box center [941, 96] width 20 height 20
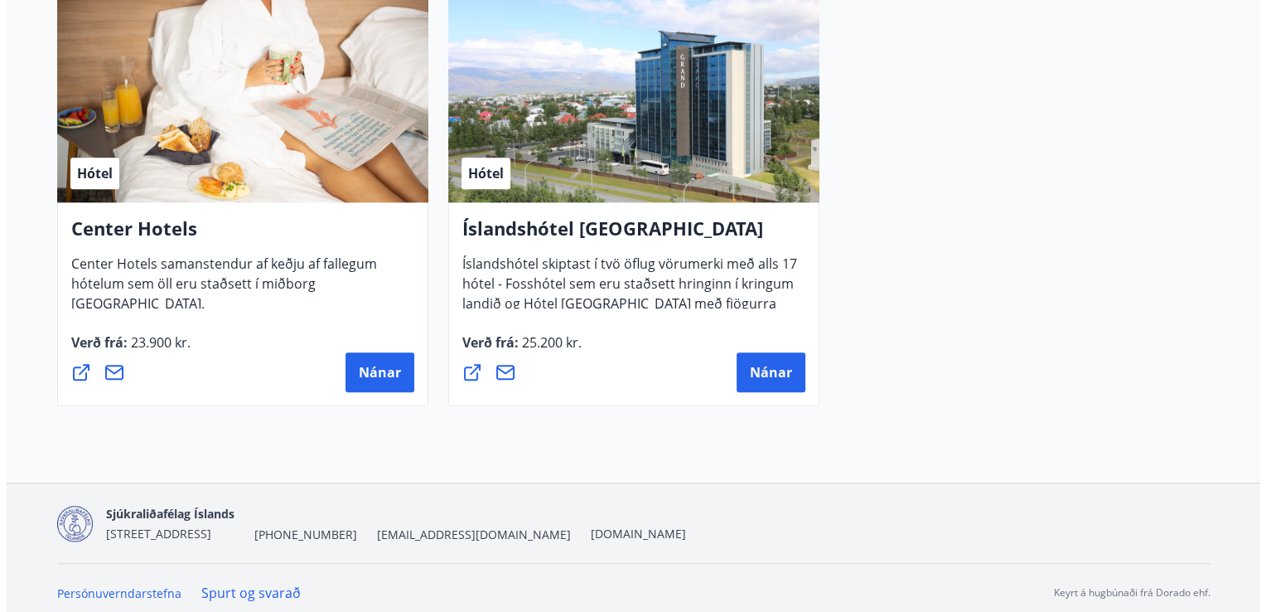
scroll to position [1826, 0]
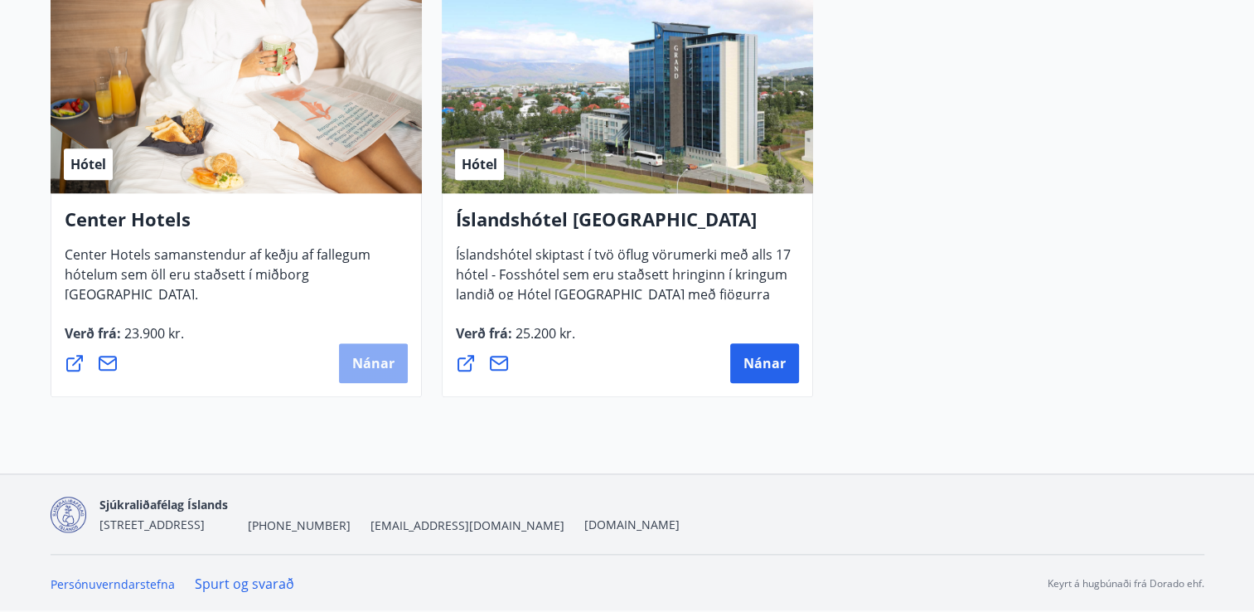
click at [370, 363] on span "Nánar" at bounding box center [373, 363] width 42 height 18
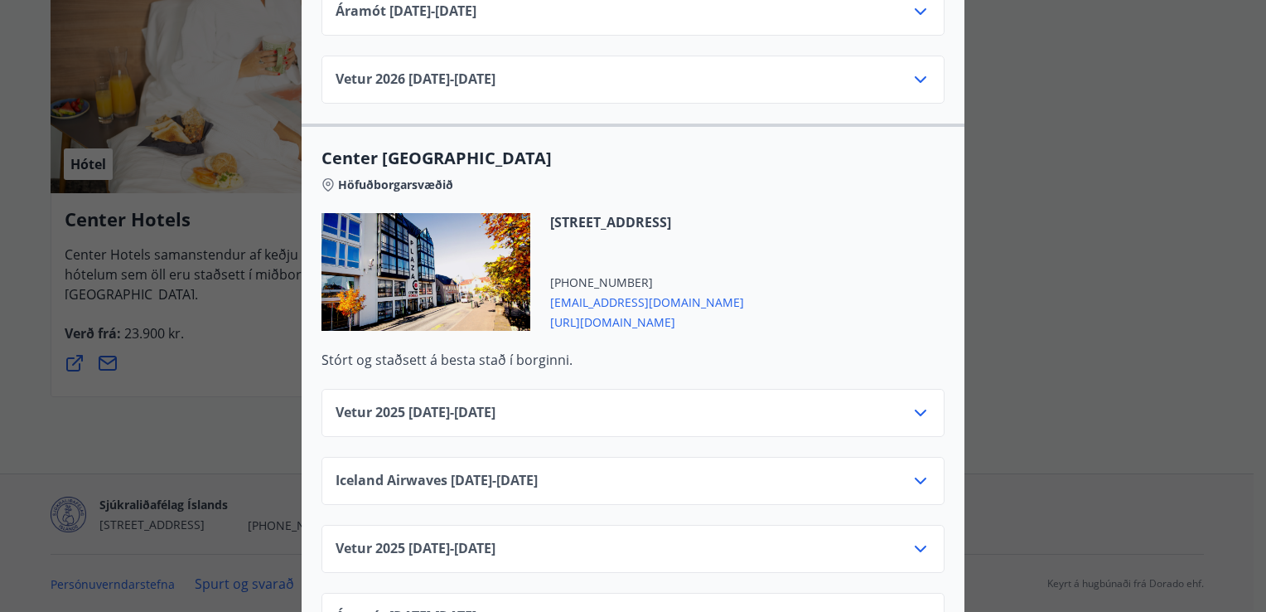
scroll to position [1057, 0]
click at [918, 402] on icon at bounding box center [921, 412] width 20 height 20
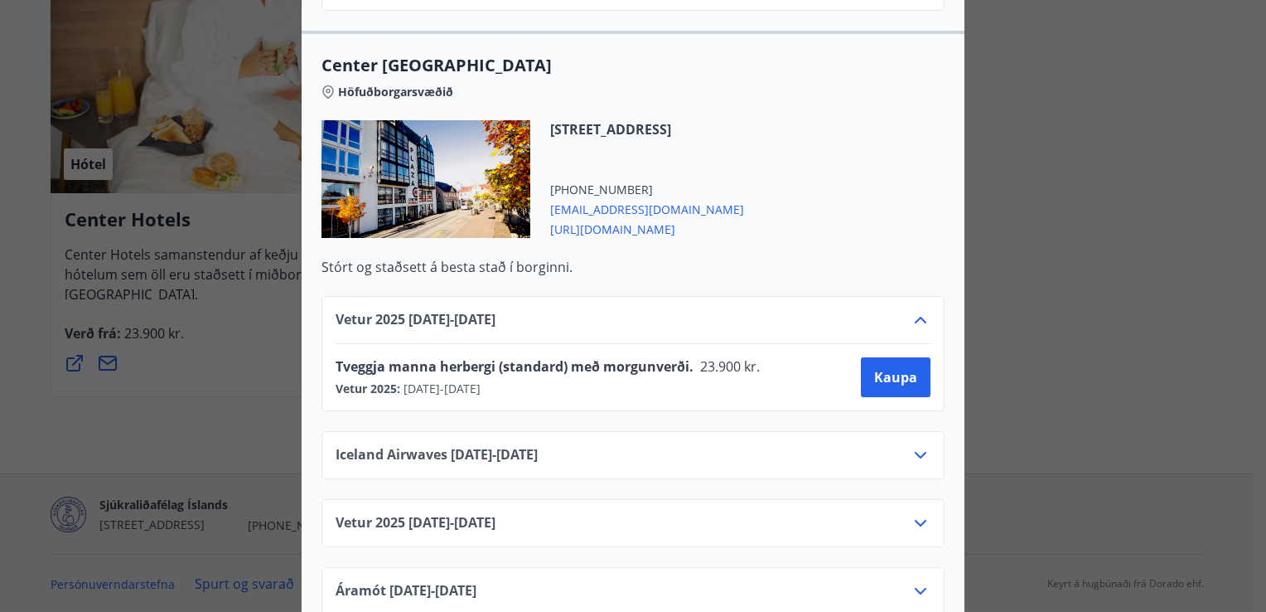
scroll to position [1150, 0]
click at [623, 217] on span "https://www.centerhotels.com/is" at bounding box center [647, 227] width 194 height 20
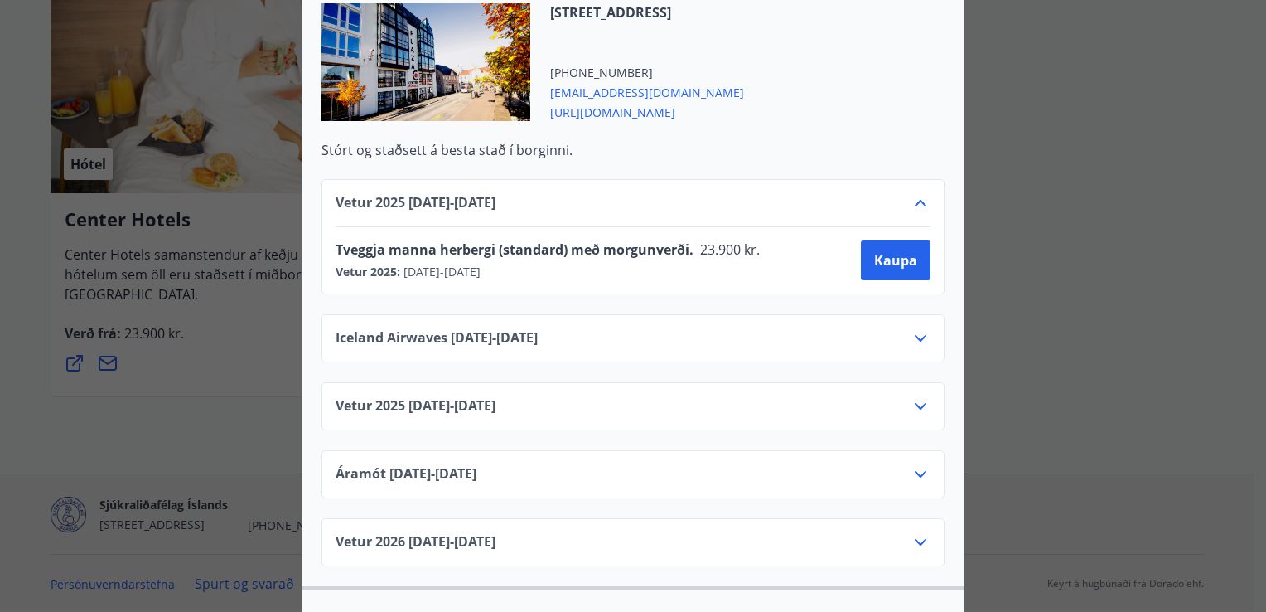
scroll to position [1210, 0]
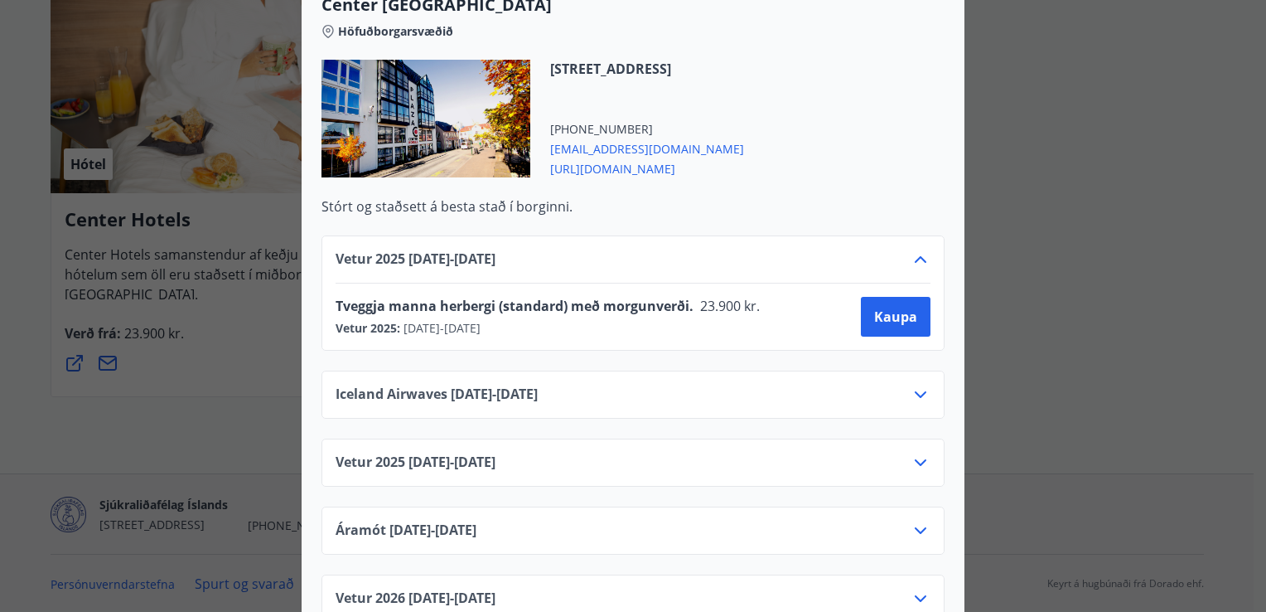
click at [716, 297] on span "23.900 kr." at bounding box center [729, 306] width 70 height 18
click at [880, 307] on span "Kaupa" at bounding box center [895, 316] width 43 height 18
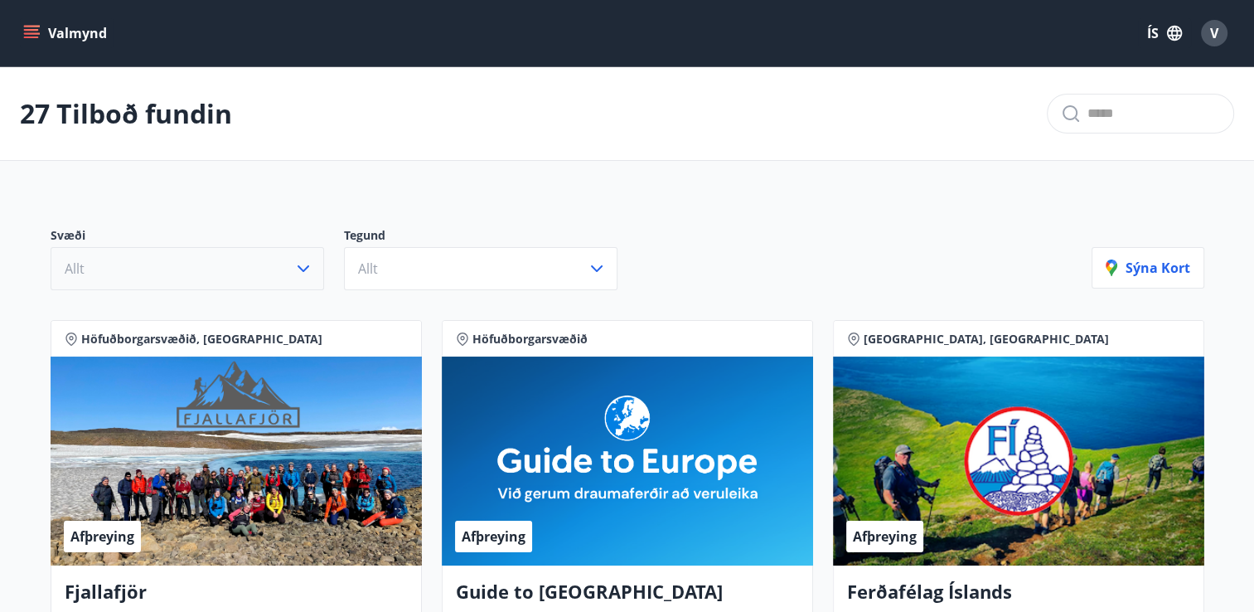
click at [314, 269] on button "Allt" at bounding box center [187, 268] width 273 height 43
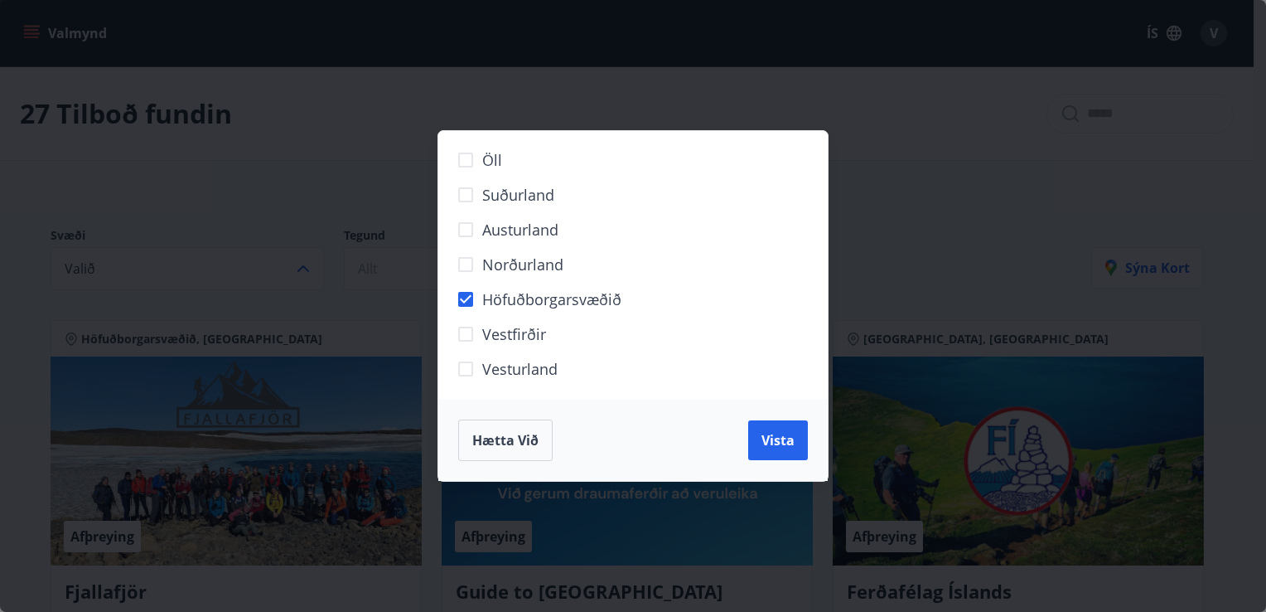
click at [985, 225] on div "Öll Suðurland [GEOGRAPHIC_DATA] Norðurland Höfuðborgarsvæðið [GEOGRAPHIC_DATA] …" at bounding box center [633, 306] width 1266 height 612
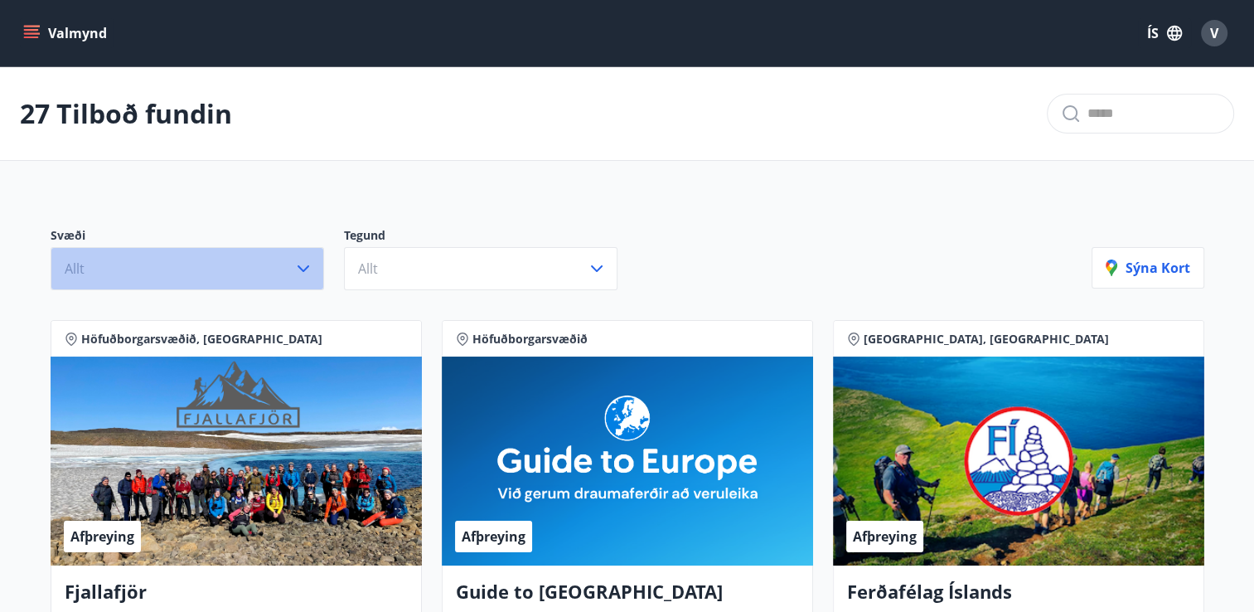
click at [301, 269] on icon "button" at bounding box center [304, 268] width 12 height 7
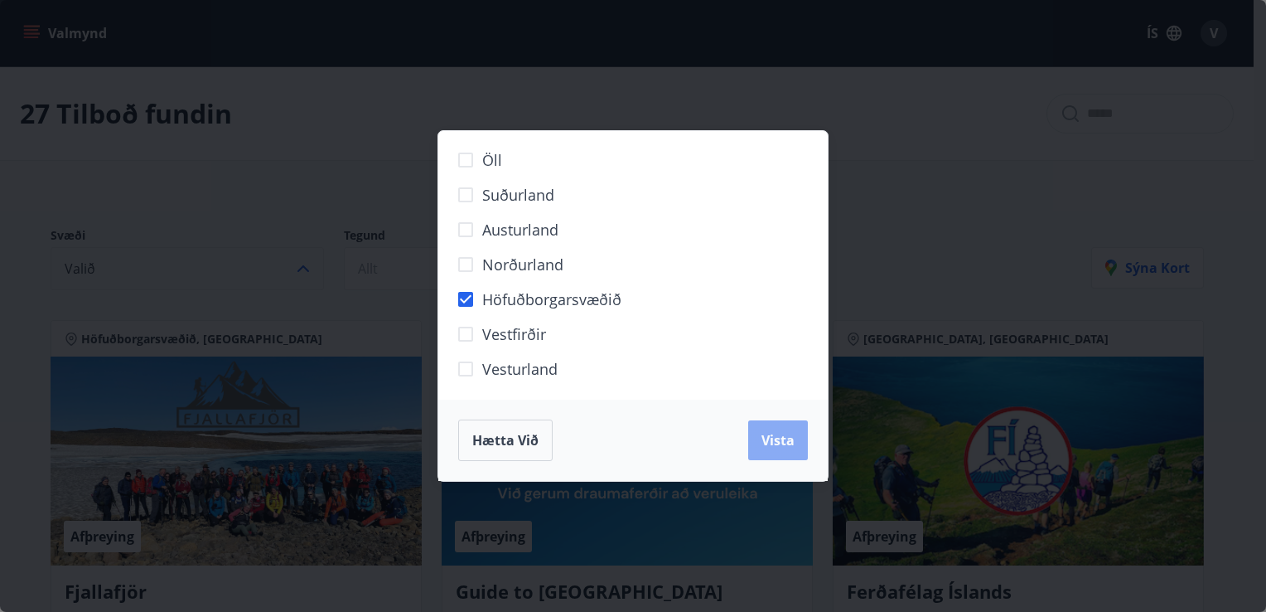
click at [773, 433] on span "Vista" at bounding box center [778, 440] width 33 height 18
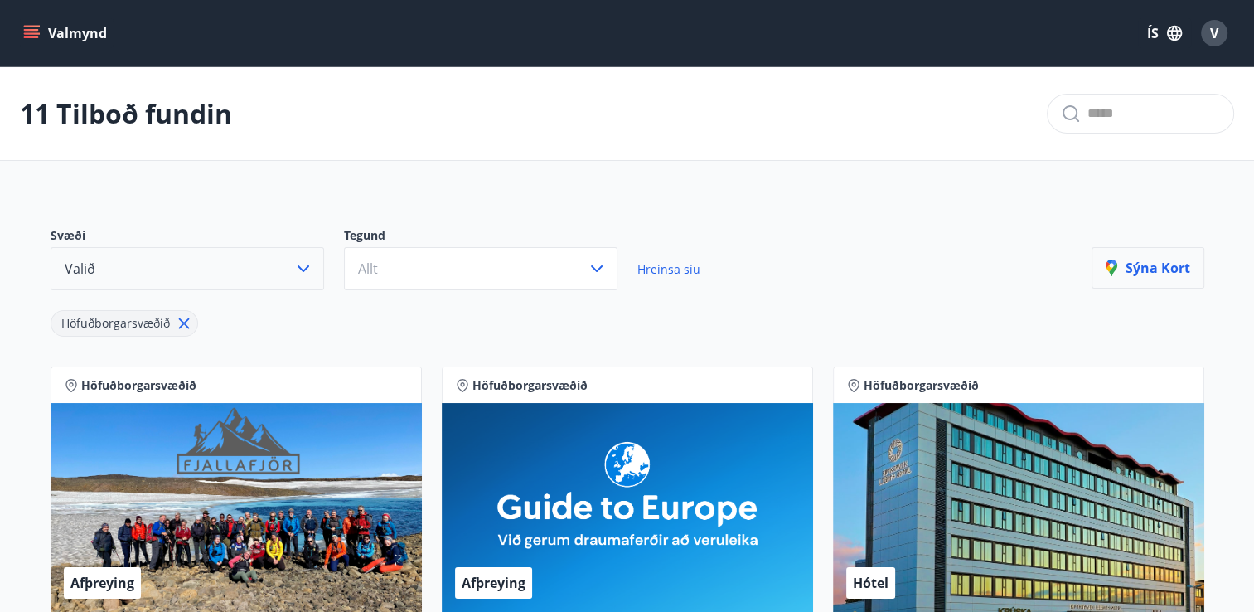
click at [1162, 269] on p "Sýna kort" at bounding box center [1148, 268] width 85 height 18
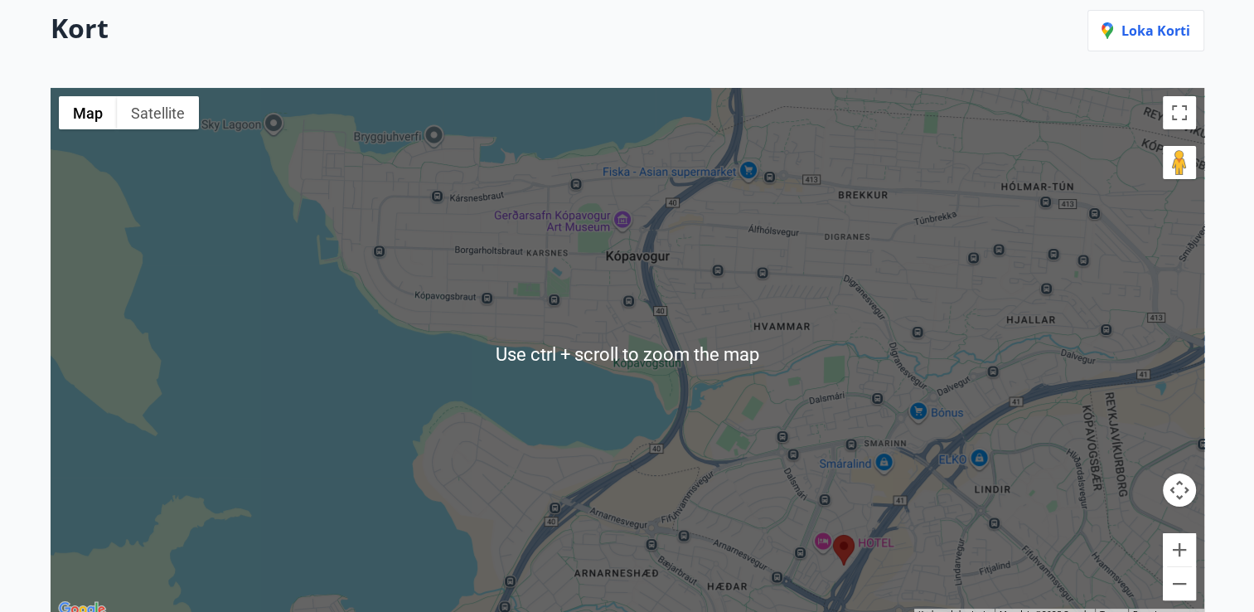
scroll to position [225, 0]
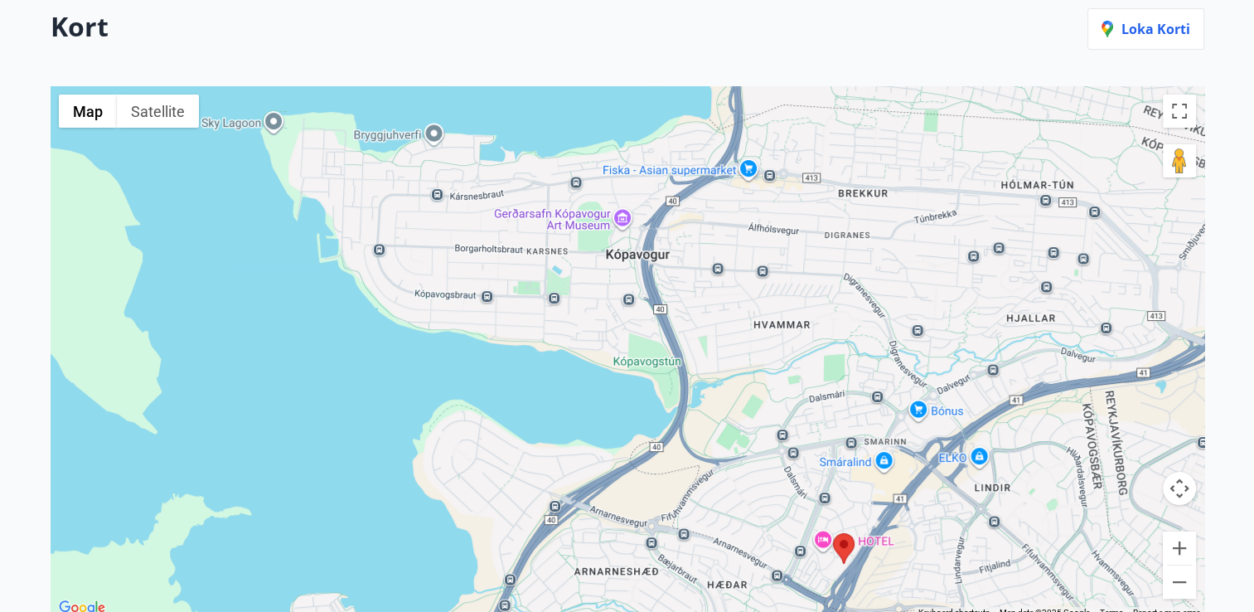
click at [570, 254] on div at bounding box center [628, 352] width 1154 height 532
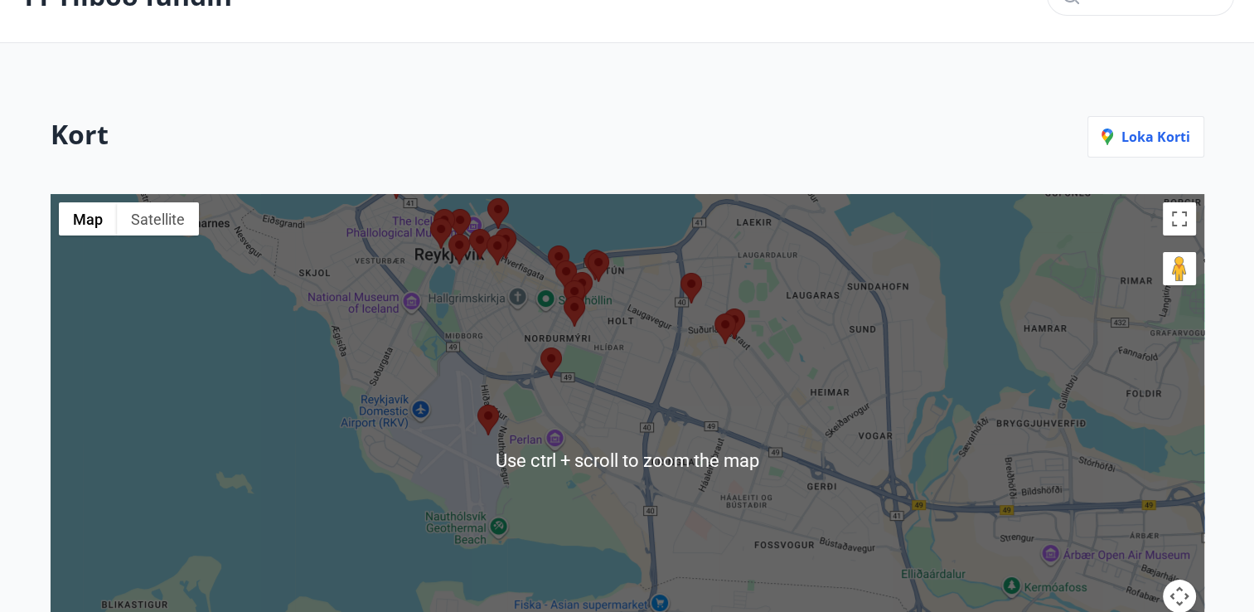
scroll to position [117, 0]
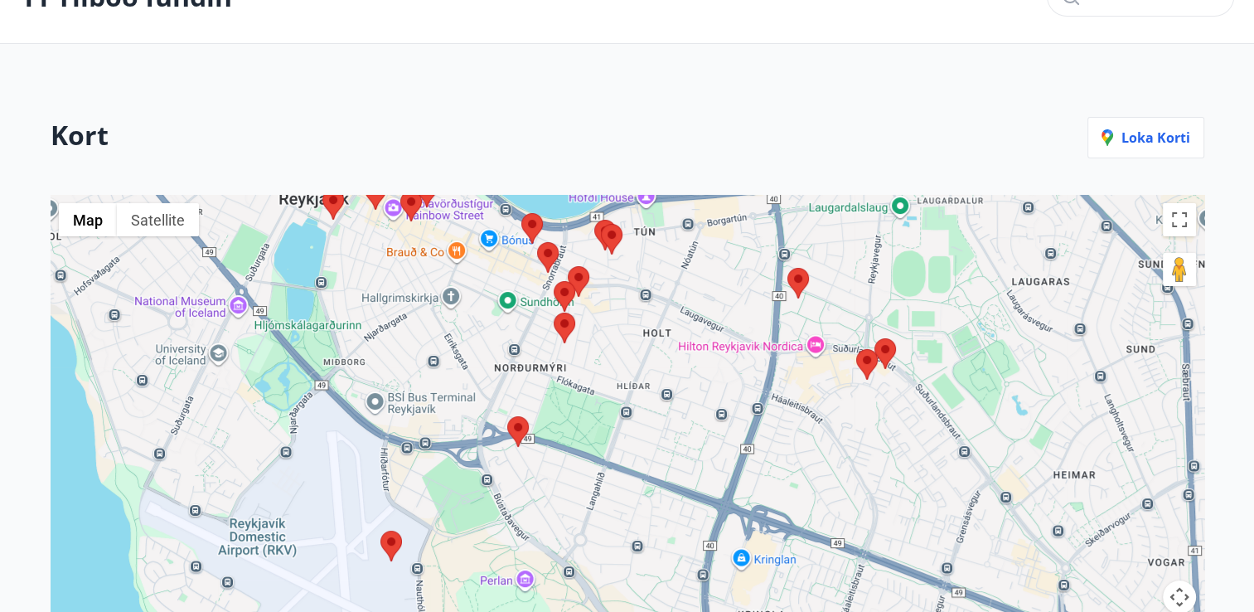
click at [558, 313] on img at bounding box center [565, 327] width 22 height 31
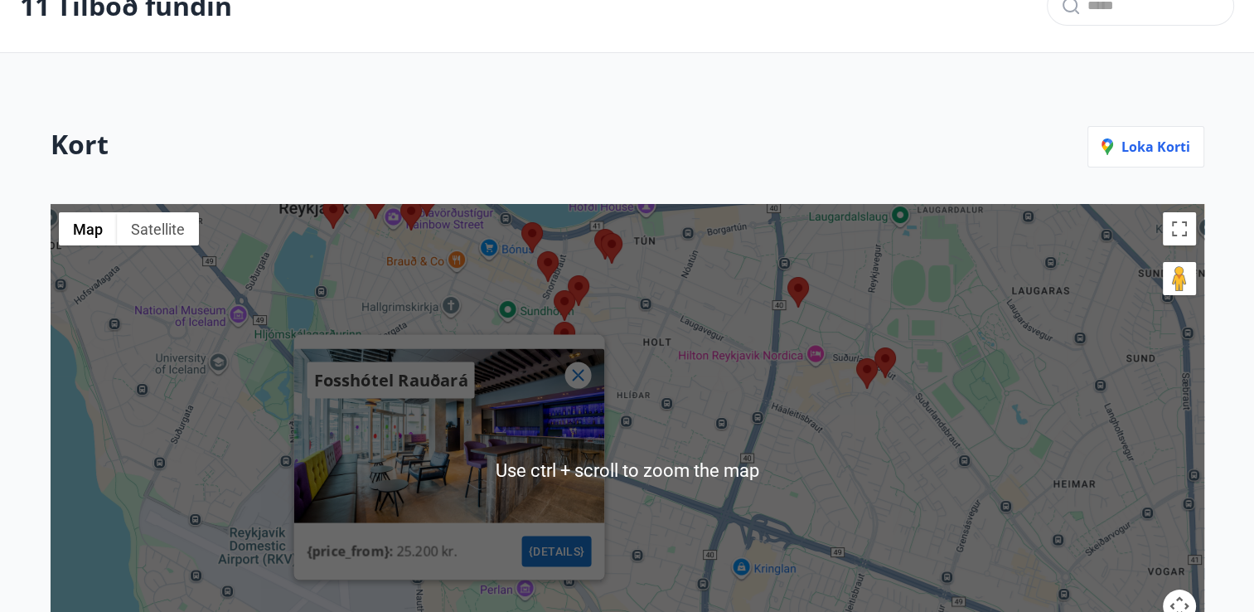
scroll to position [110, 0]
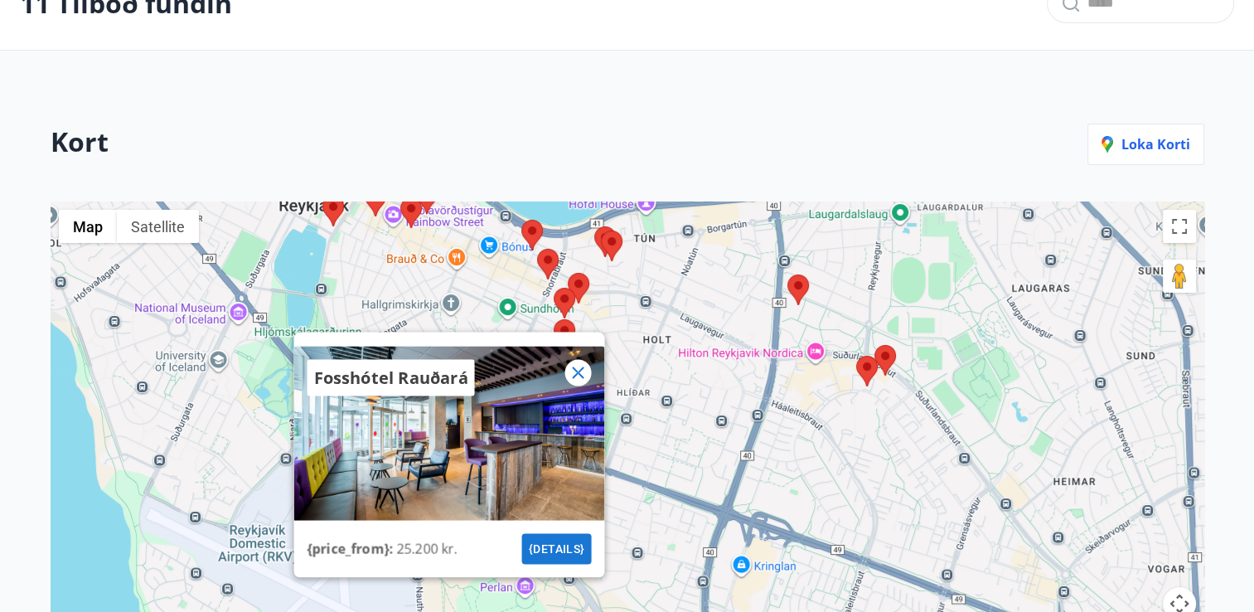
click at [408, 220] on img at bounding box center [411, 212] width 22 height 31
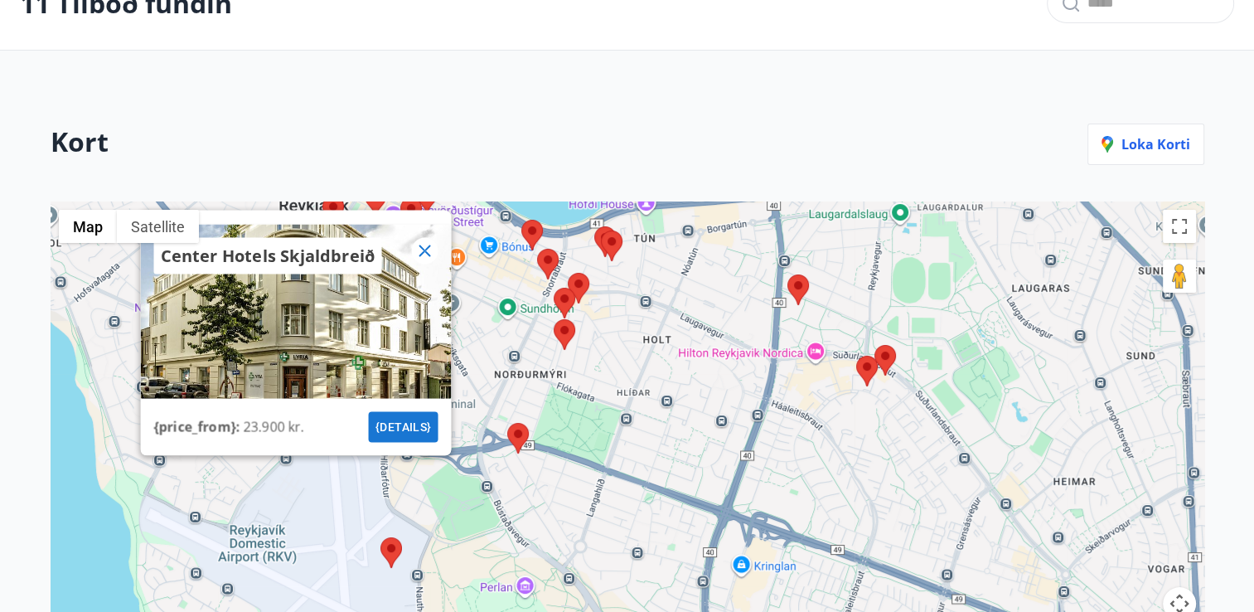
click at [633, 332] on div "Center Hotels Skjaldbreið {price_from} : 23.900 kr. {details}" at bounding box center [628, 467] width 1154 height 532
click at [646, 409] on div "Center Hotels Skjaldbreið {price_from} : 23.900 kr. {details}" at bounding box center [628, 467] width 1154 height 532
click at [426, 245] on icon at bounding box center [424, 251] width 20 height 20
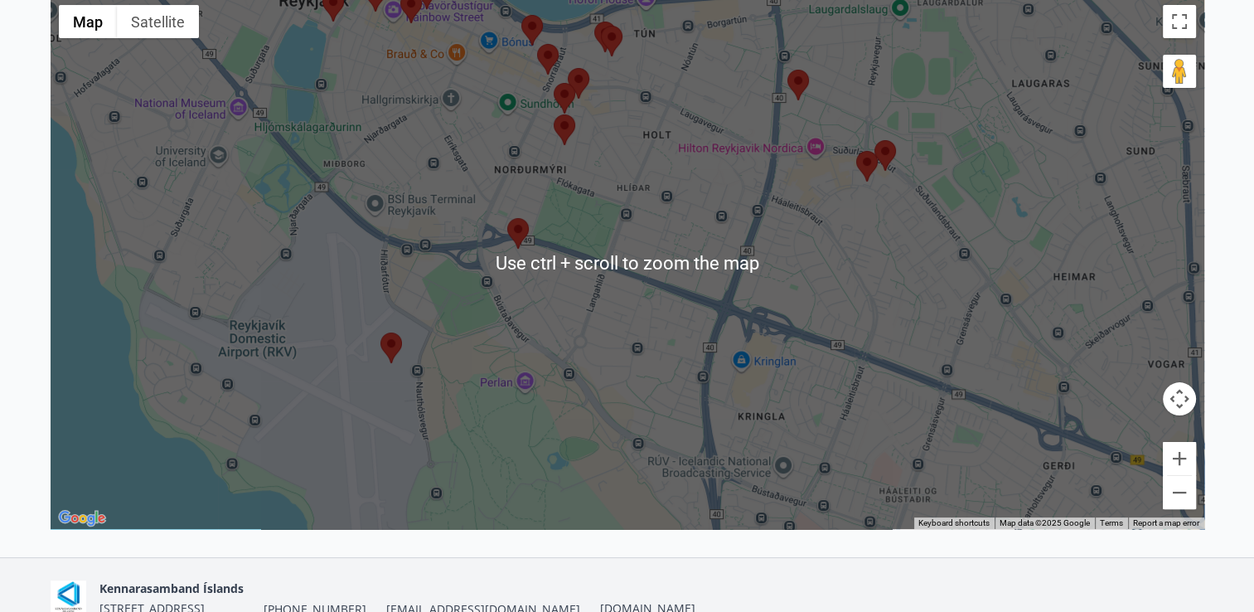
scroll to position [316, 0]
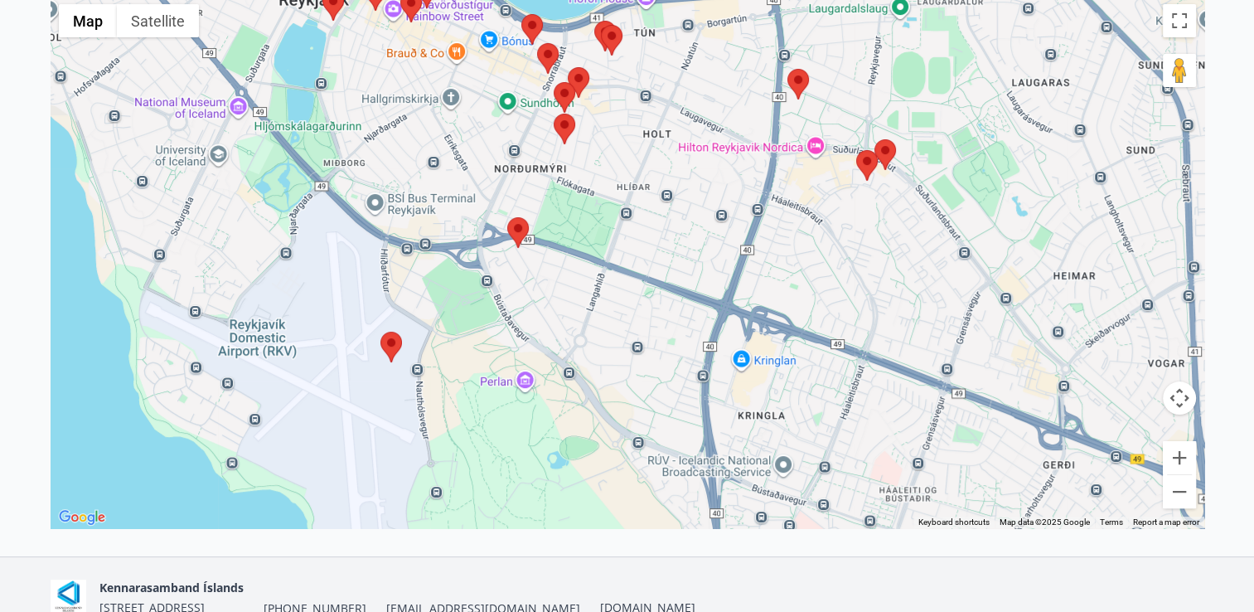
click at [421, 320] on div "To navigate, press the arrow keys." at bounding box center [628, 262] width 1154 height 532
click at [421, 320] on div at bounding box center [628, 262] width 1154 height 532
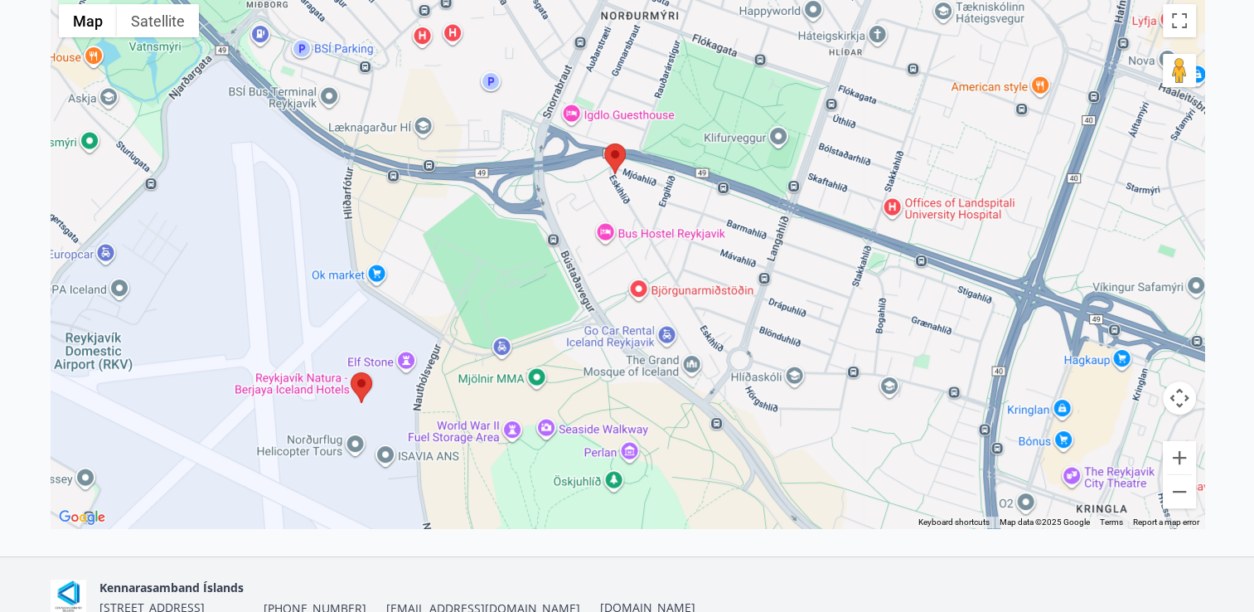
click at [421, 320] on div at bounding box center [628, 262] width 1154 height 532
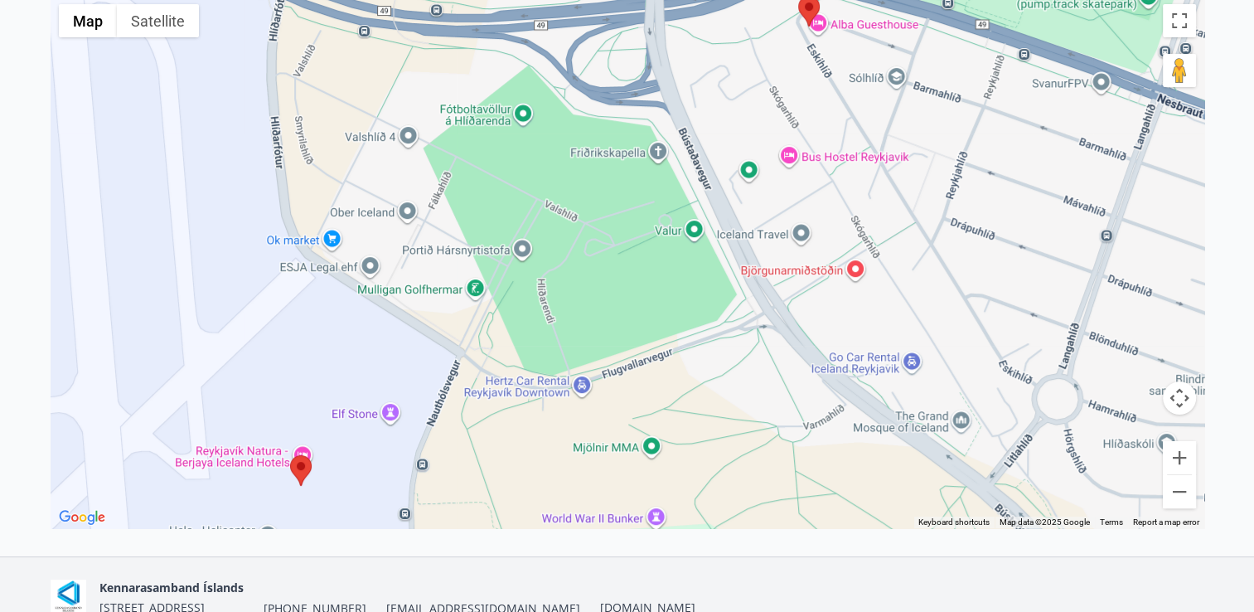
click at [421, 320] on div at bounding box center [628, 262] width 1154 height 532
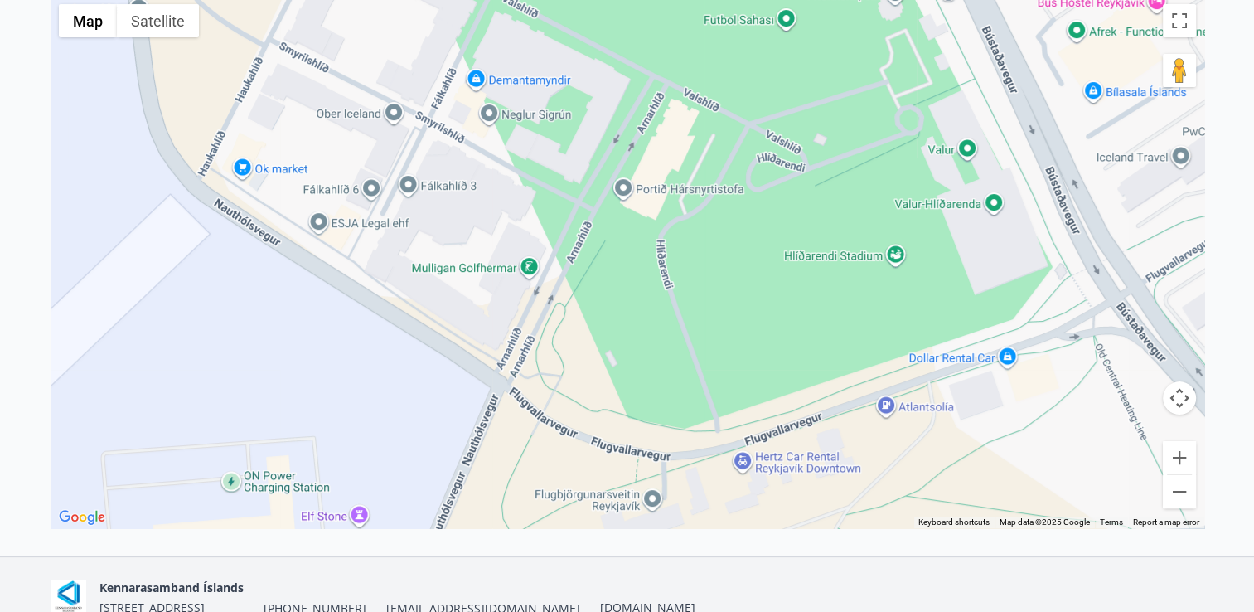
click at [421, 320] on div at bounding box center [628, 262] width 1154 height 532
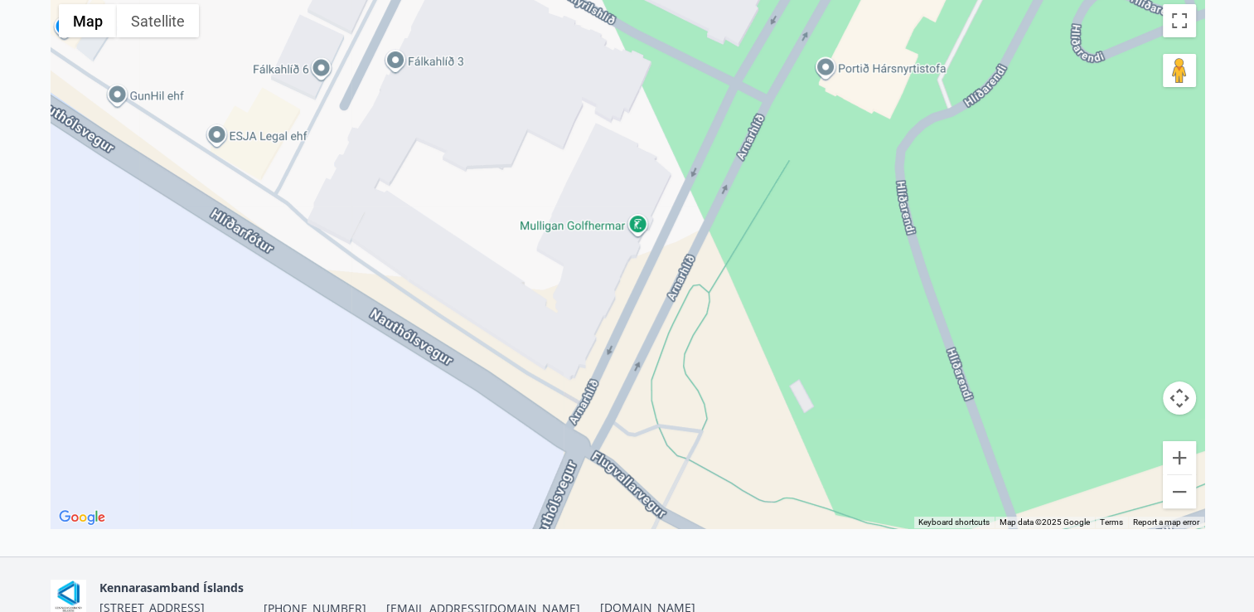
click at [421, 320] on div at bounding box center [628, 262] width 1154 height 532
